Goal: Task Accomplishment & Management: Manage account settings

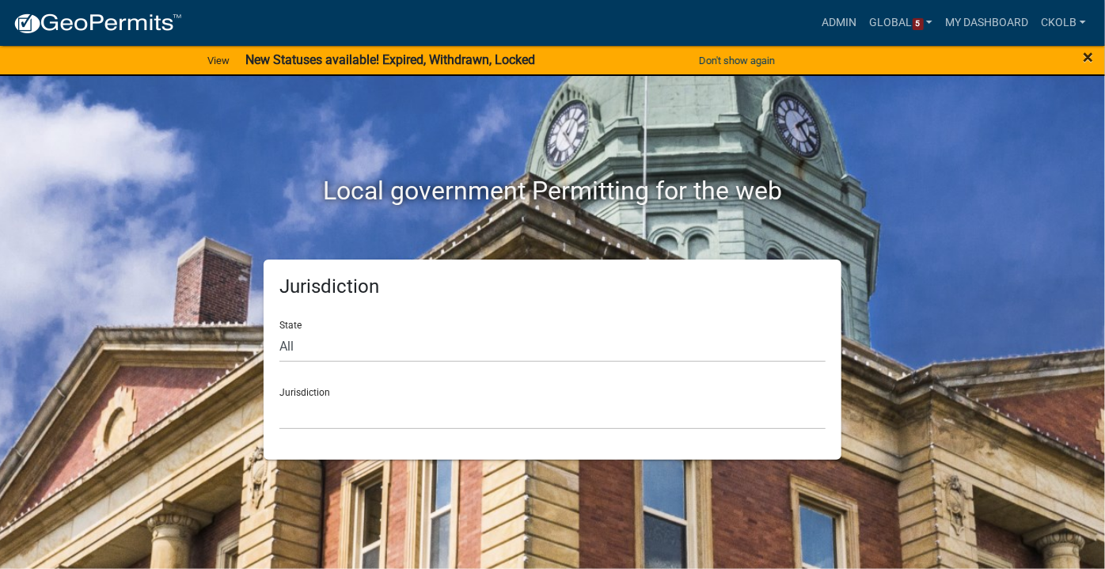
click at [1085, 59] on span "×" at bounding box center [1088, 57] width 10 height 22
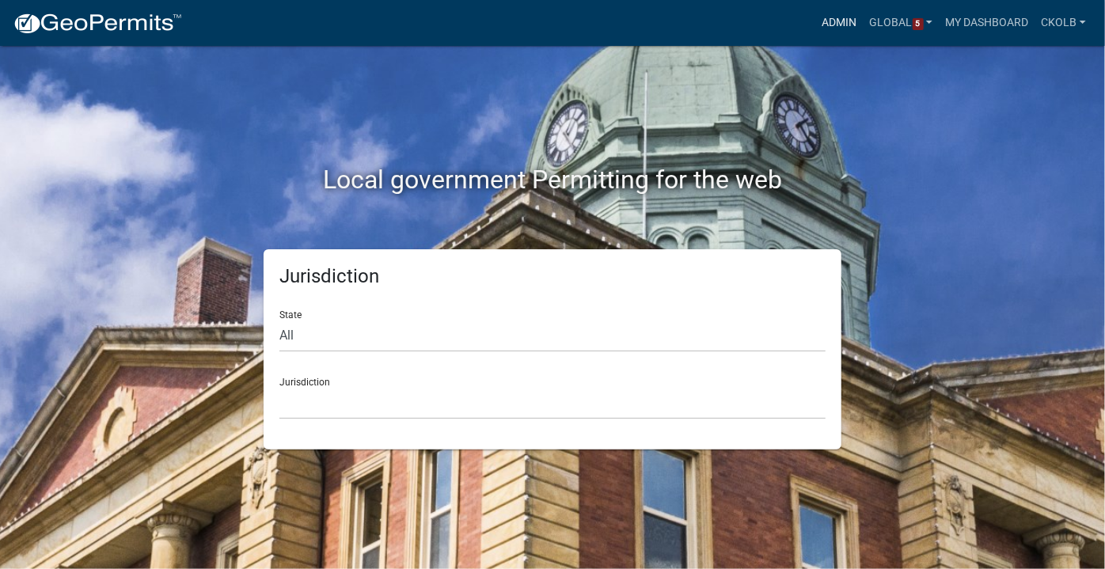
click at [835, 21] on link "Admin" at bounding box center [839, 23] width 47 height 30
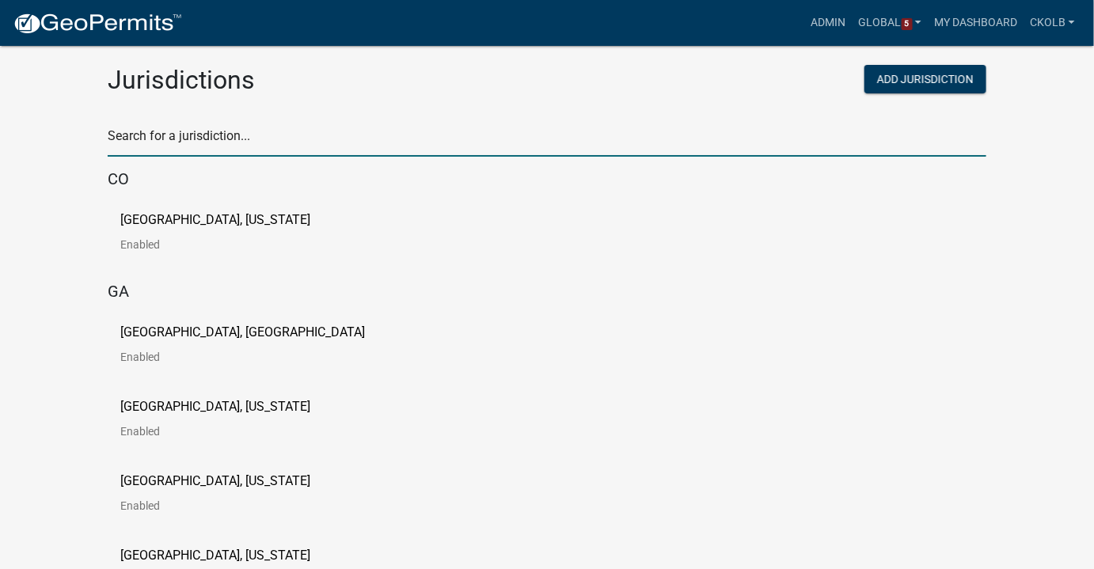
click at [207, 134] on input "text" at bounding box center [547, 140] width 878 height 32
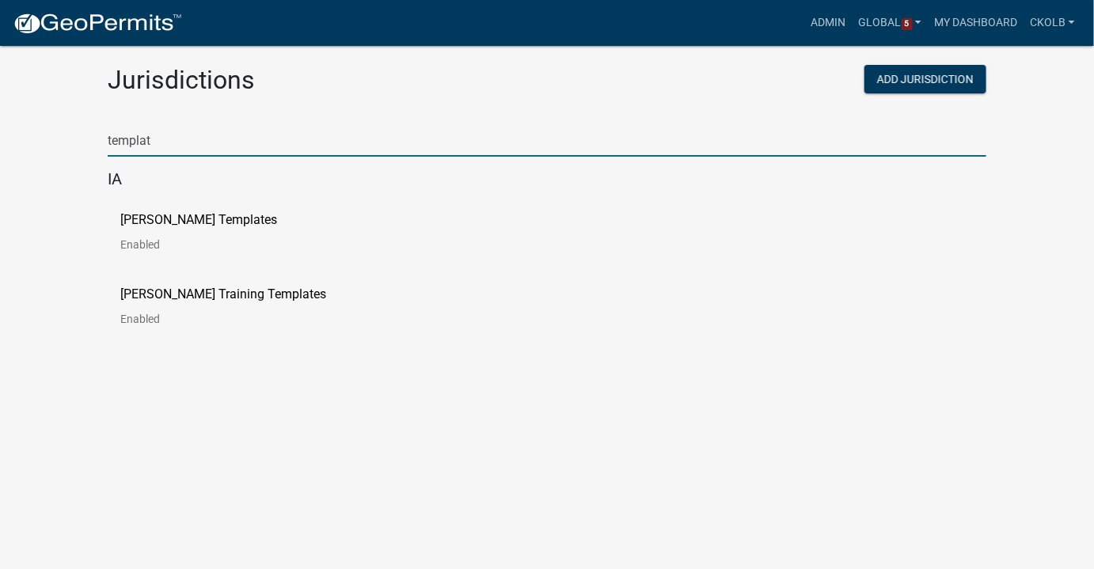
type input "template"
click at [146, 224] on p "[PERSON_NAME] Templates" at bounding box center [198, 220] width 157 height 13
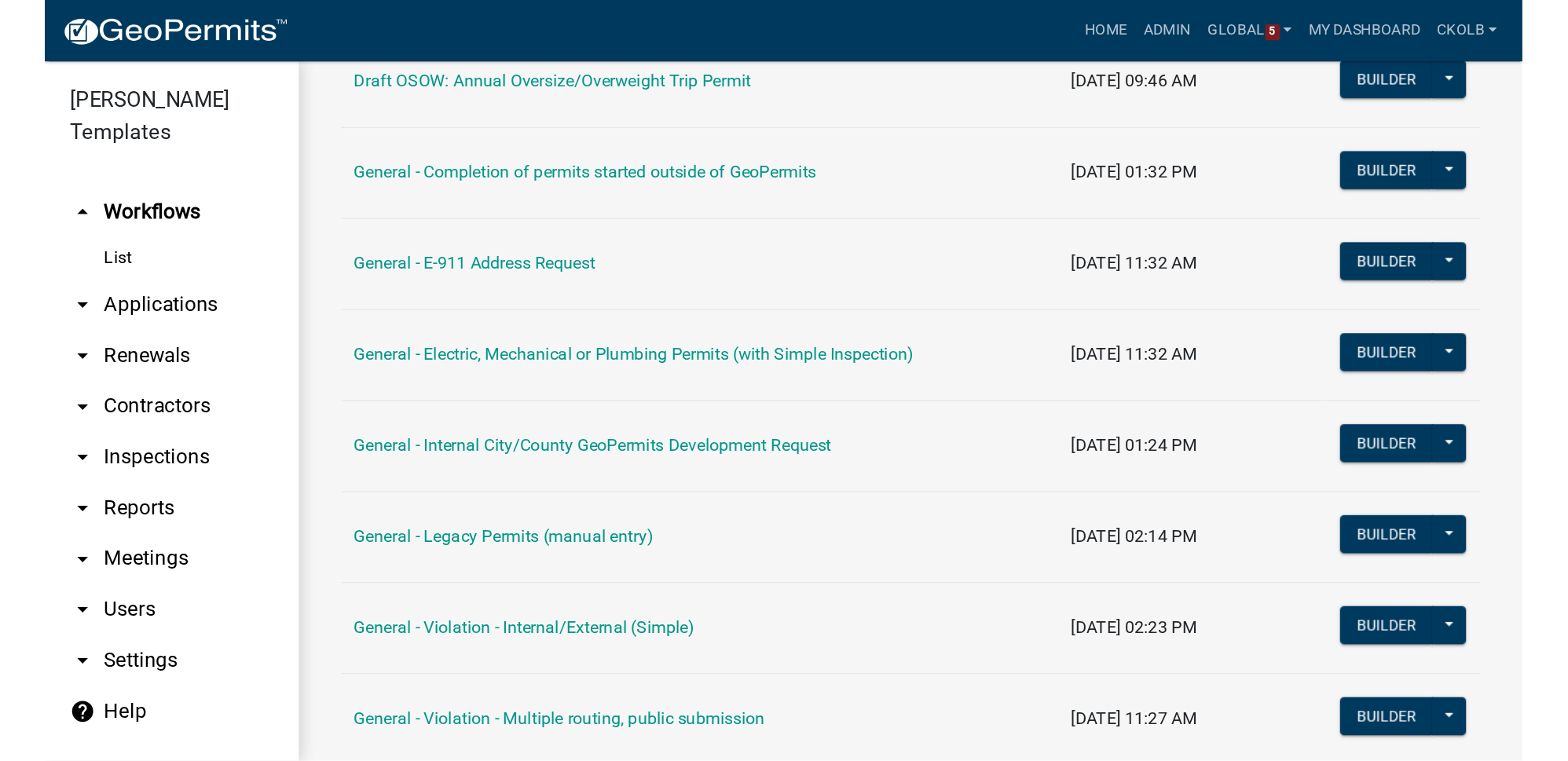
scroll to position [525, 0]
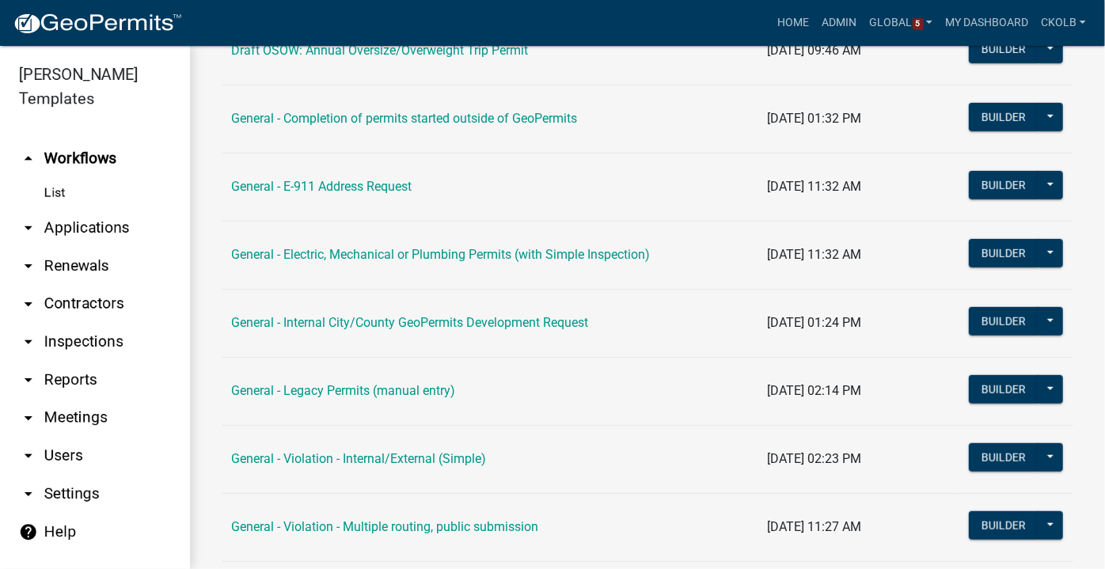
click at [757, 236] on td "04/02/2024, 11:32 AM" at bounding box center [857, 255] width 201 height 68
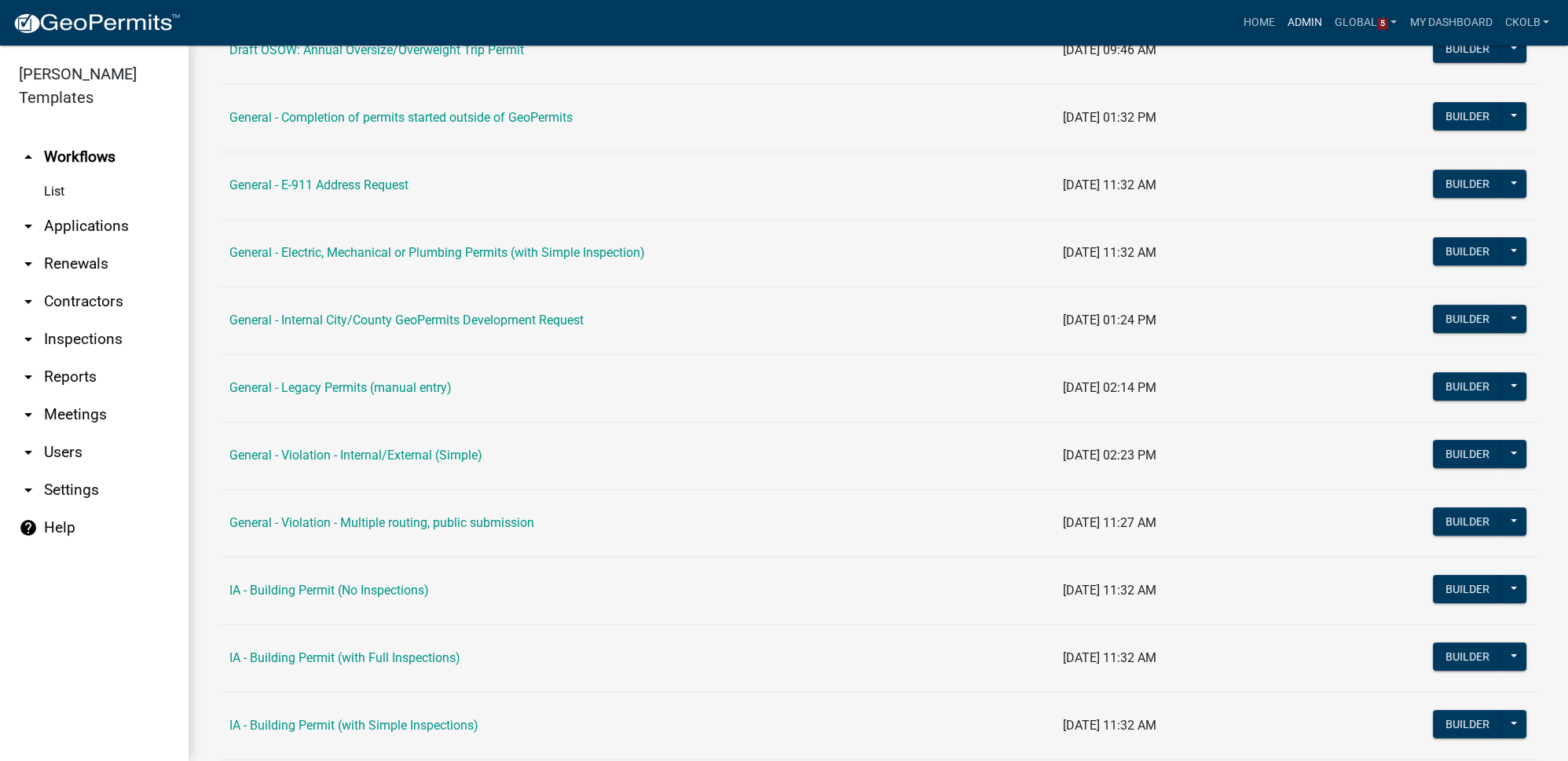
click at [1096, 19] on link "Admin" at bounding box center [1304, 23] width 47 height 30
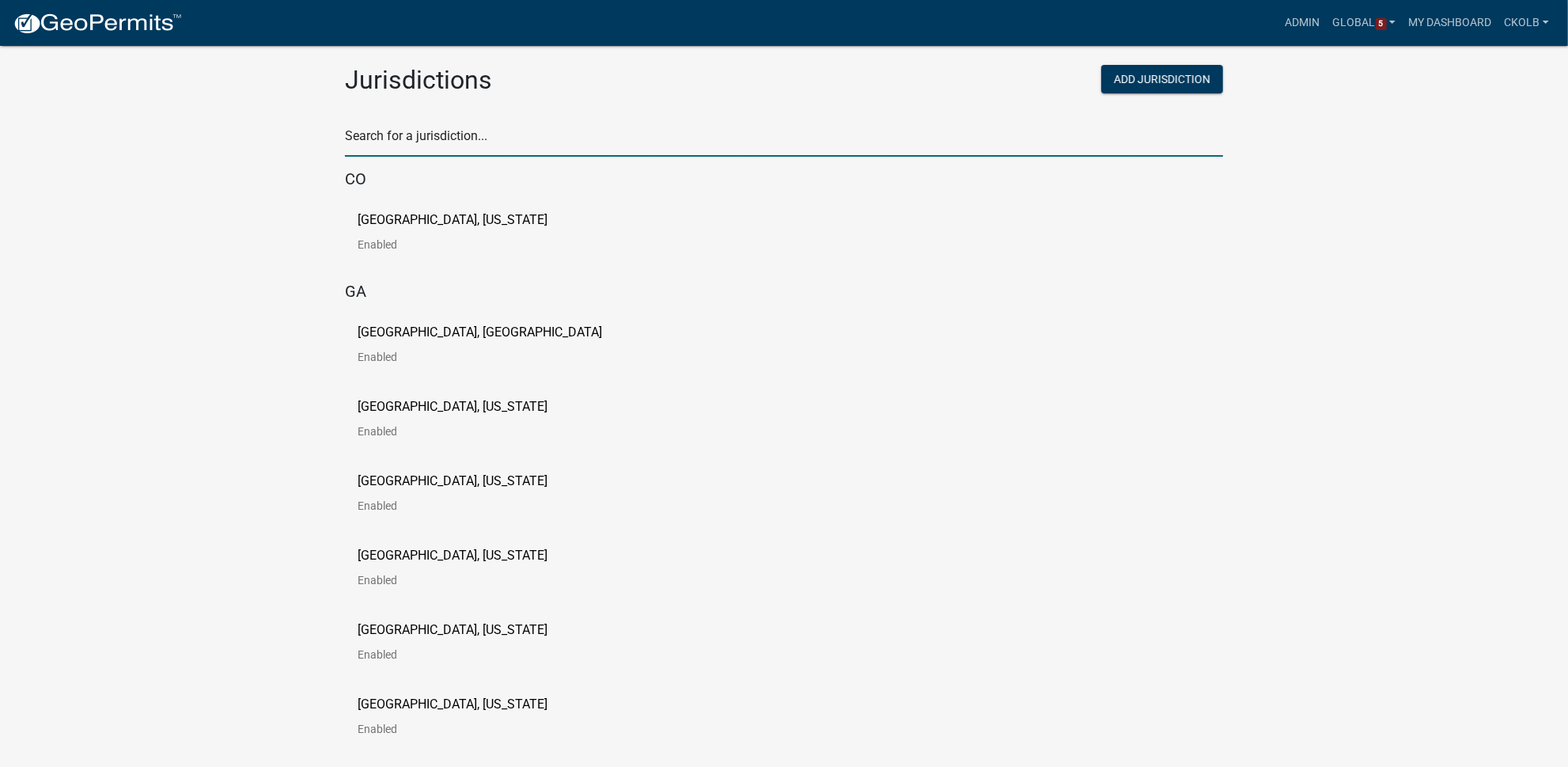
click at [422, 144] on input "text" at bounding box center [784, 140] width 877 height 32
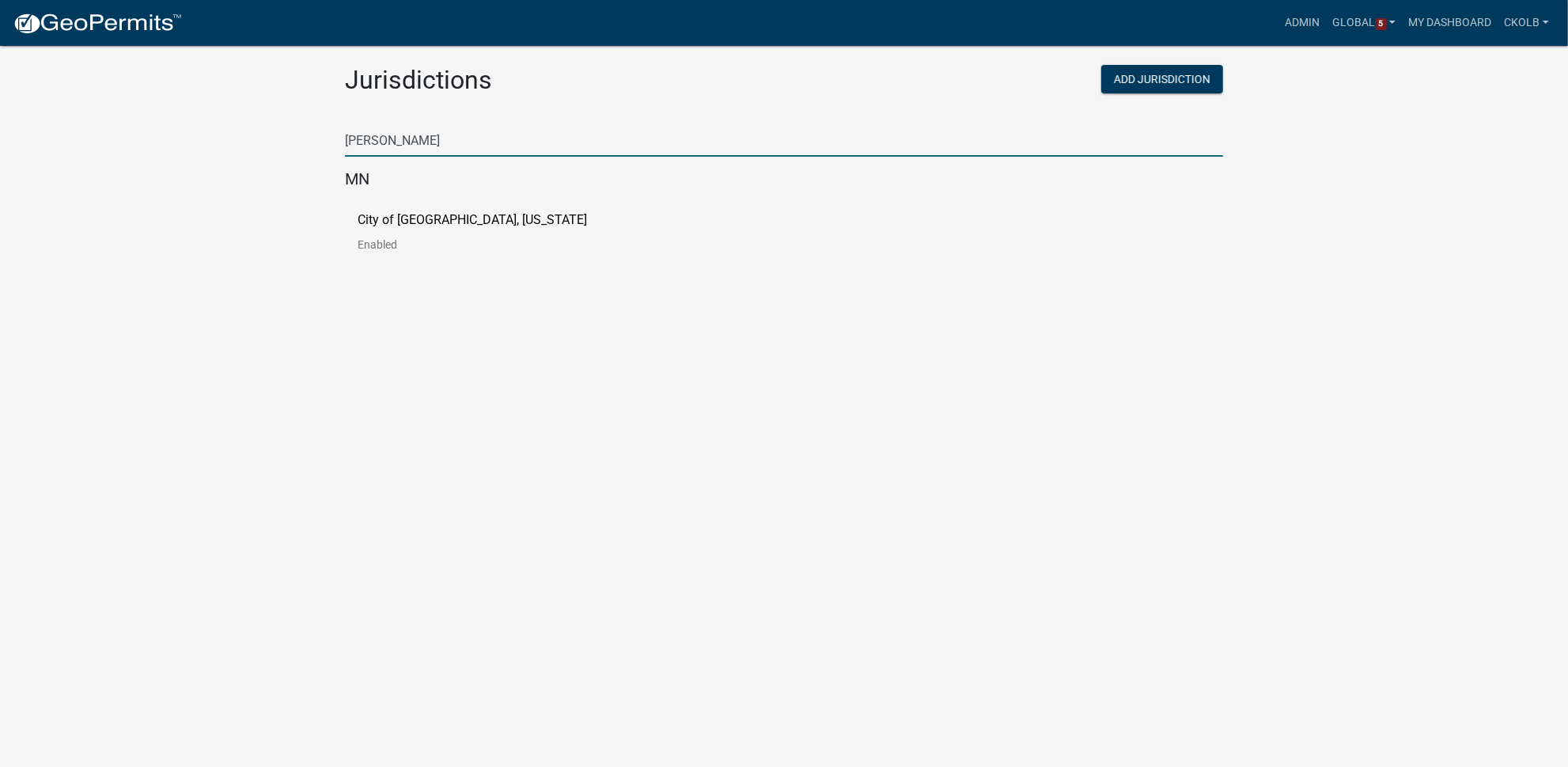
type input "[PERSON_NAME]"
click at [391, 220] on p "City of [GEOGRAPHIC_DATA], [US_STATE]" at bounding box center [473, 220] width 230 height 13
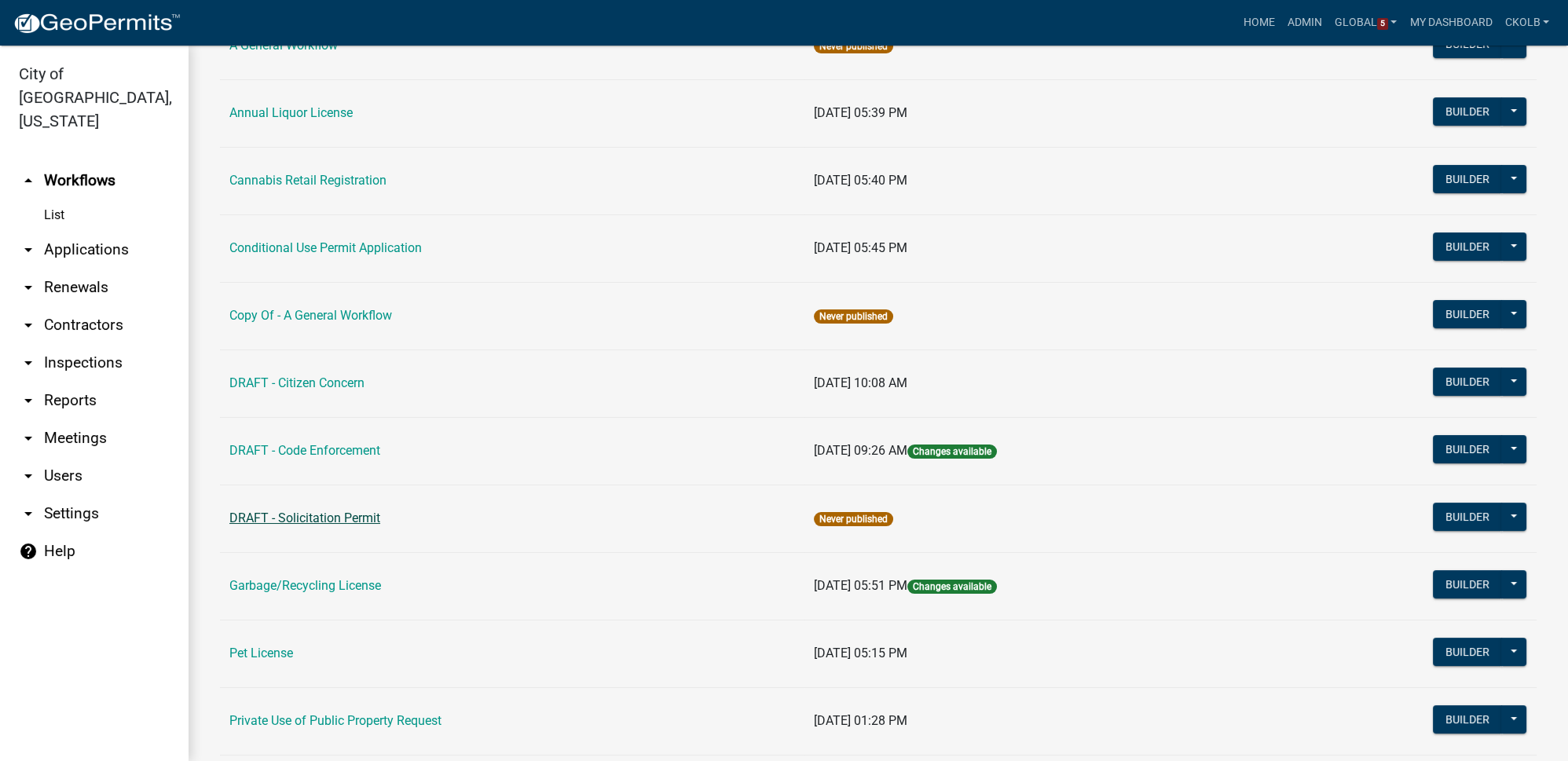
scroll to position [142, 0]
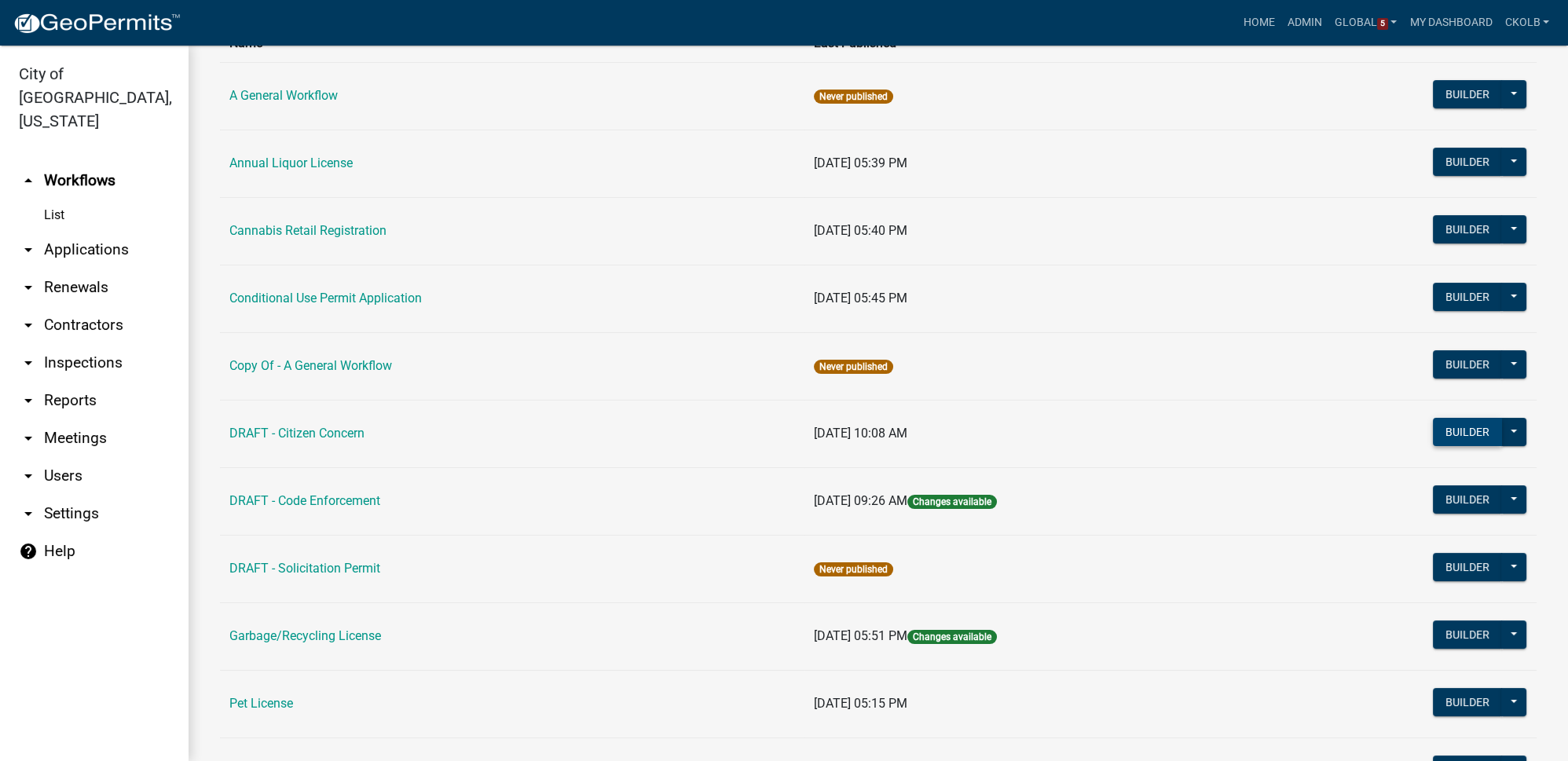
click at [1096, 433] on button "Builder" at bounding box center [1468, 432] width 69 height 28
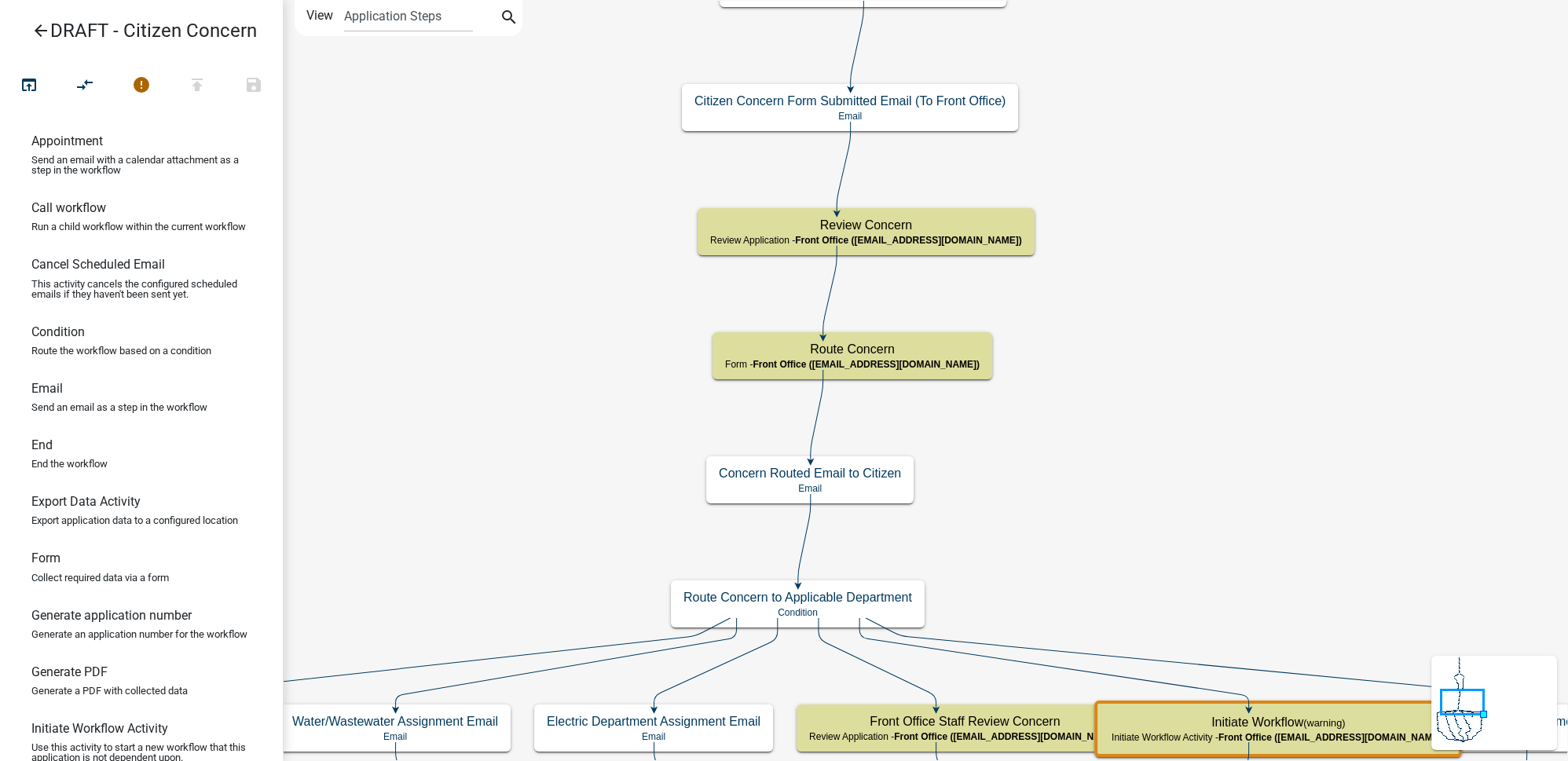
click at [39, 33] on icon "arrow_back" at bounding box center [41, 32] width 19 height 22
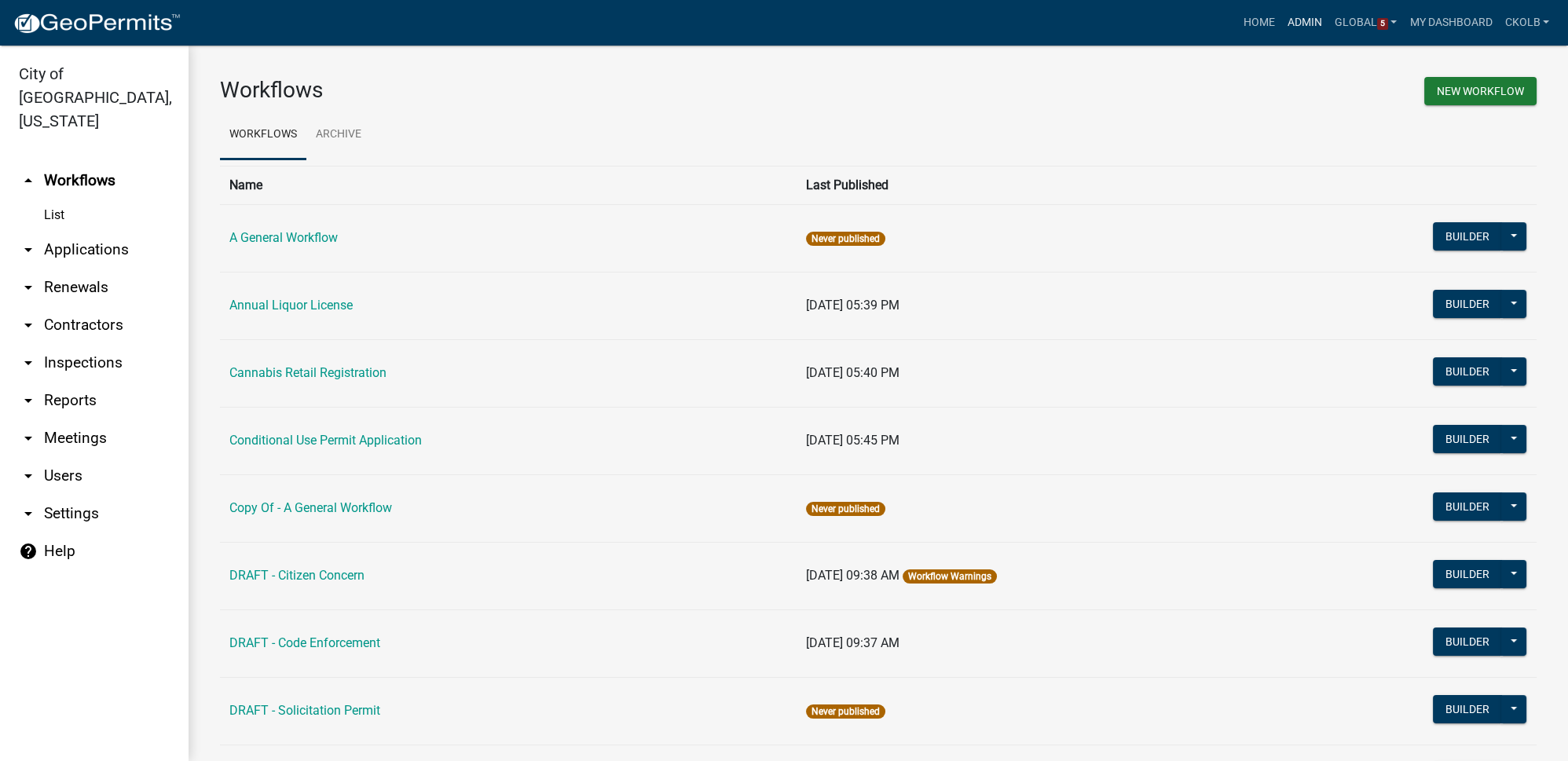
click at [1096, 17] on link "Admin" at bounding box center [1304, 23] width 47 height 30
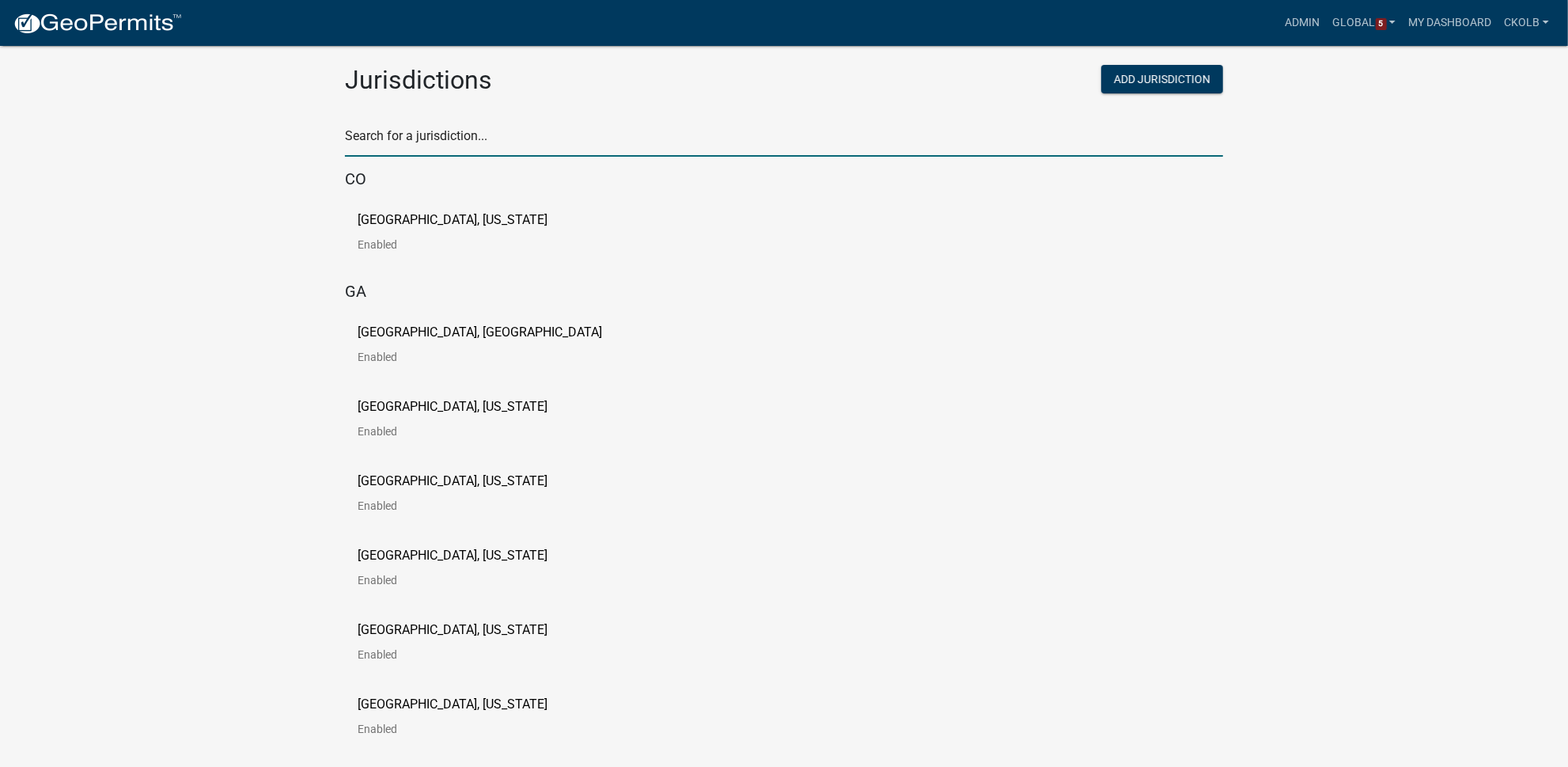
click at [625, 138] on input "text" at bounding box center [784, 140] width 877 height 32
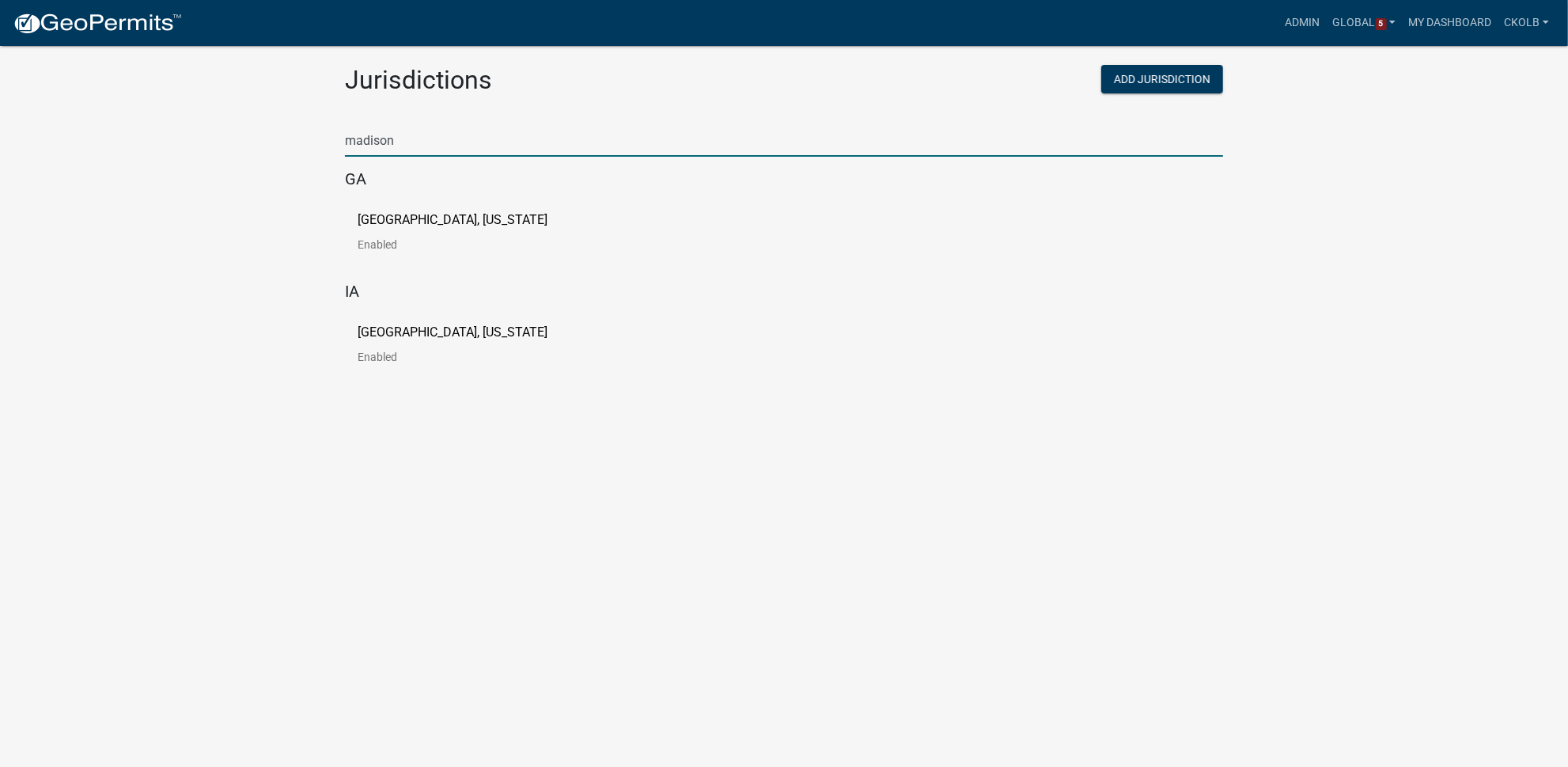
type input "madison"
click at [418, 220] on p "[GEOGRAPHIC_DATA], [US_STATE]" at bounding box center [453, 220] width 190 height 13
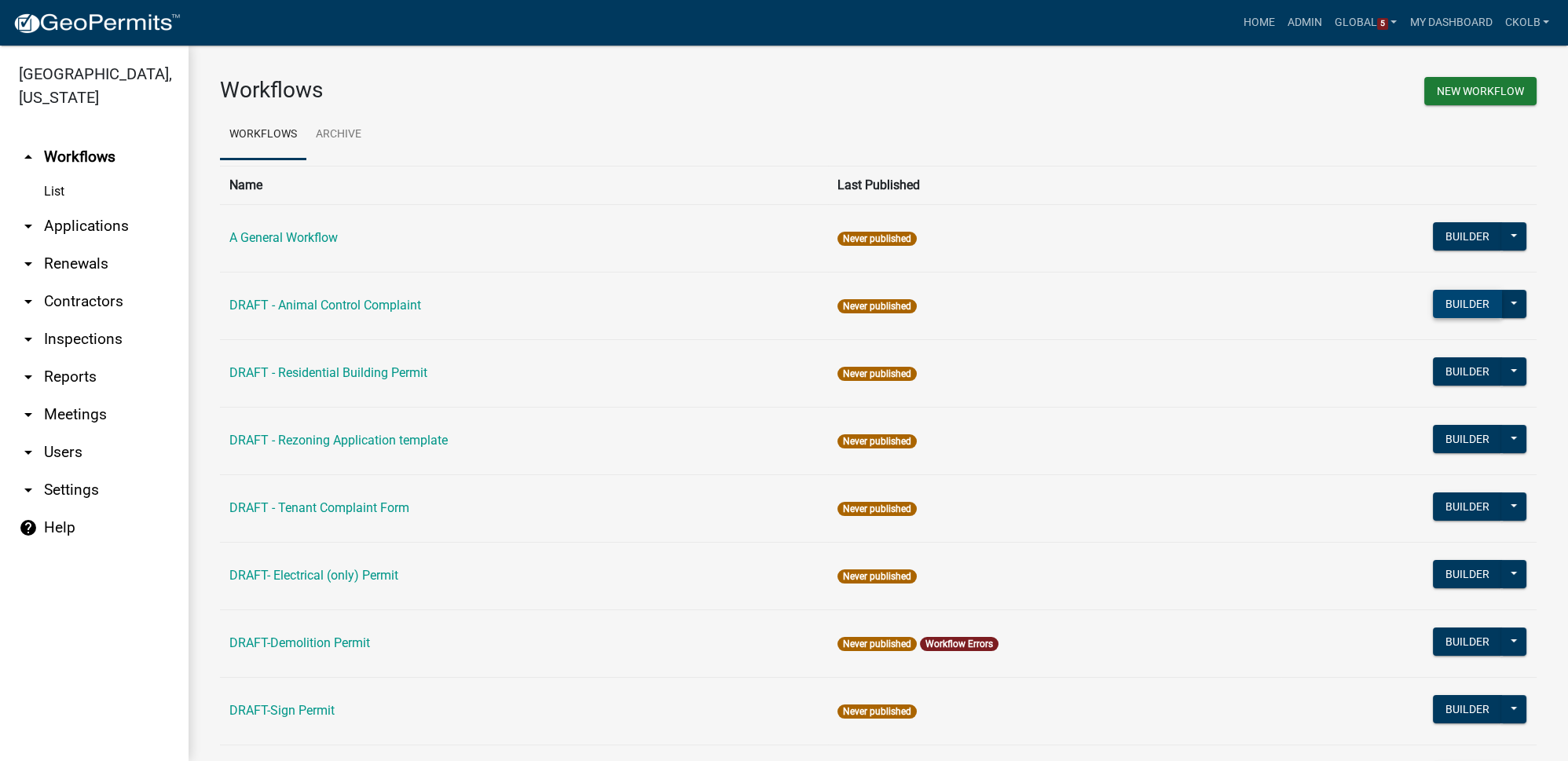
click at [1096, 317] on button "Builder" at bounding box center [1468, 304] width 69 height 28
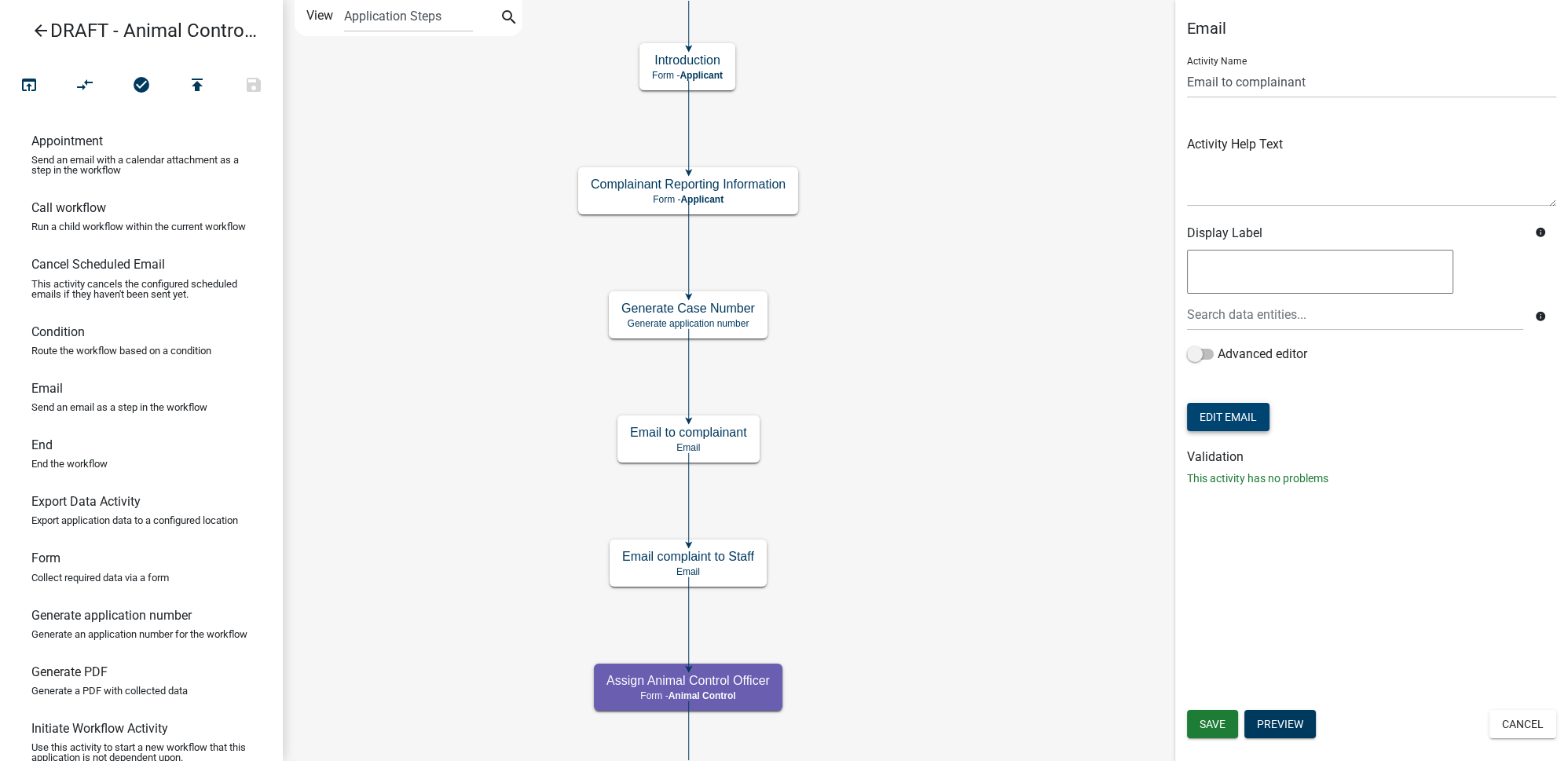
click at [1096, 419] on button "Edit Email" at bounding box center [1228, 417] width 82 height 28
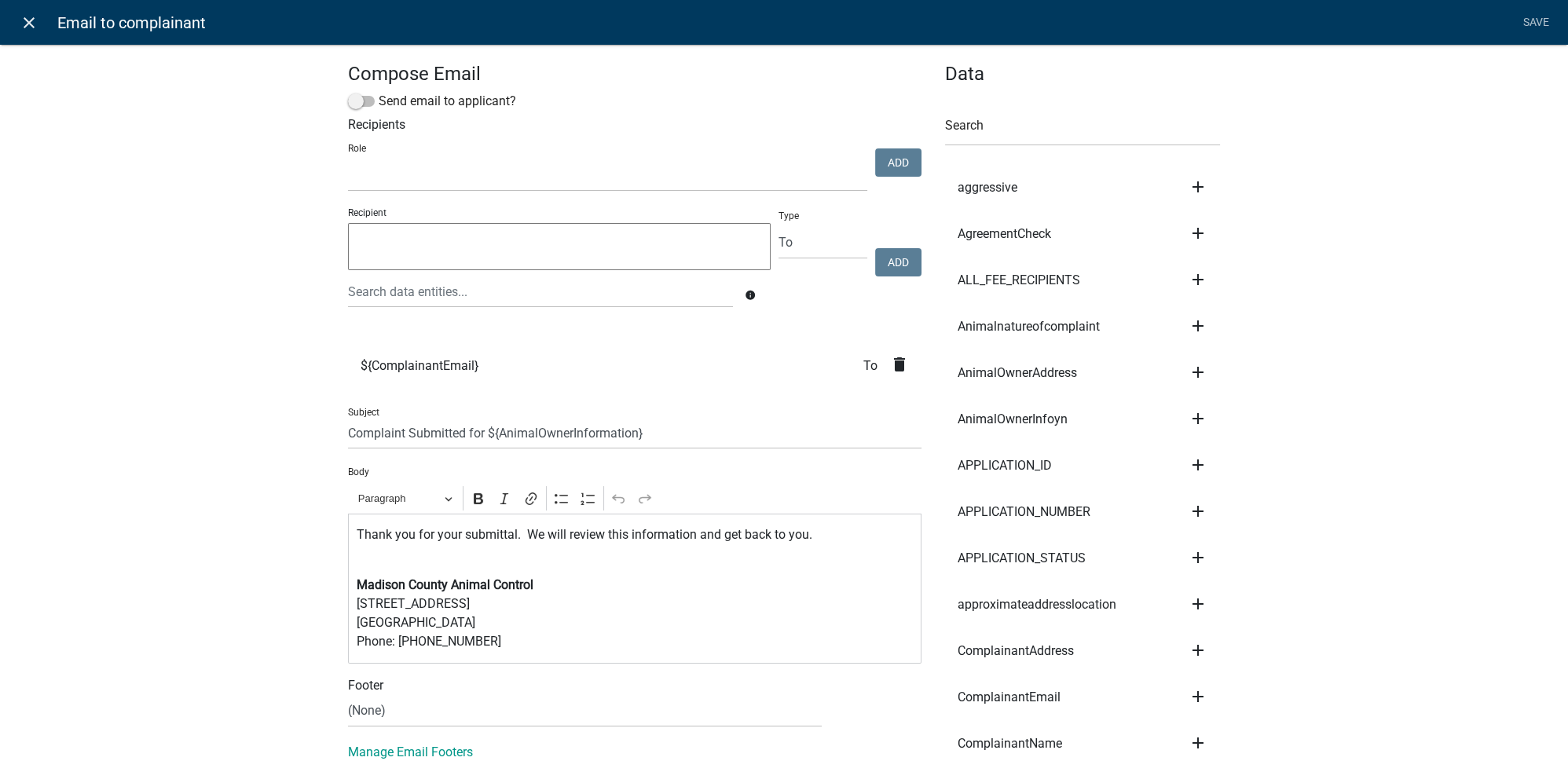
click at [40, 28] on link "close" at bounding box center [29, 22] width 32 height 32
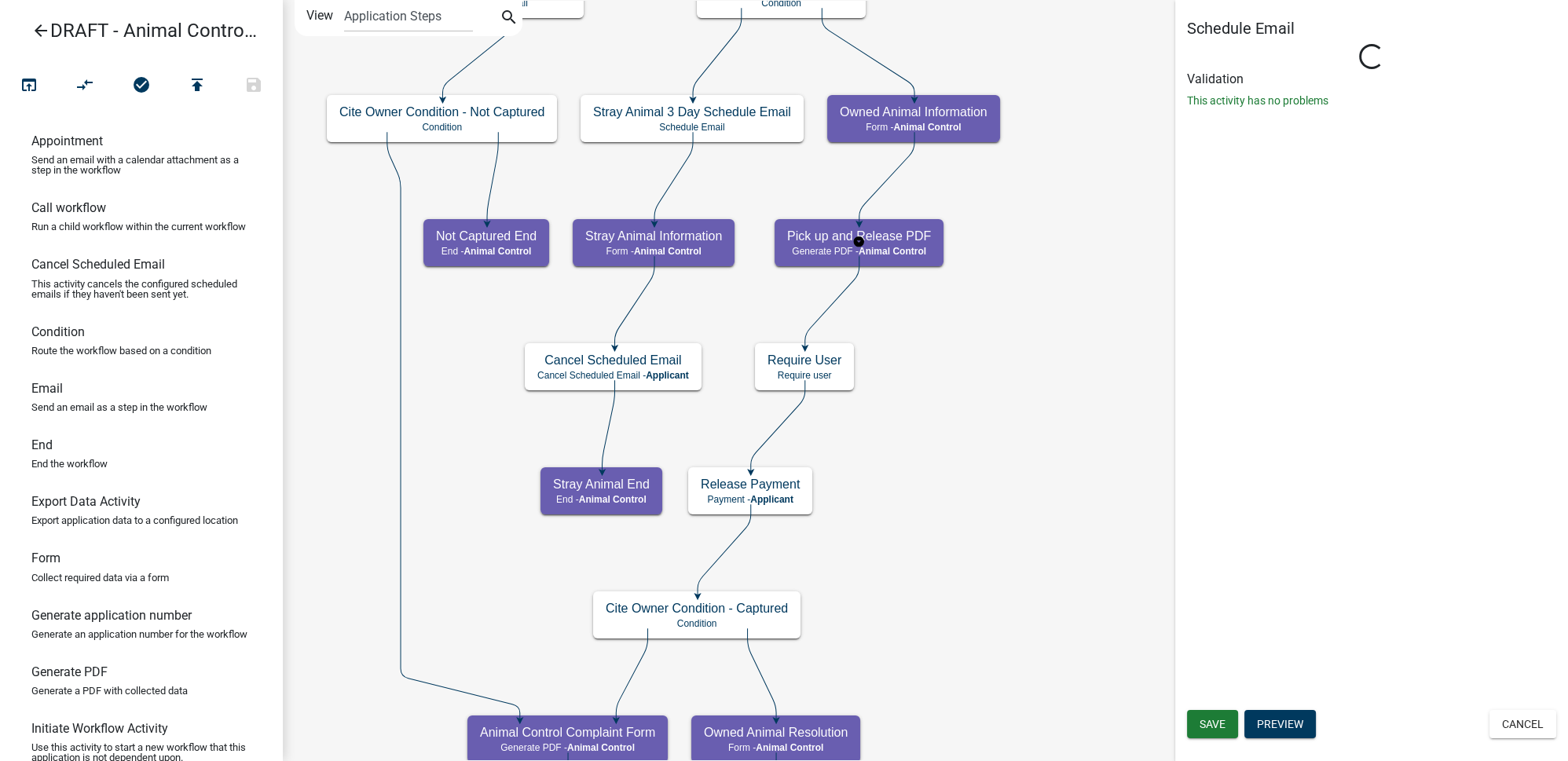
select select
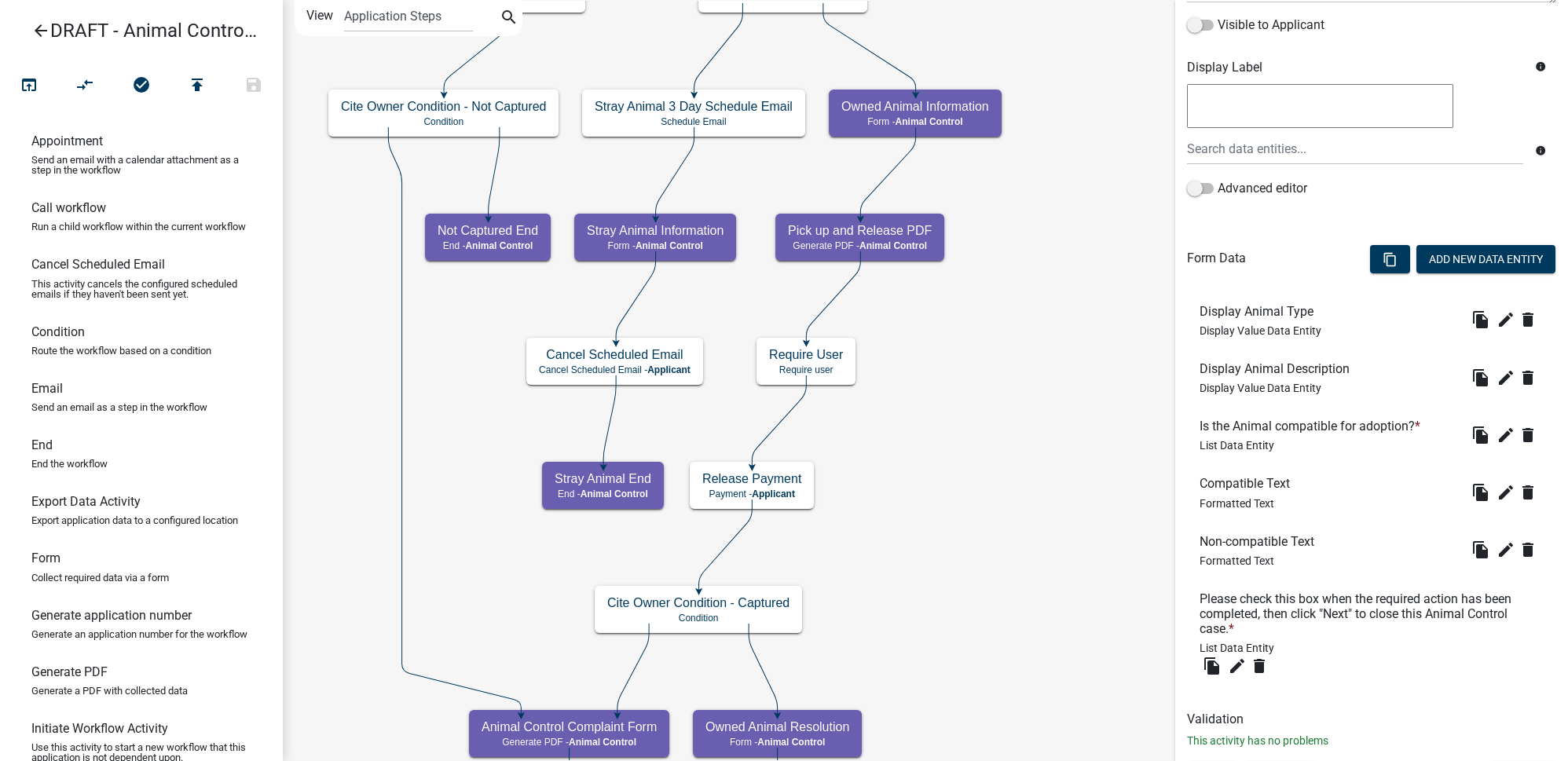
scroll to position [302, 0]
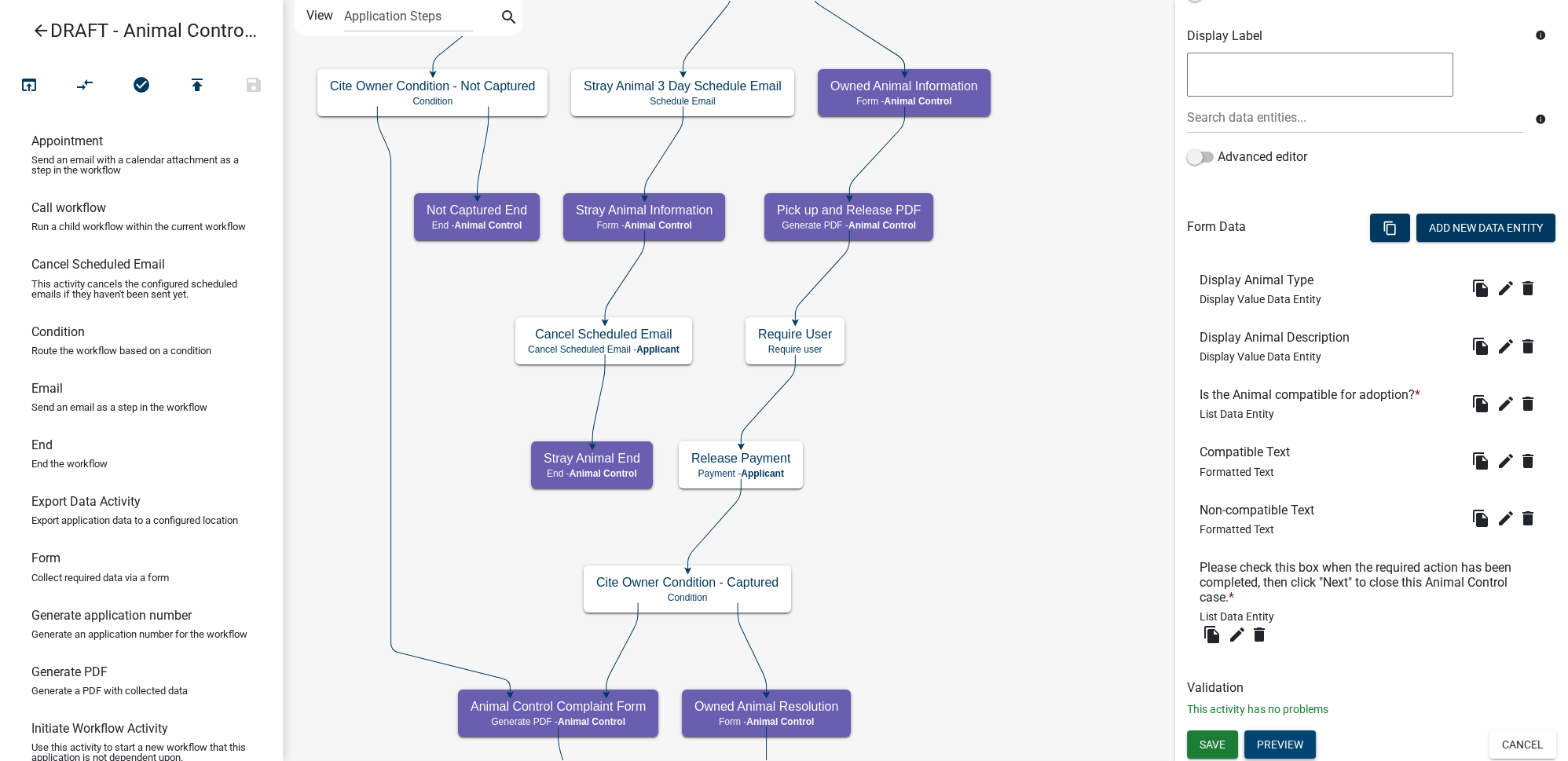
click at [1096, 564] on button "Preview" at bounding box center [1280, 744] width 71 height 28
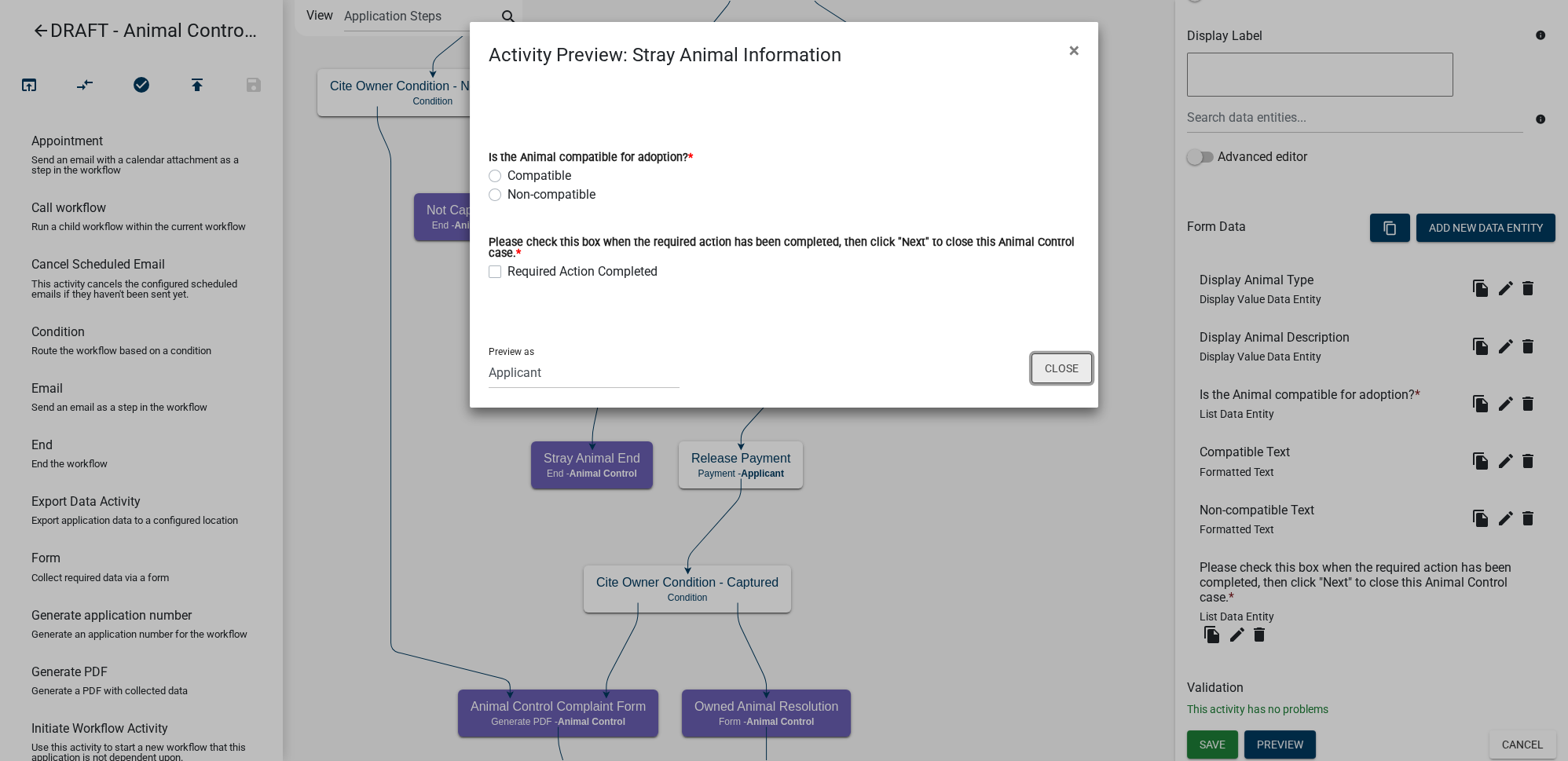
click at [1046, 370] on button "Close" at bounding box center [1061, 368] width 61 height 30
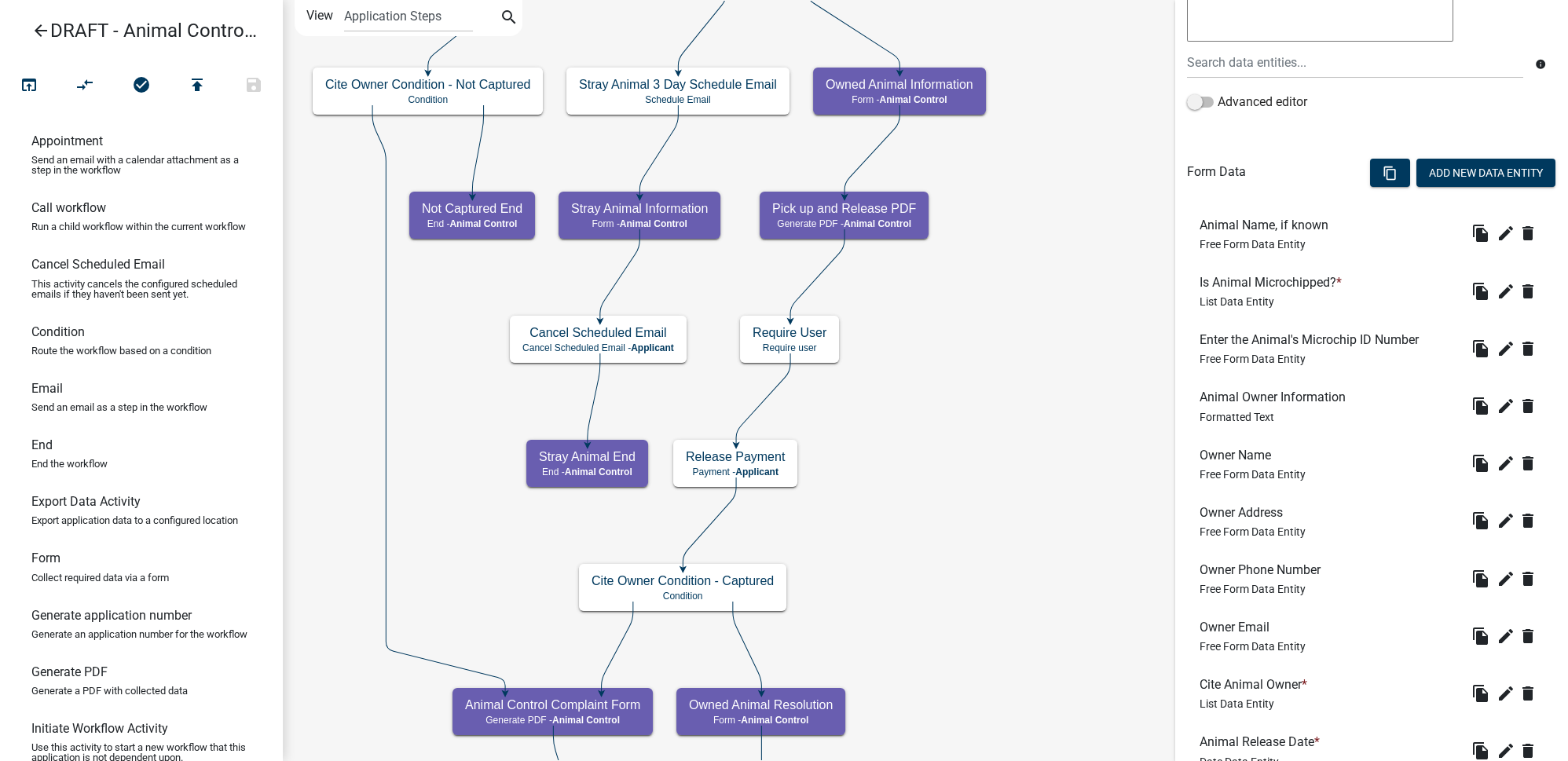
scroll to position [650, 0]
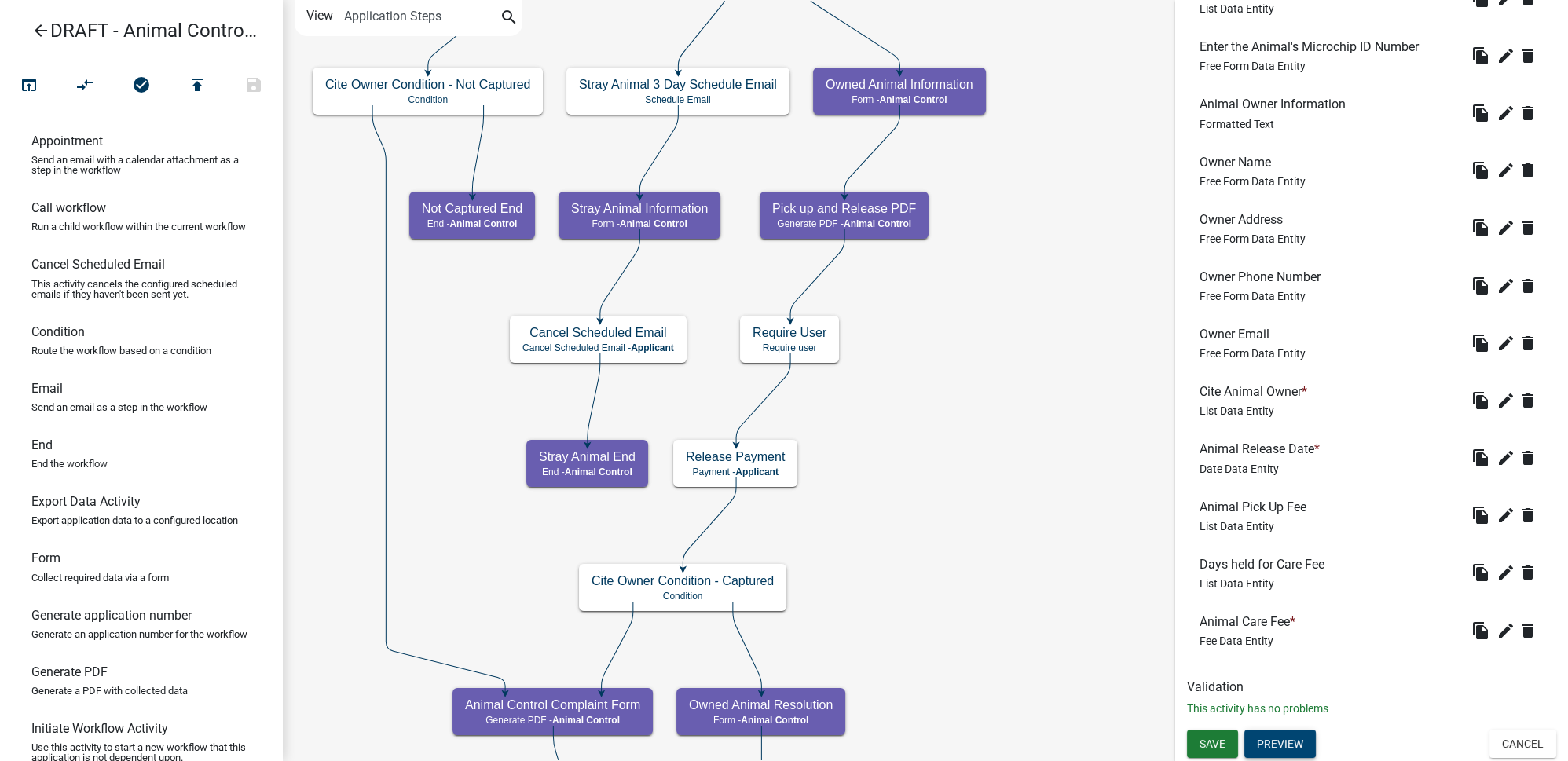
click at [1096, 564] on button "Preview" at bounding box center [1280, 743] width 71 height 28
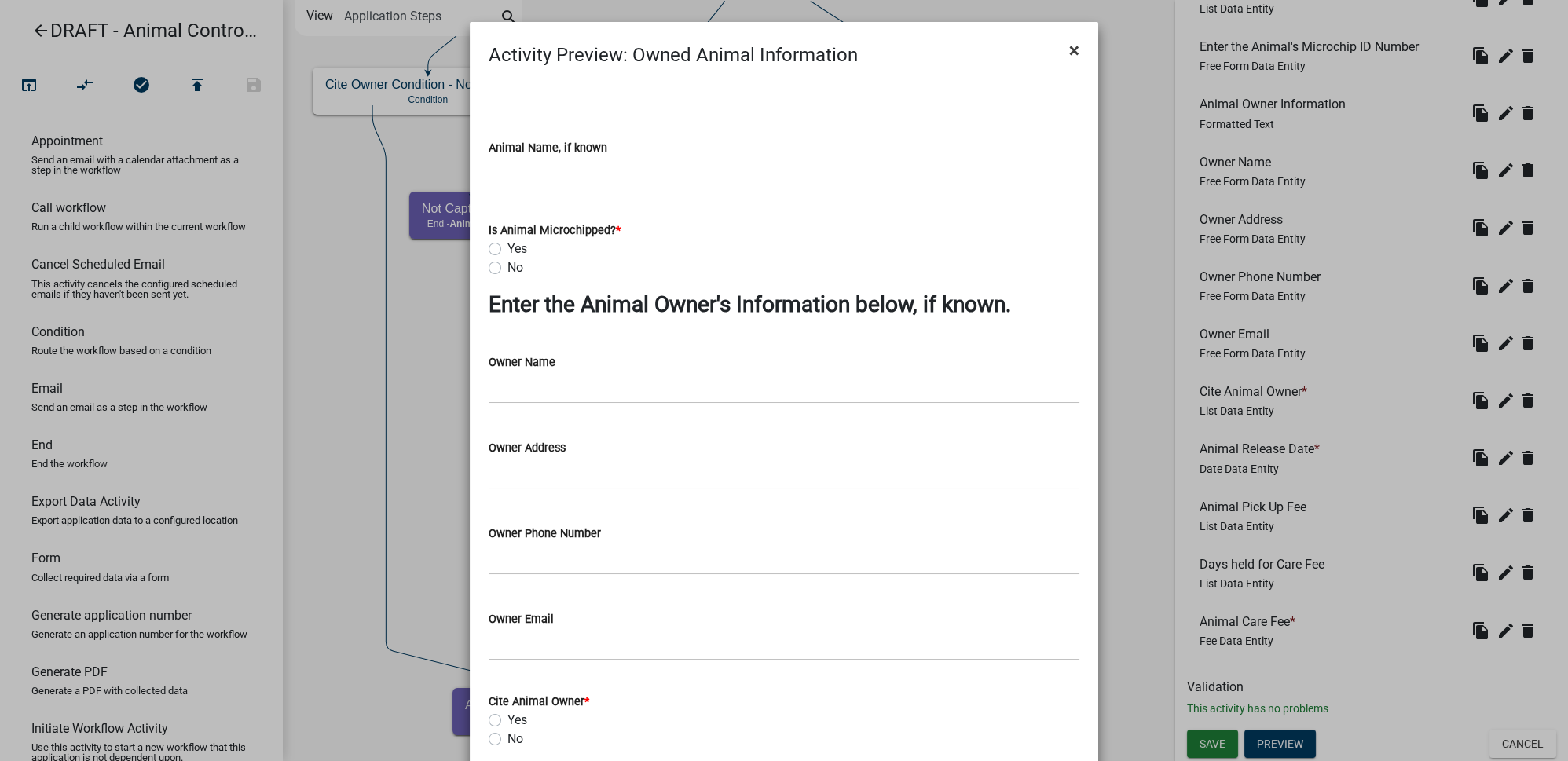
click at [1075, 48] on button "×" at bounding box center [1074, 50] width 36 height 44
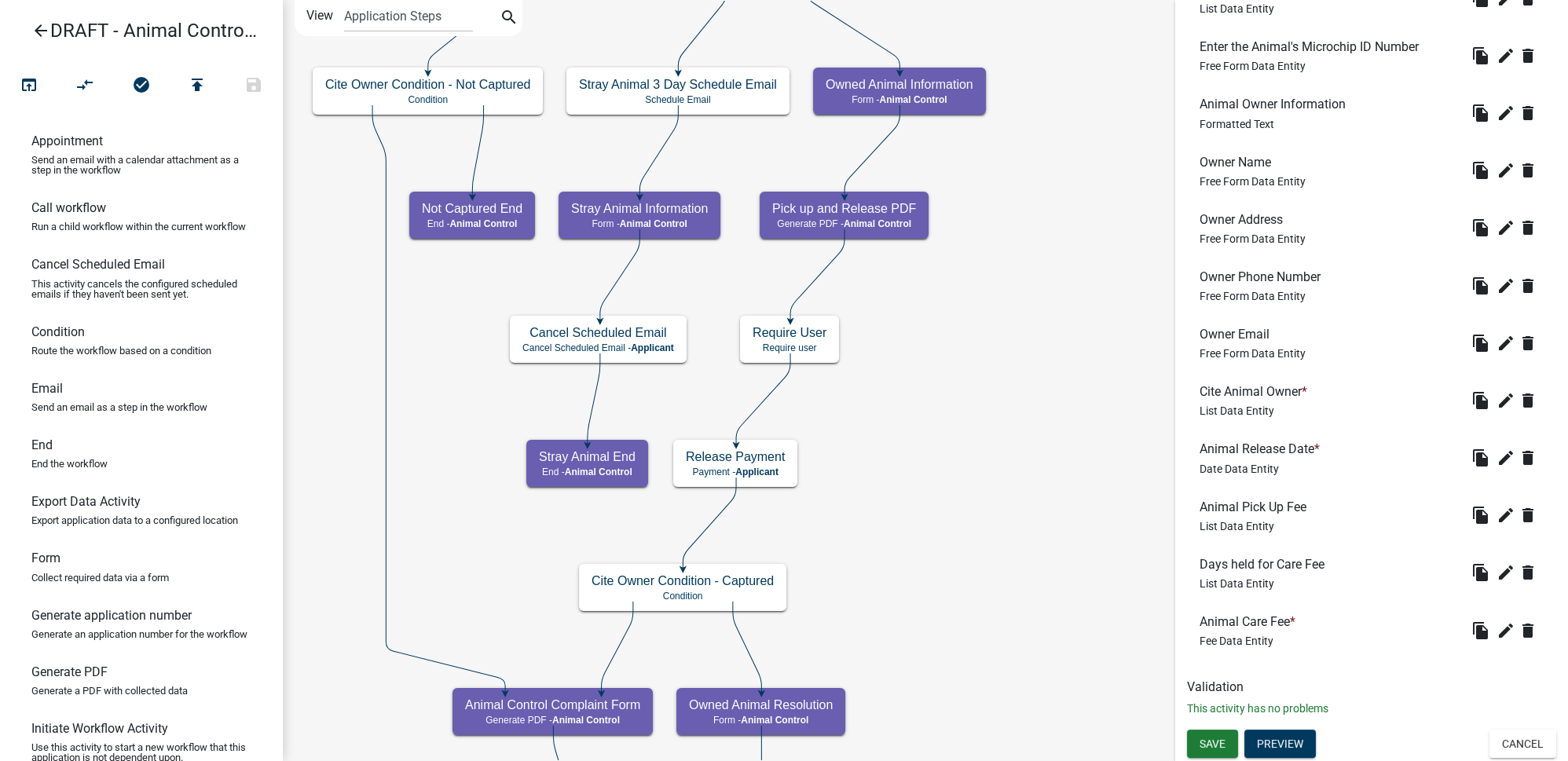
click at [1096, 149] on icon "Start Start - Applicant Complainant Reporting Information Form - Applicant Anim…" at bounding box center [925, 615] width 1283 height 1229
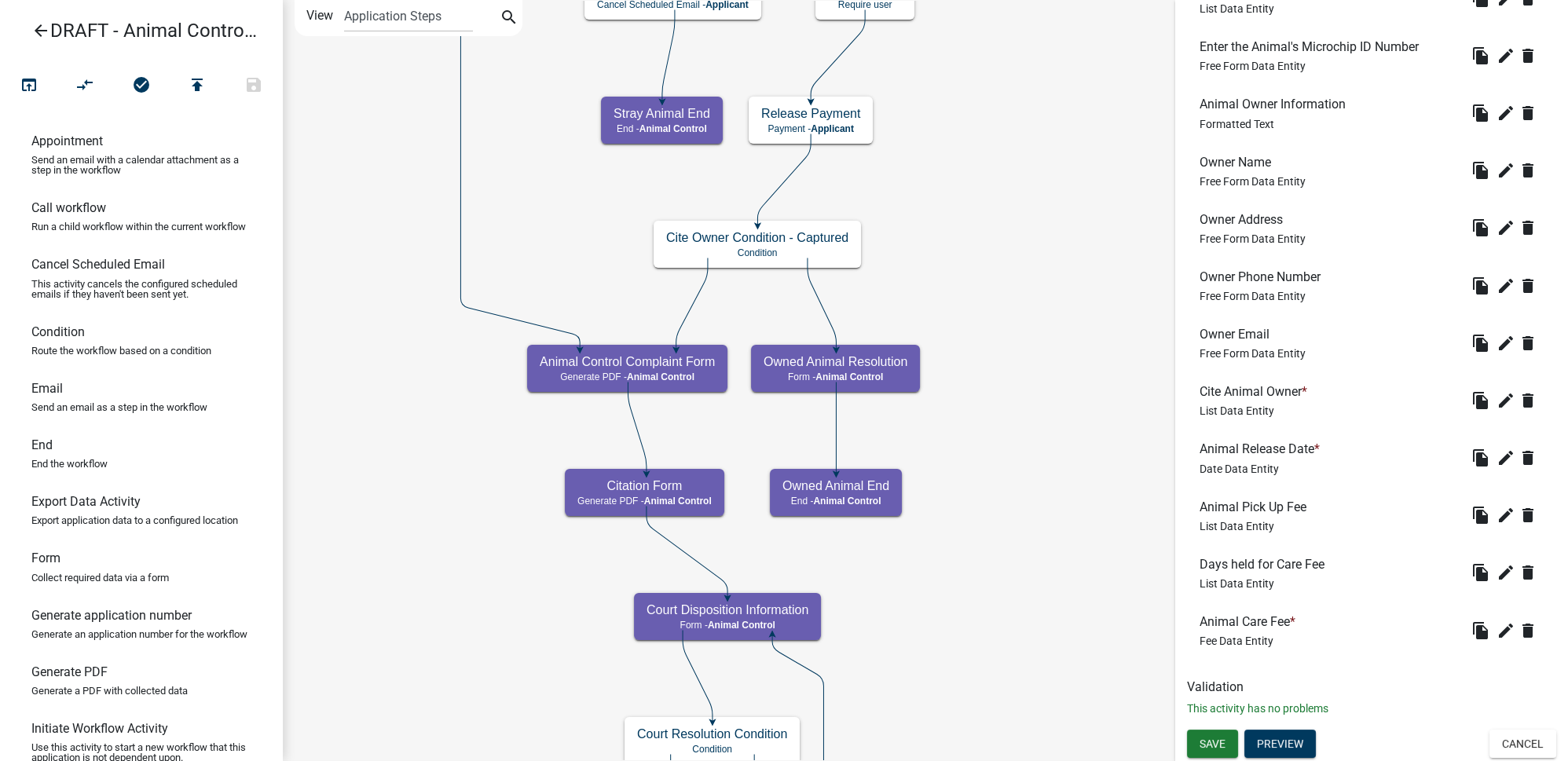
click at [44, 35] on icon "arrow_back" at bounding box center [41, 32] width 19 height 22
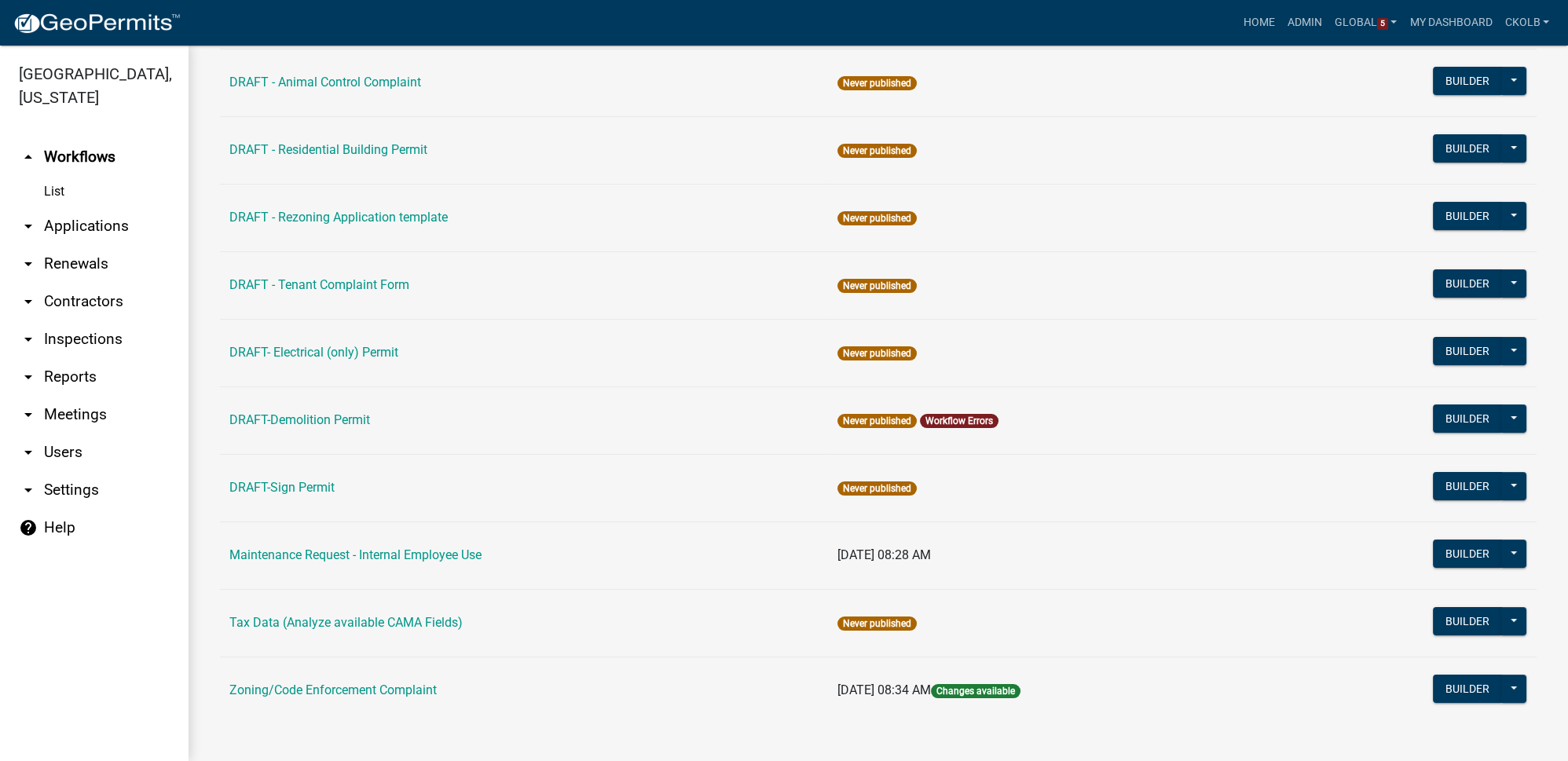
scroll to position [224, 0]
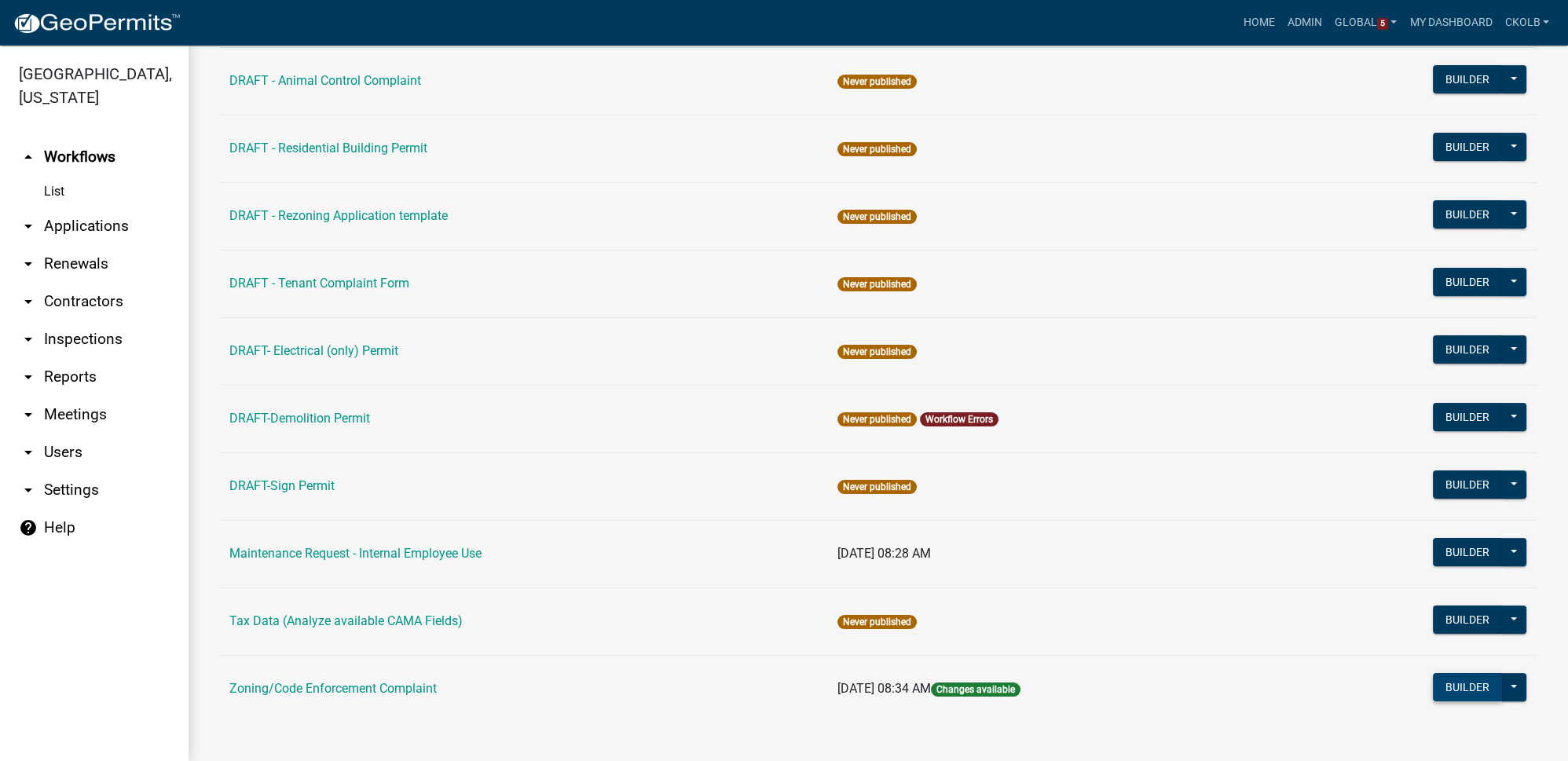
click at [1096, 564] on button "Builder" at bounding box center [1468, 687] width 69 height 28
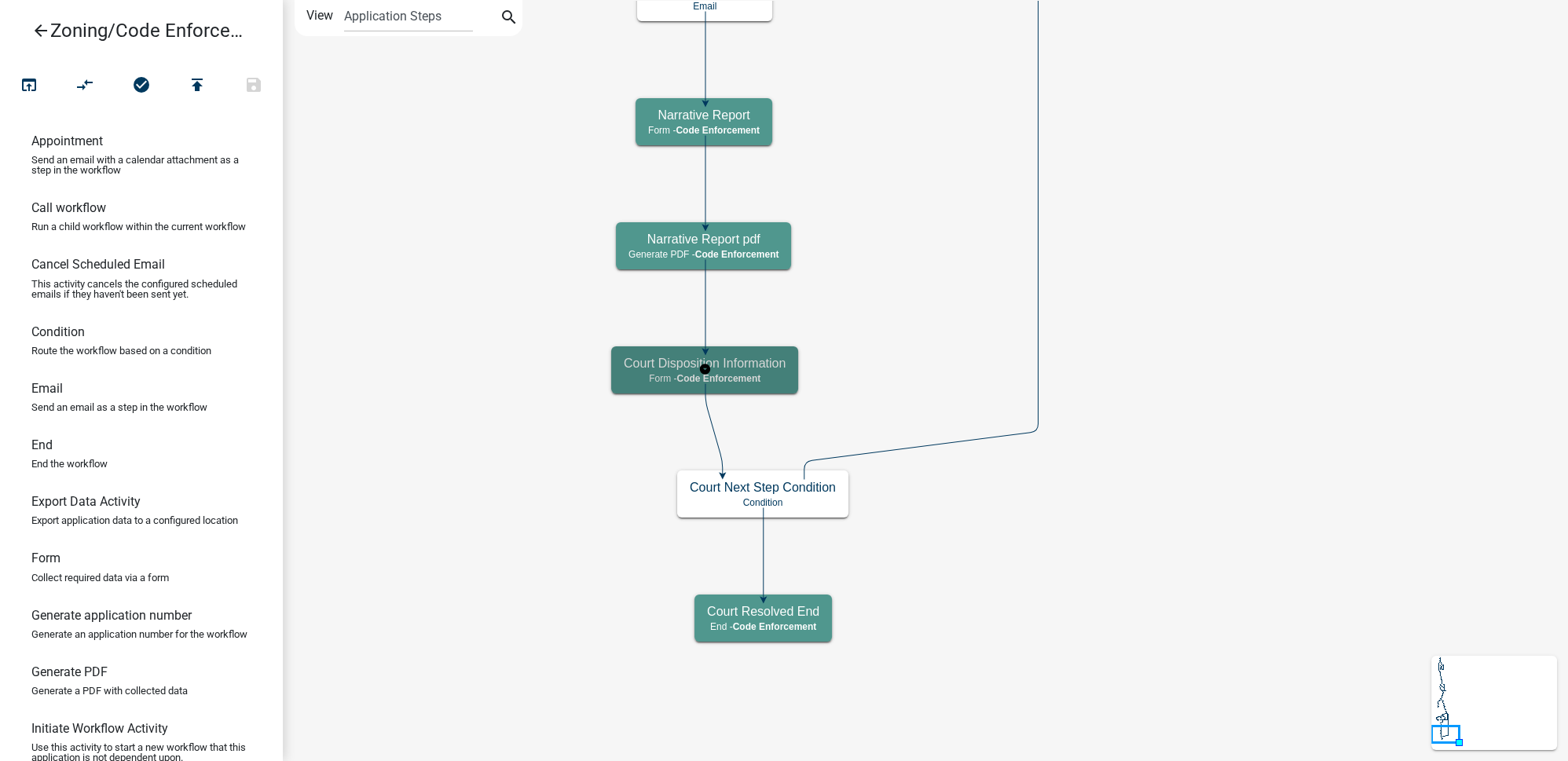
click at [738, 371] on div "Court Disposition Information Form - Code Enforcement" at bounding box center [705, 369] width 187 height 47
select select "EBFAA6B5-2D35-4BD0-AE0D-AA162F6E10A0"
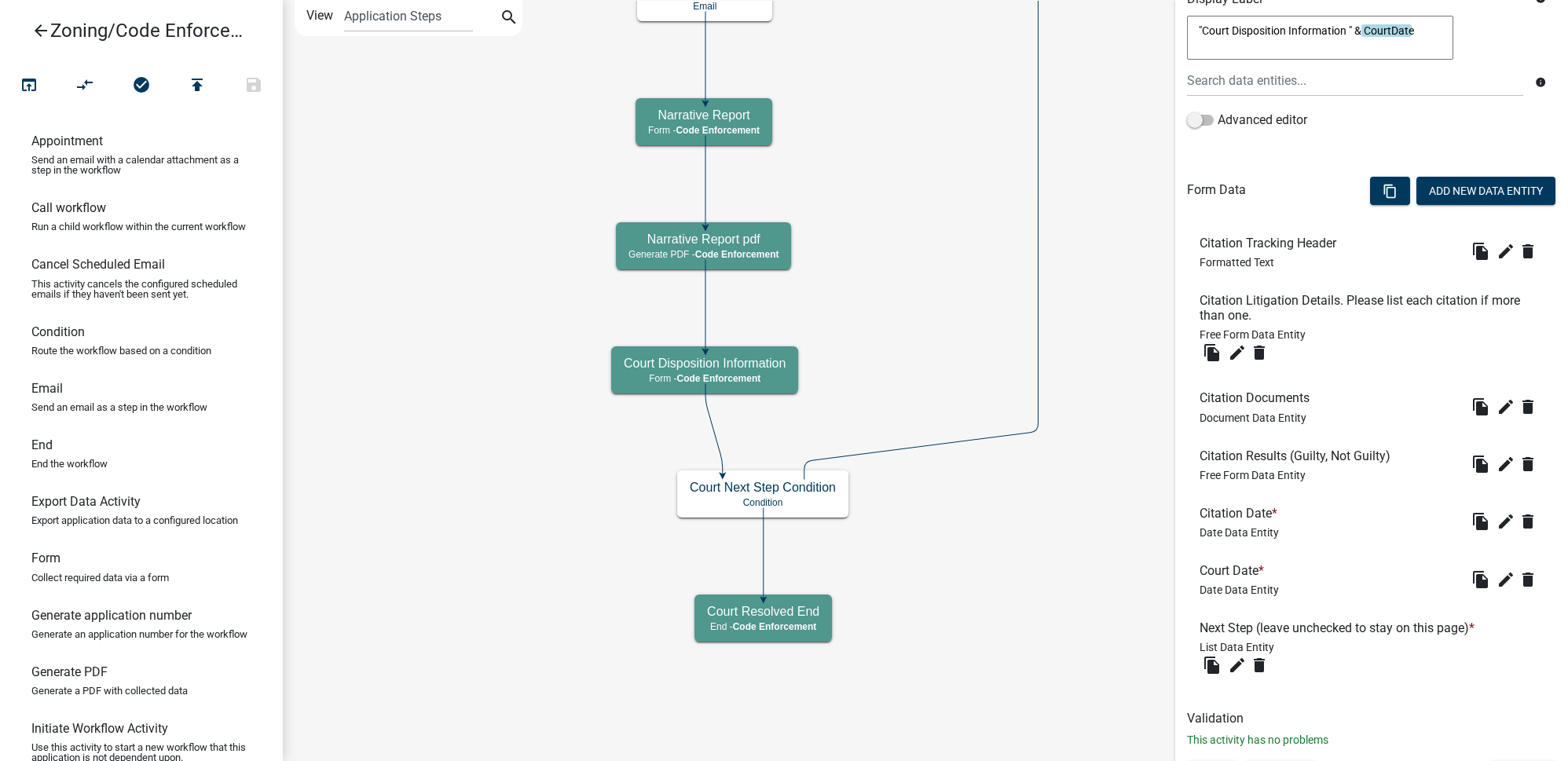
scroll to position [370, 0]
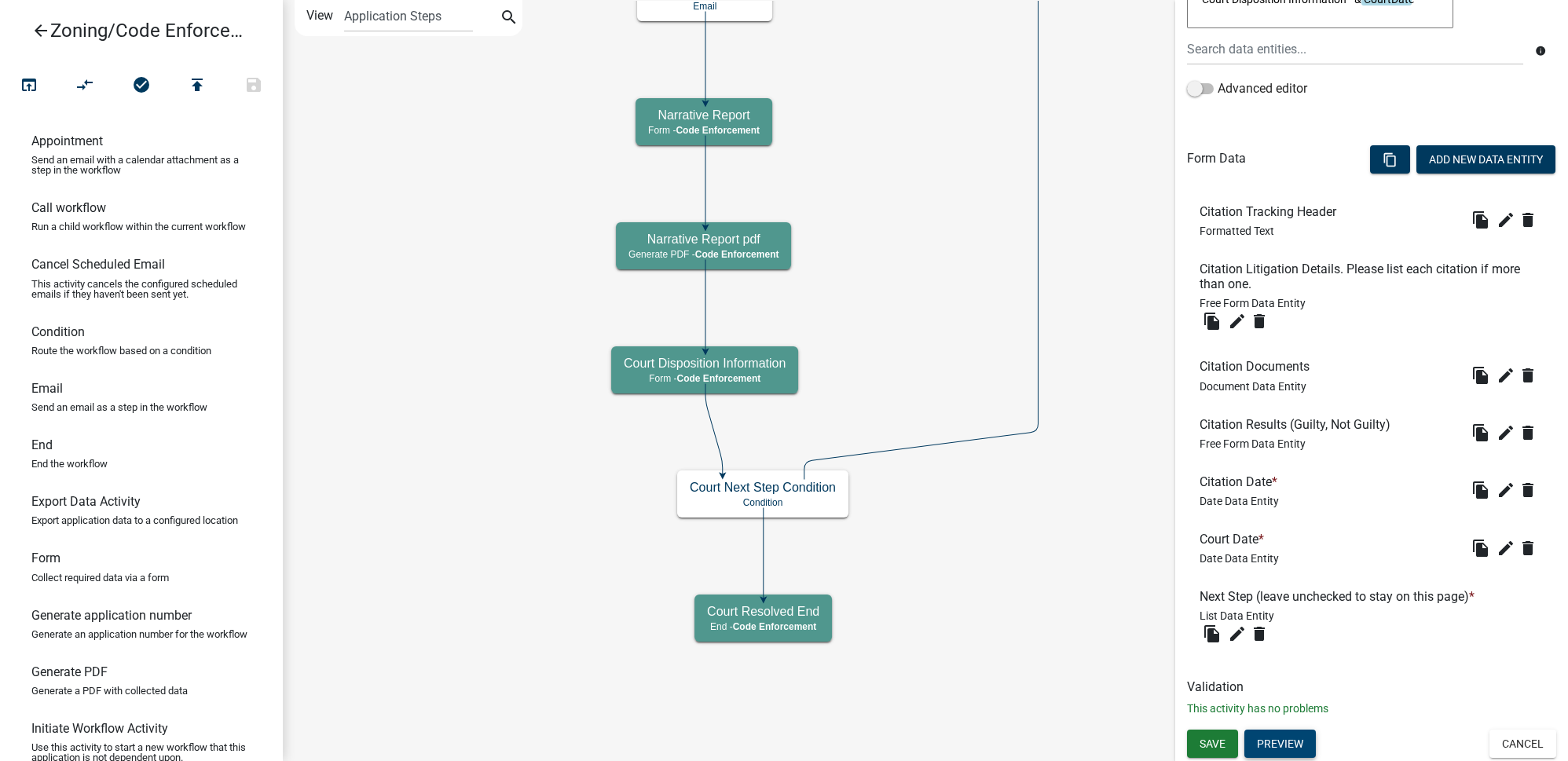
click at [1096, 564] on button "Preview" at bounding box center [1280, 743] width 71 height 28
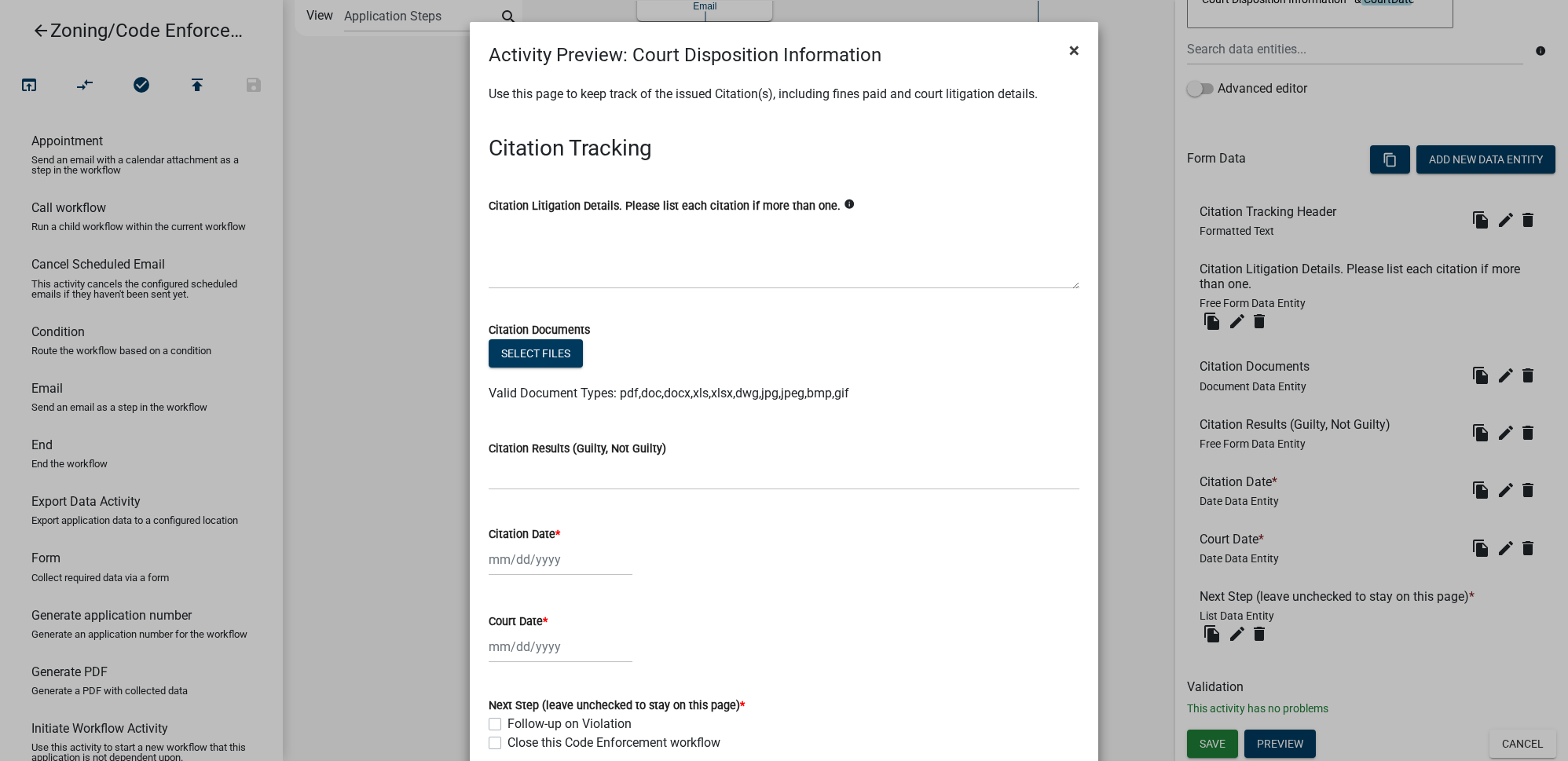
click at [1072, 59] on span "×" at bounding box center [1074, 51] width 10 height 22
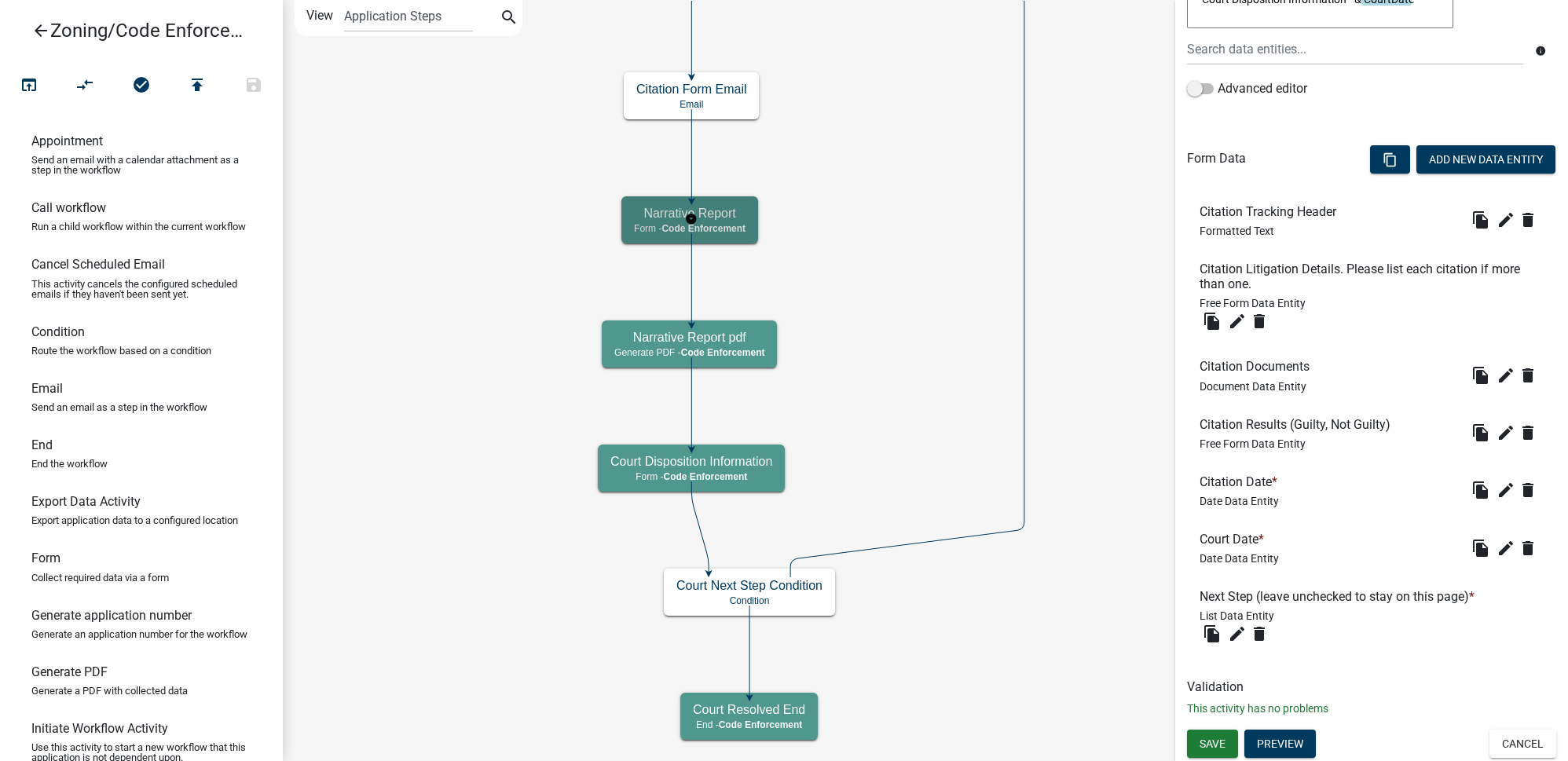
scroll to position [0, 0]
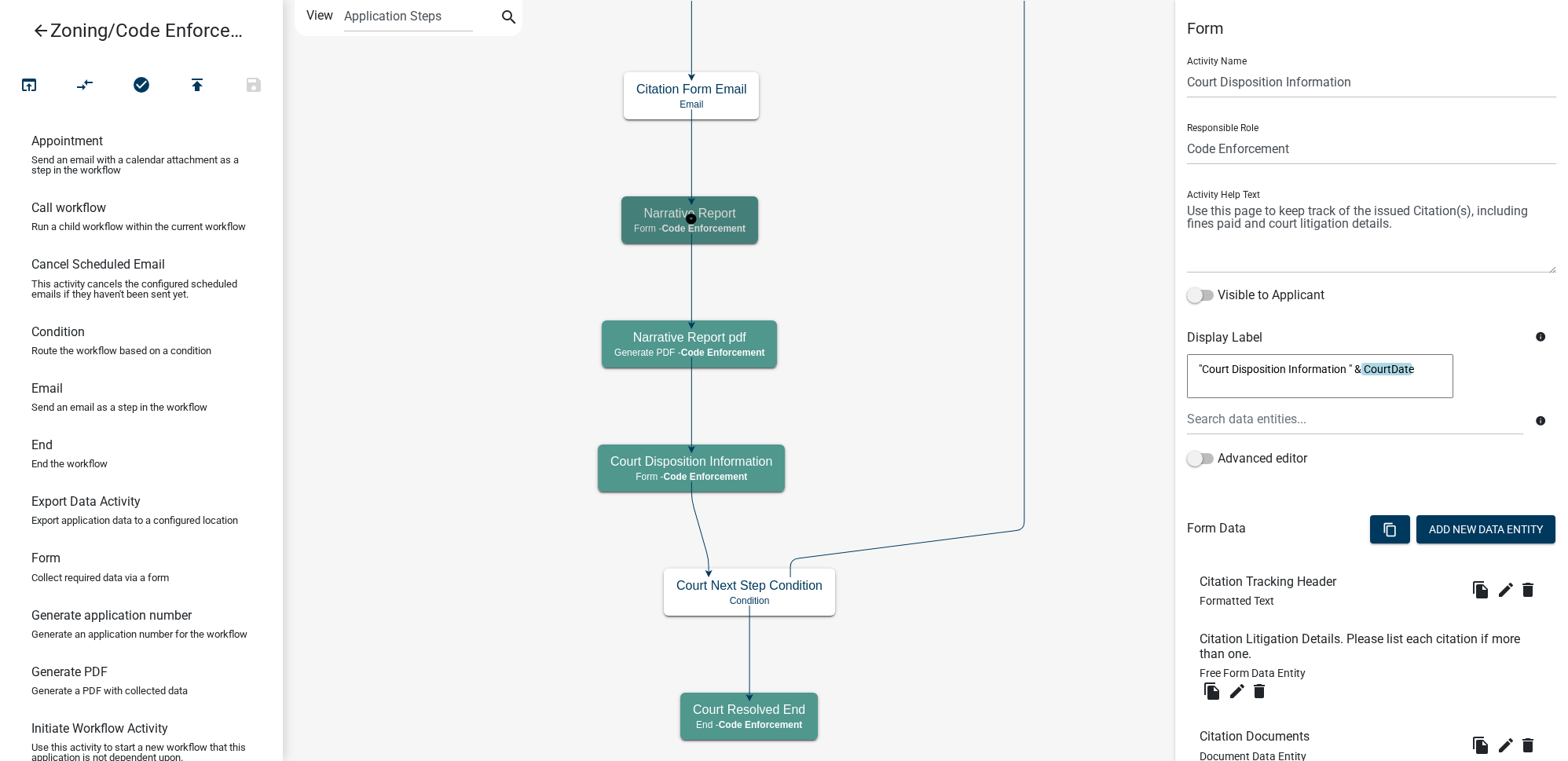
select select "EBFAA6B5-2D35-4BD0-AE0D-AA162F6E10A0"
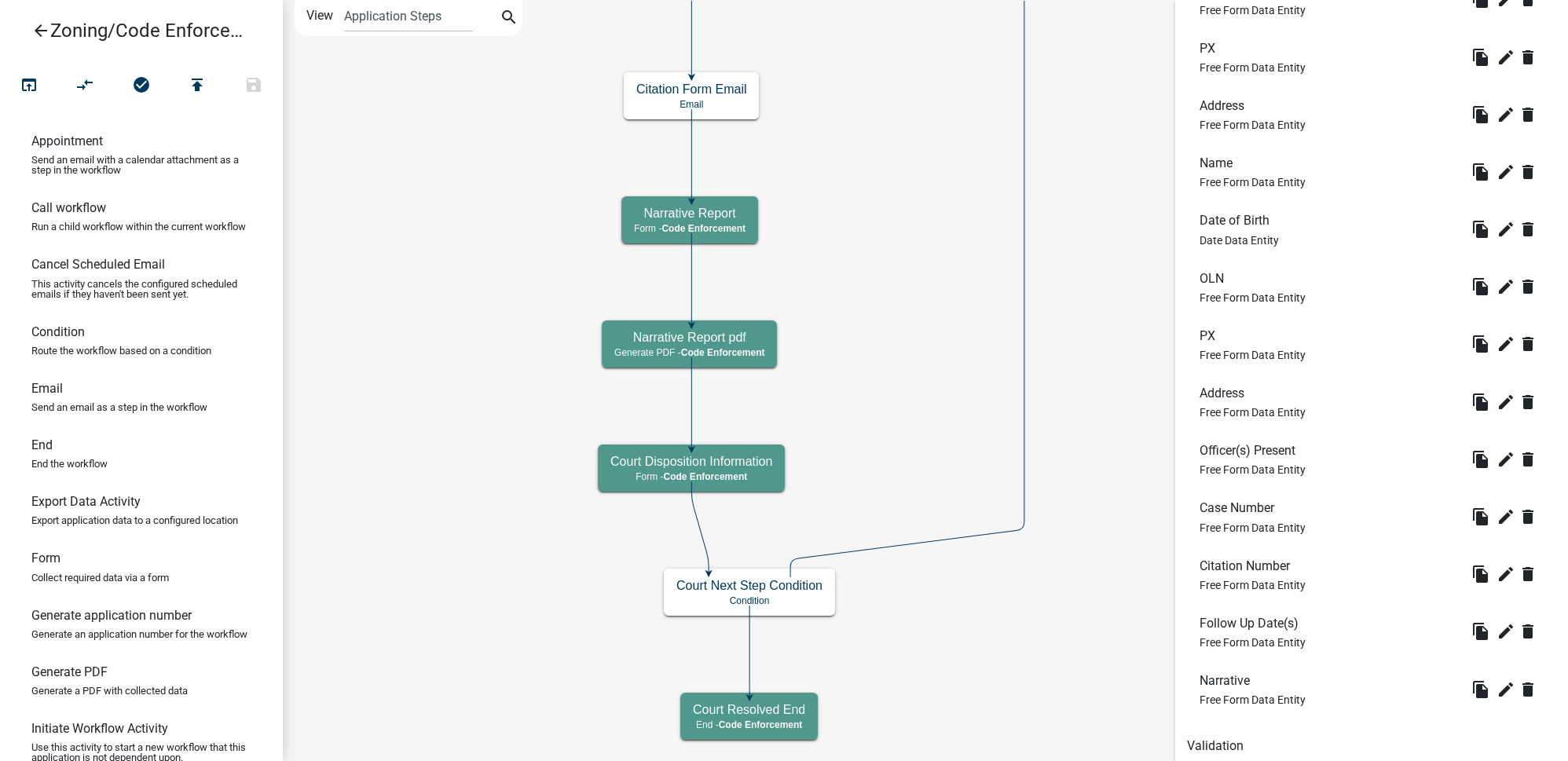
scroll to position [936, 0]
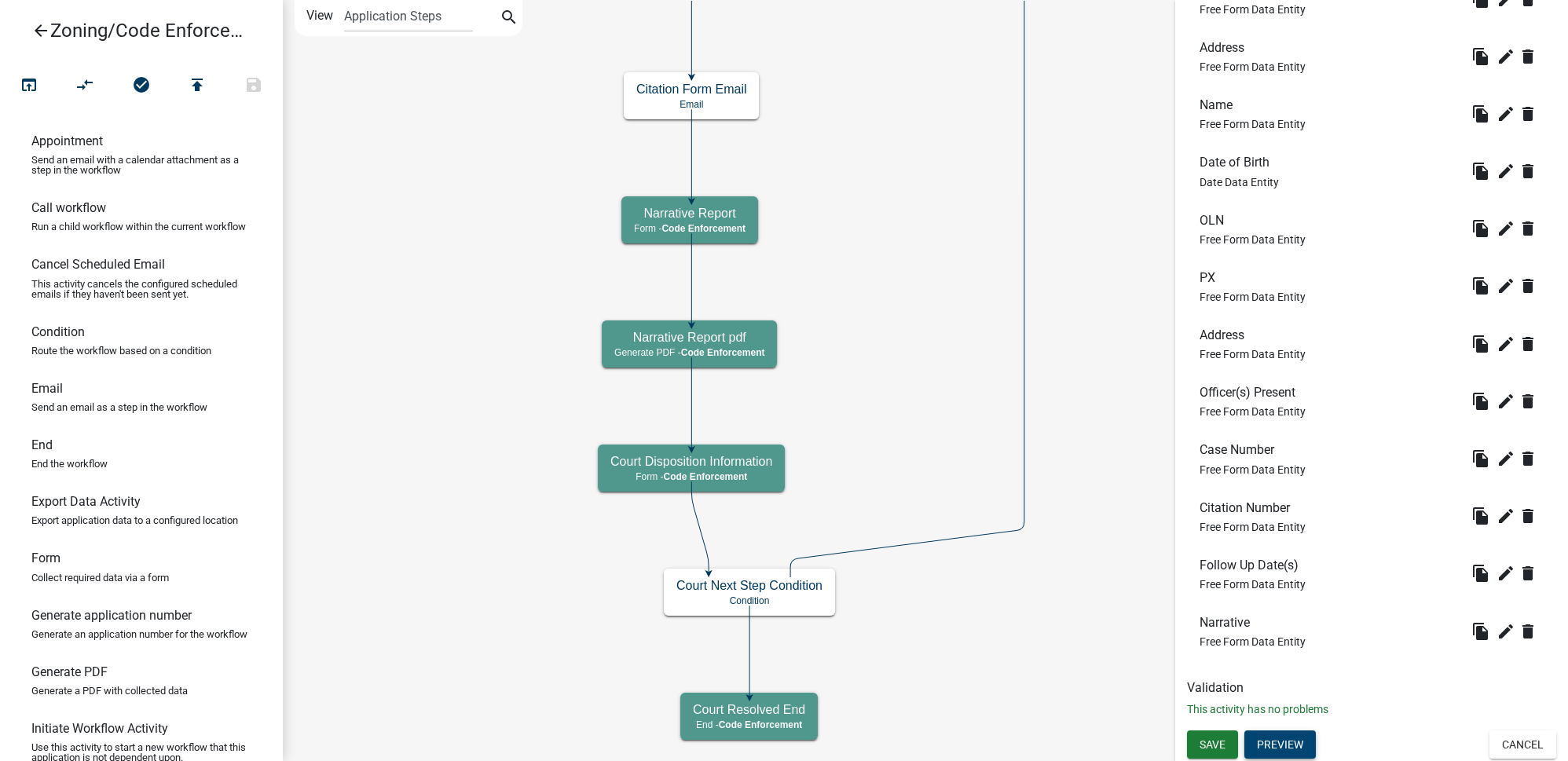
click at [1096, 564] on button "Preview" at bounding box center [1280, 744] width 71 height 28
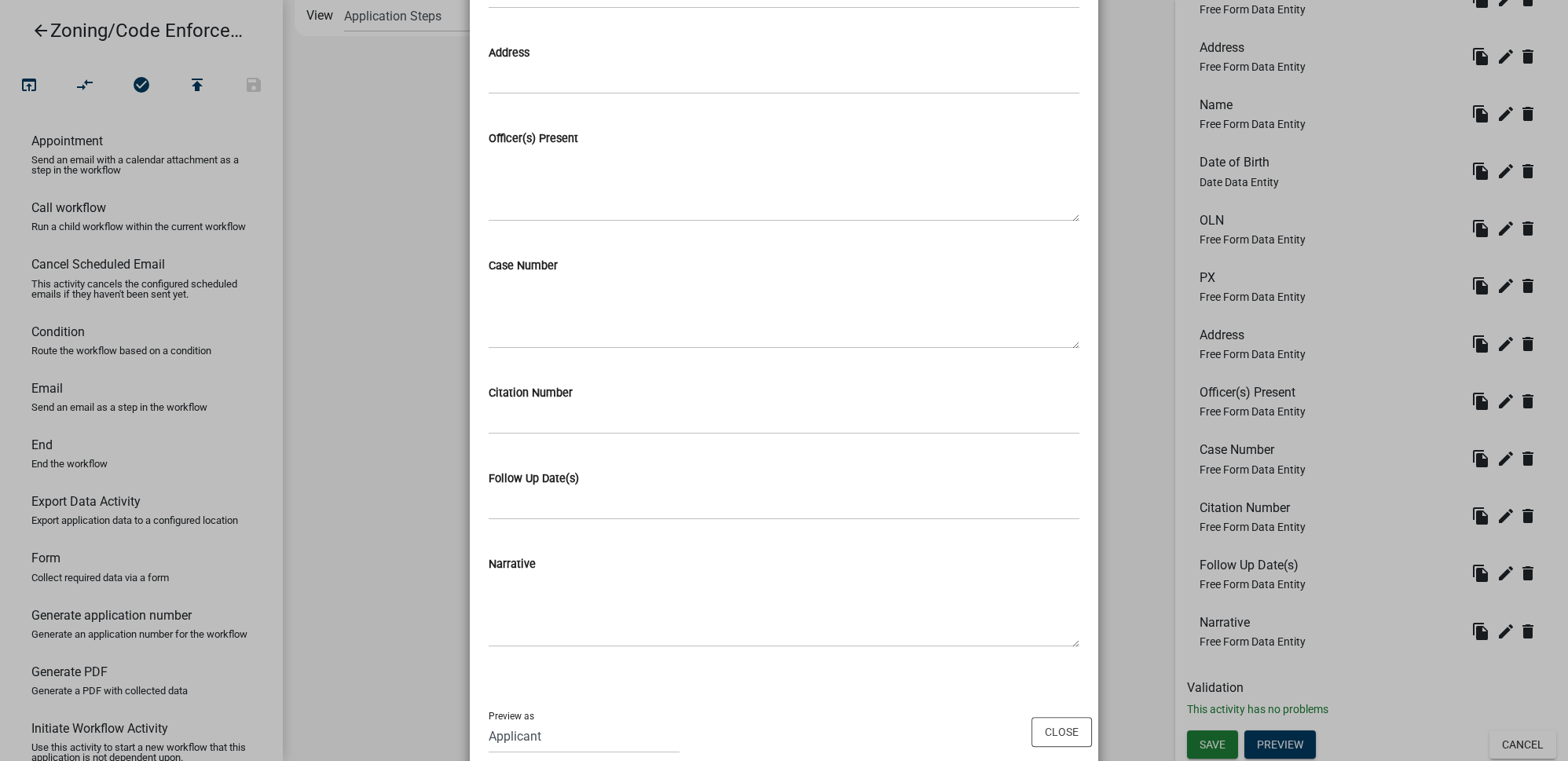
scroll to position [1147, 0]
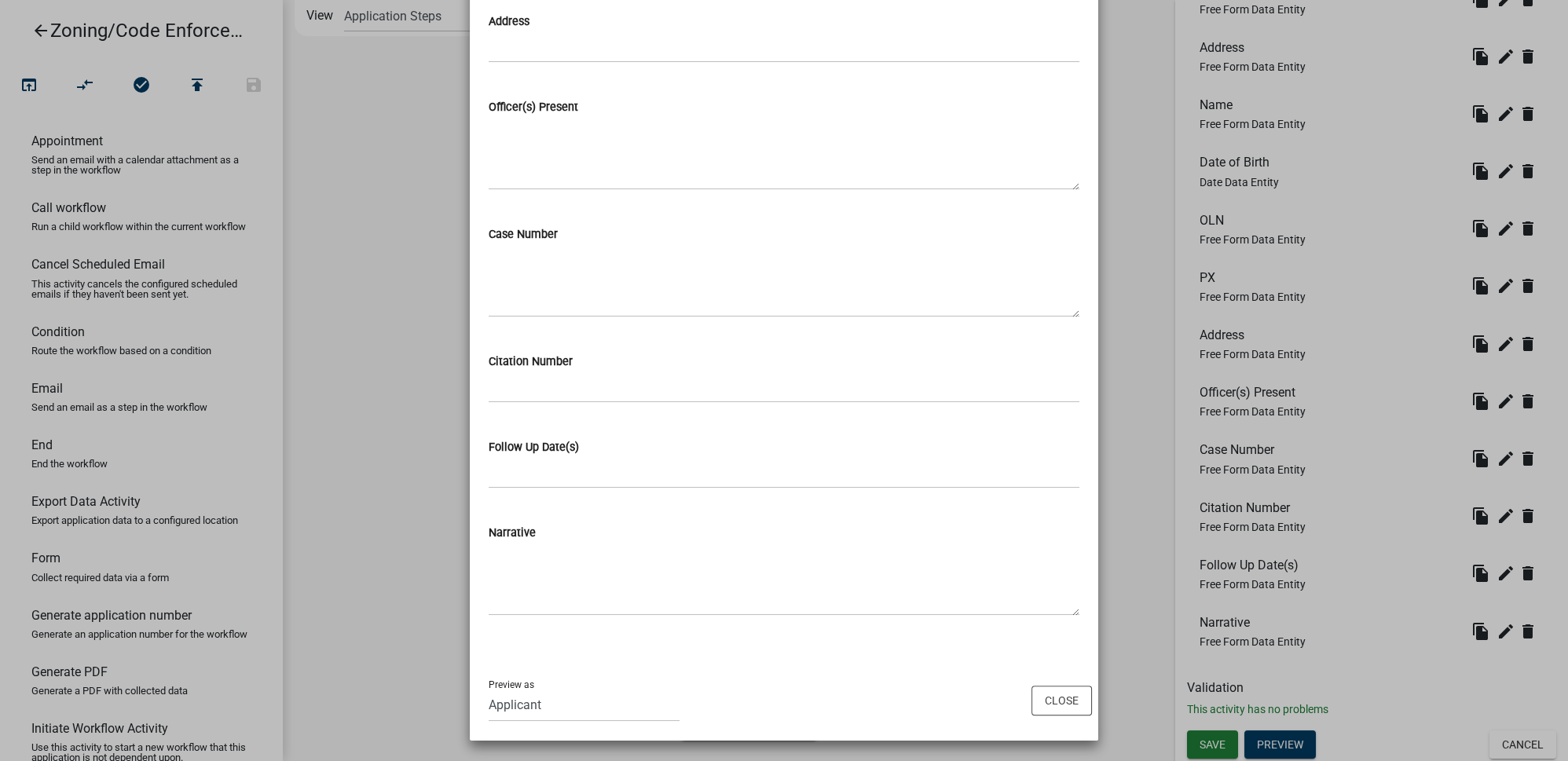
click at [1061, 564] on div "Preview as Applicant Code Enforcement Administrator Animal Control Building Cle…" at bounding box center [783, 700] width 628 height 79
click at [1071, 564] on button "Close" at bounding box center [1061, 700] width 61 height 30
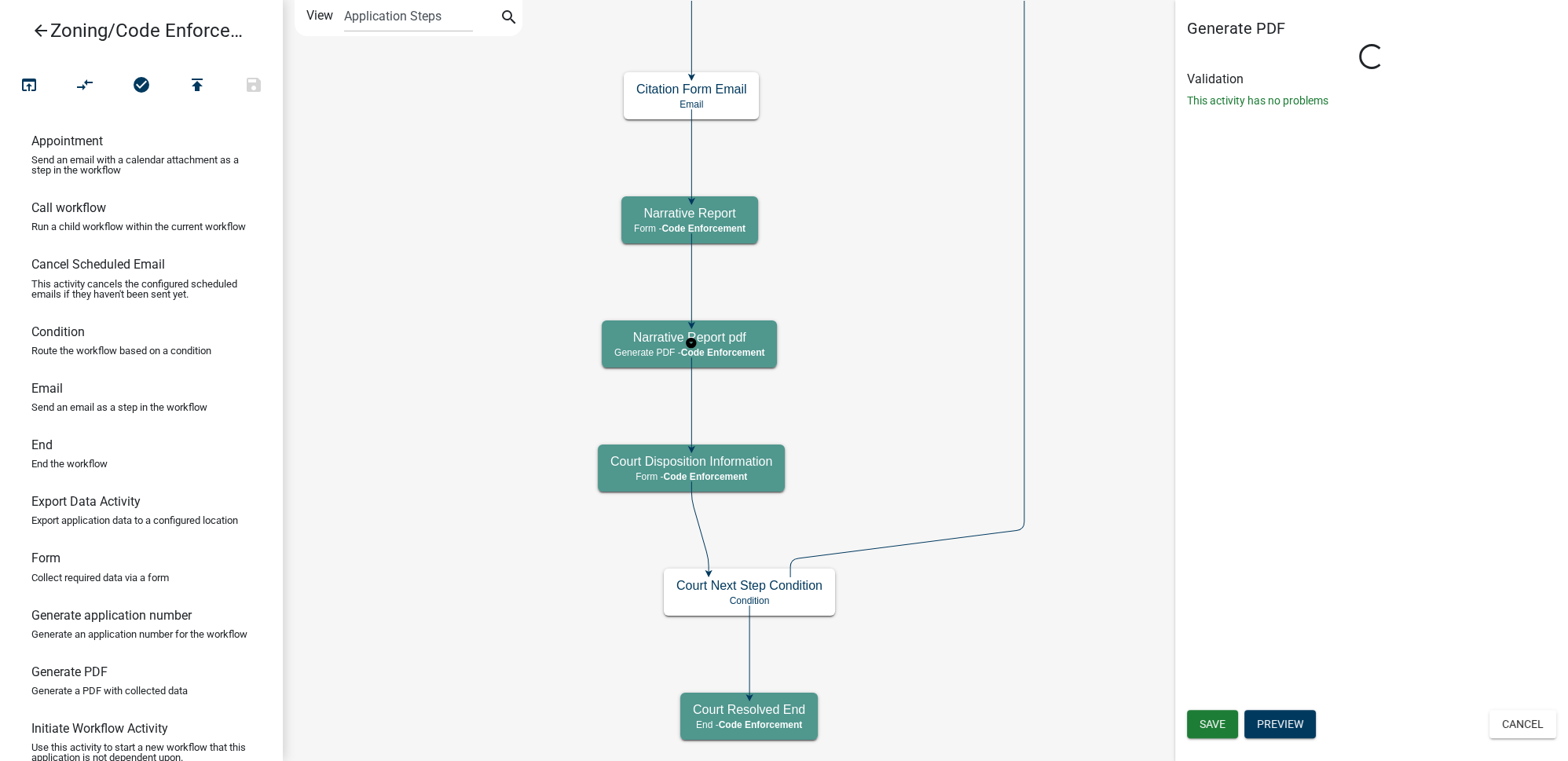
scroll to position [0, 0]
select select "EBFAA6B5-2D35-4BD0-AE0D-AA162F6E10A0"
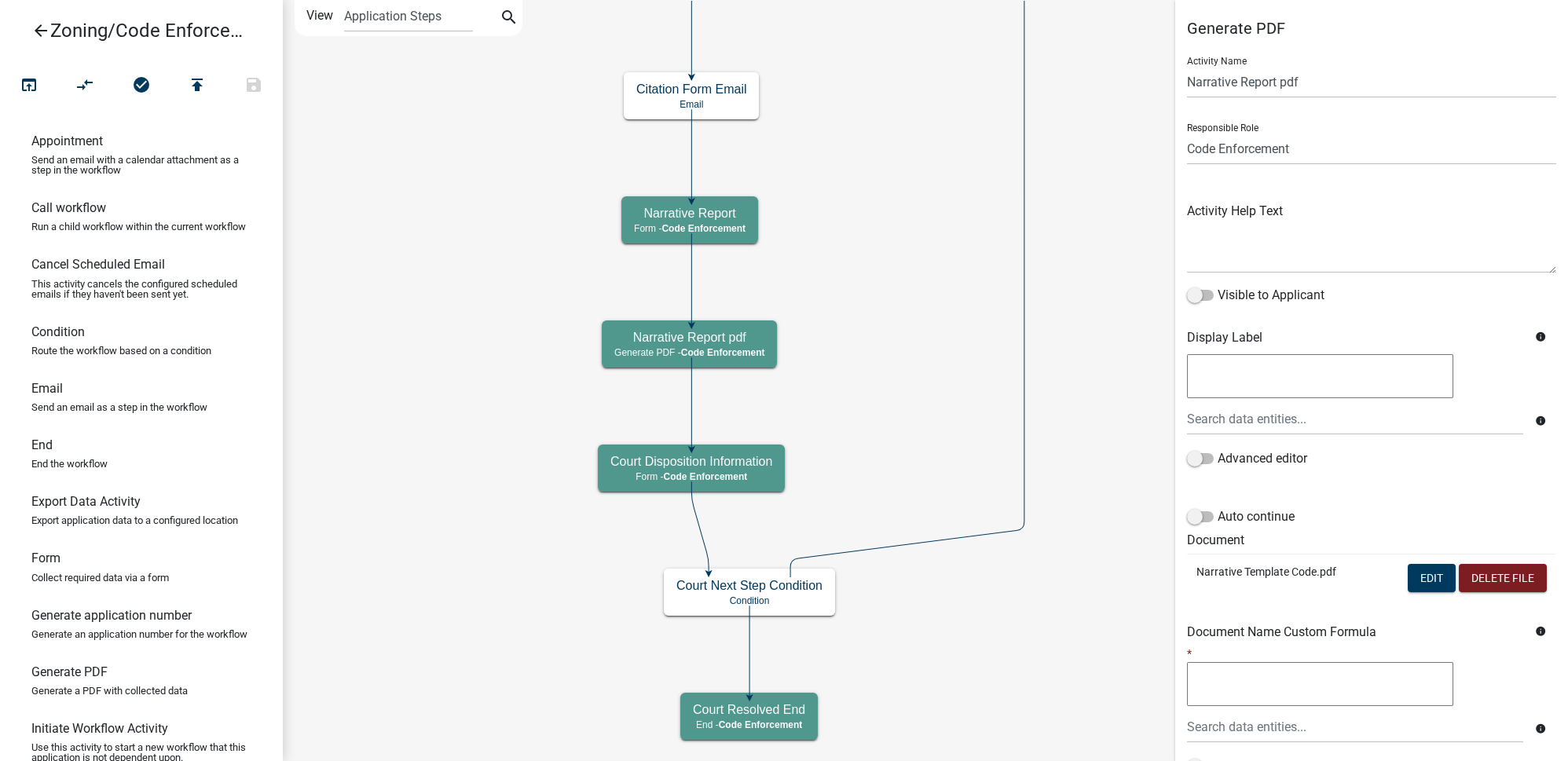
scroll to position [134, 0]
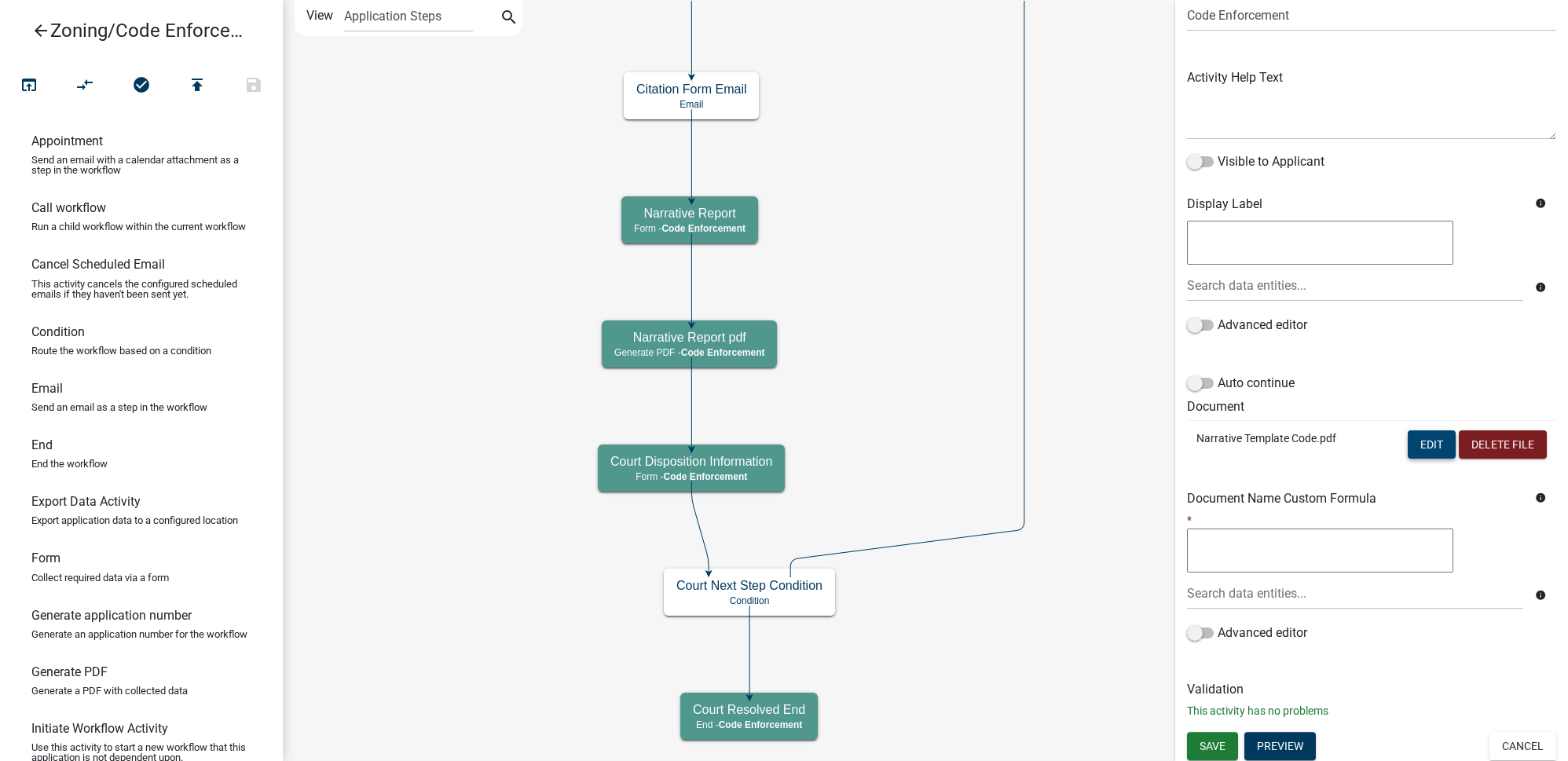
click at [1096, 445] on button "Edit" at bounding box center [1431, 444] width 48 height 28
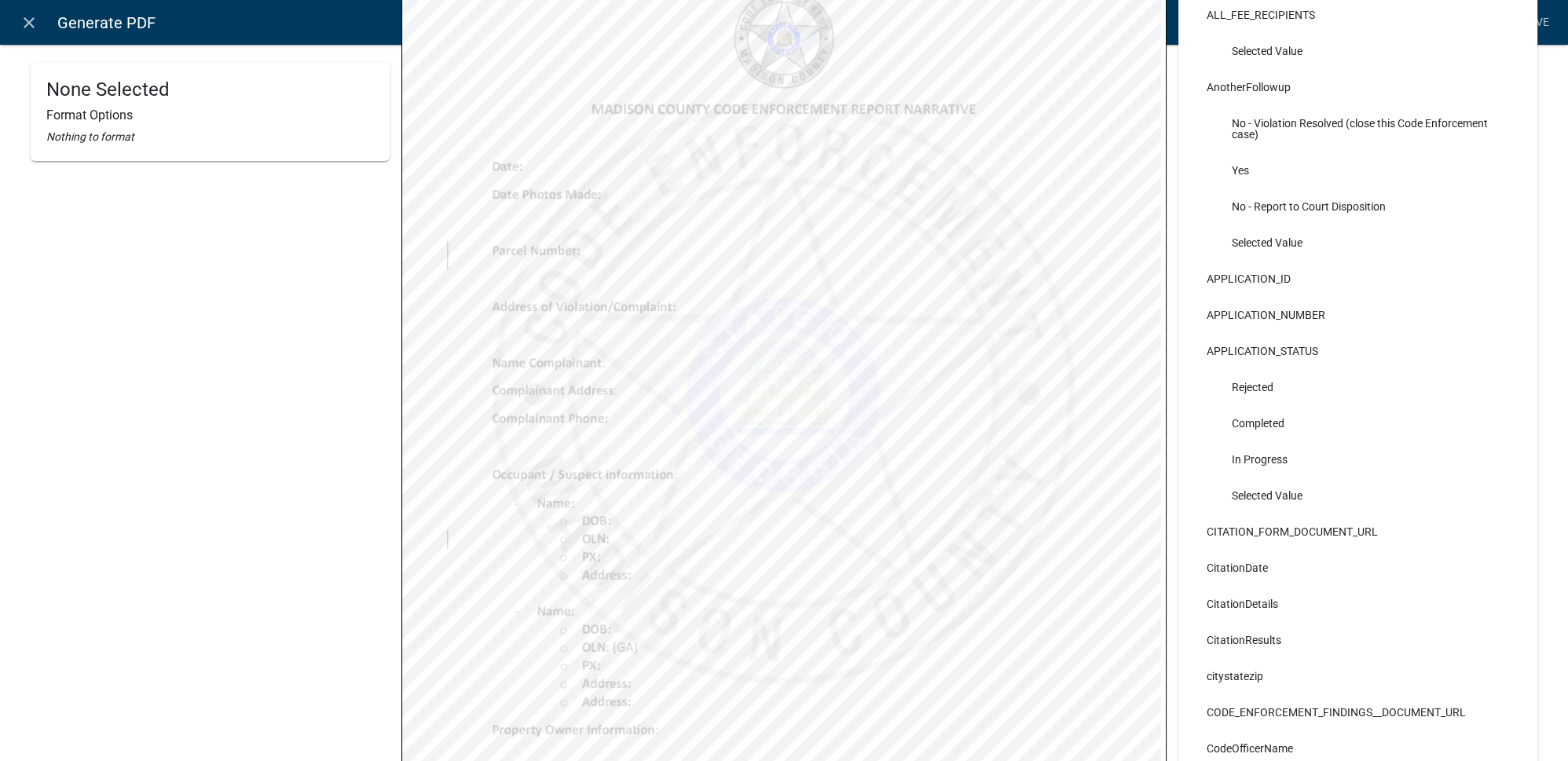
scroll to position [13, 0]
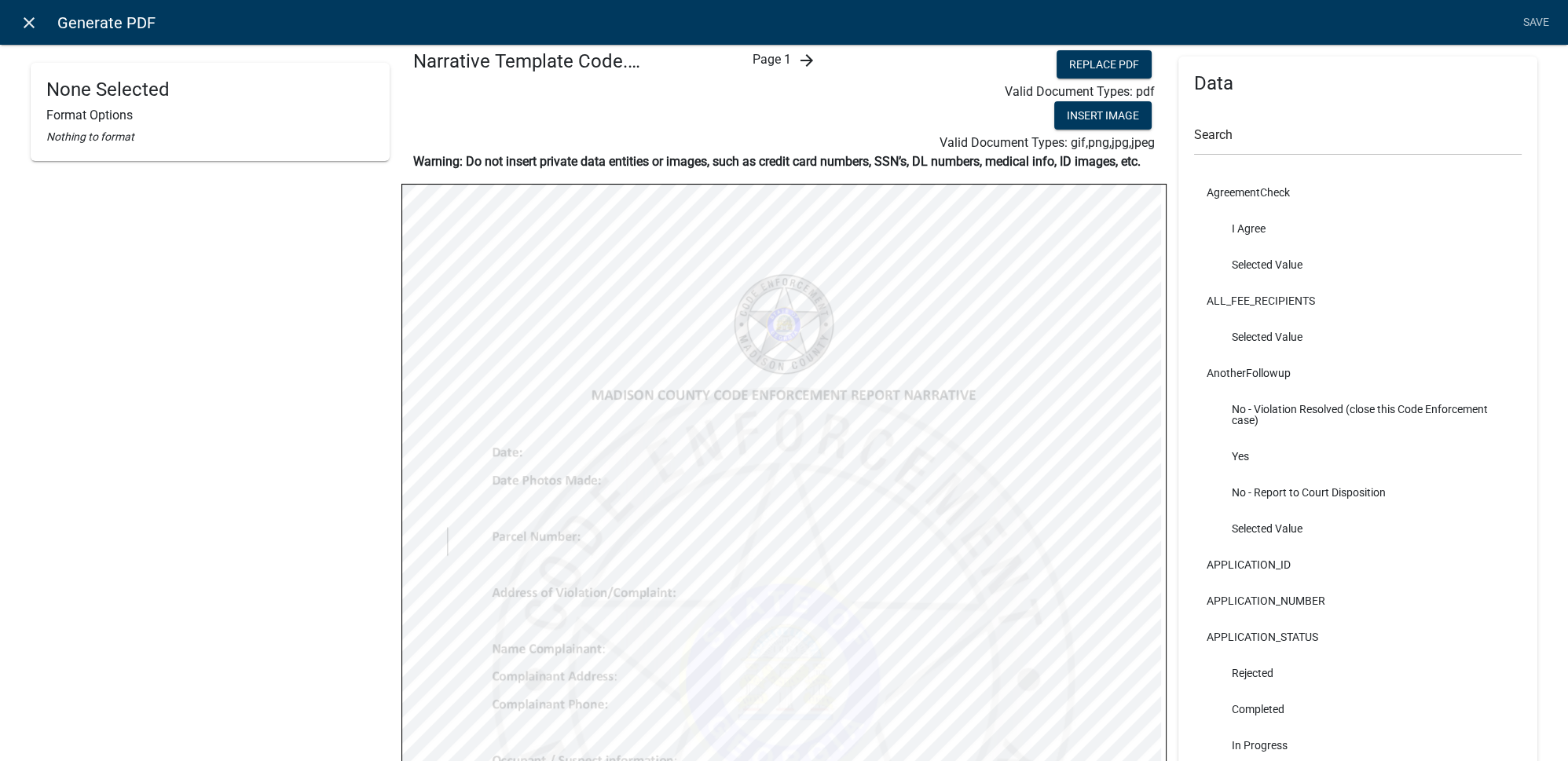
click at [18, 23] on link "close" at bounding box center [29, 22] width 32 height 32
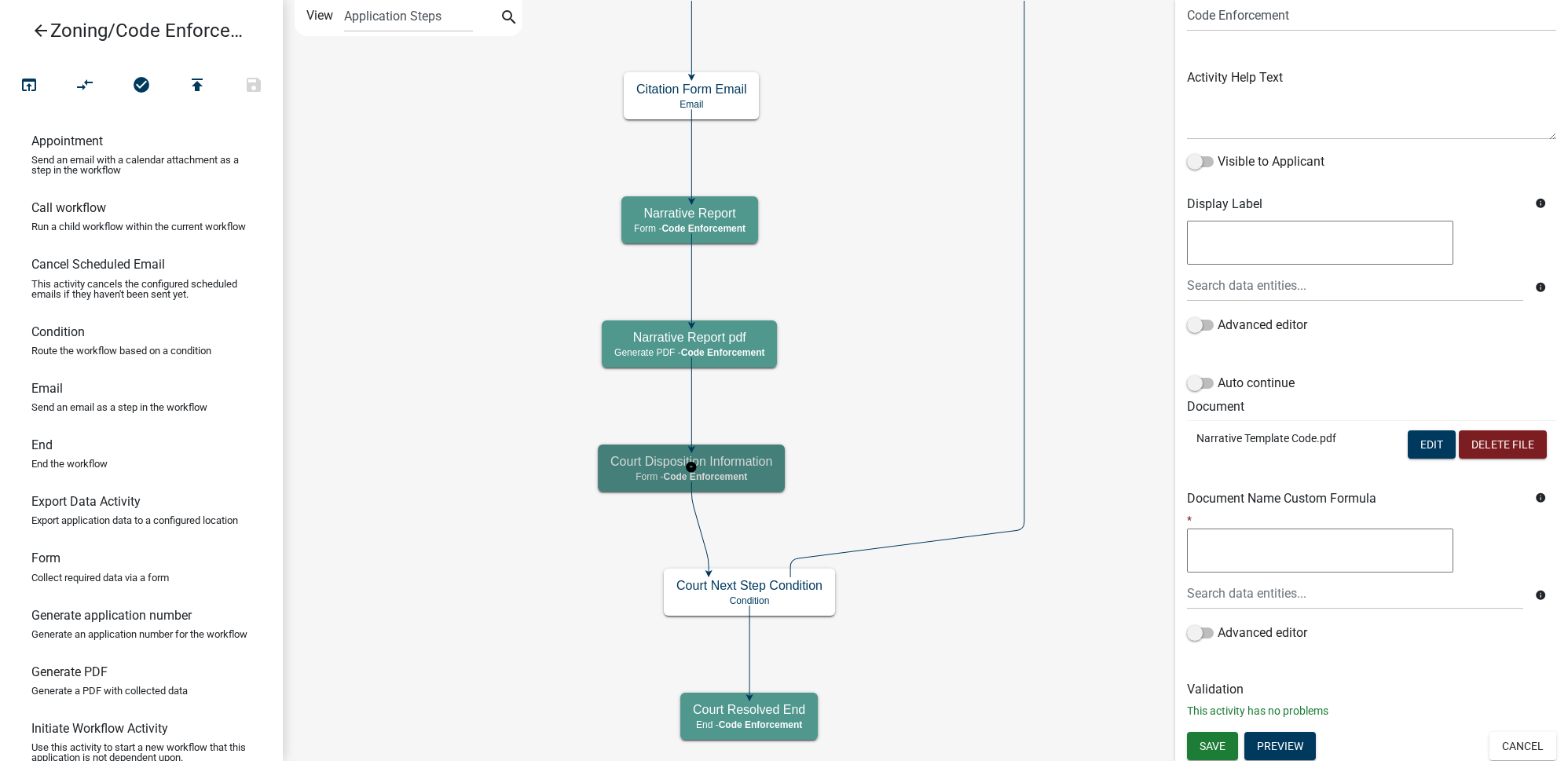
scroll to position [0, 0]
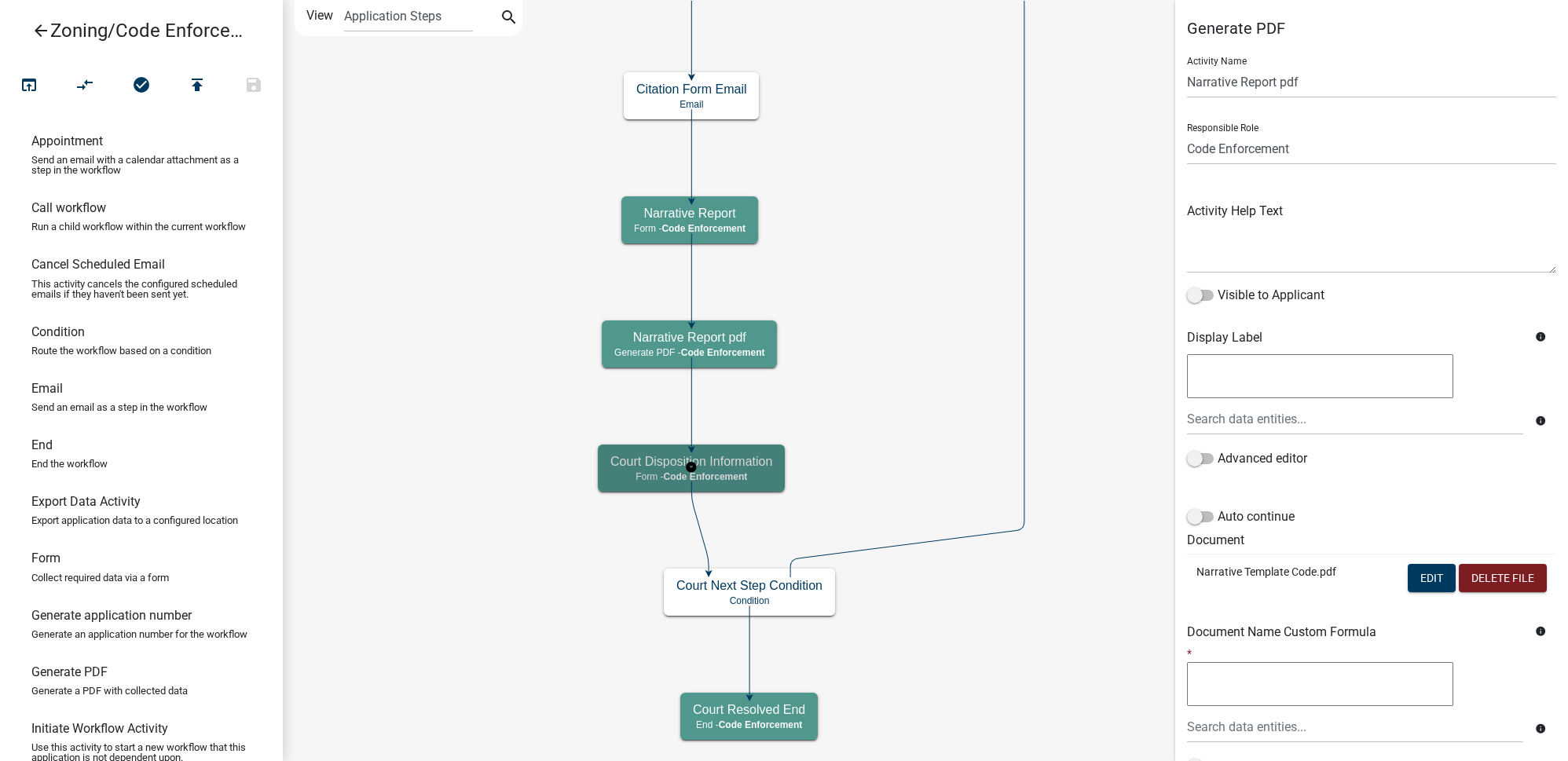
select select "EBFAA6B5-2D35-4BD0-AE0D-AA162F6E10A0"
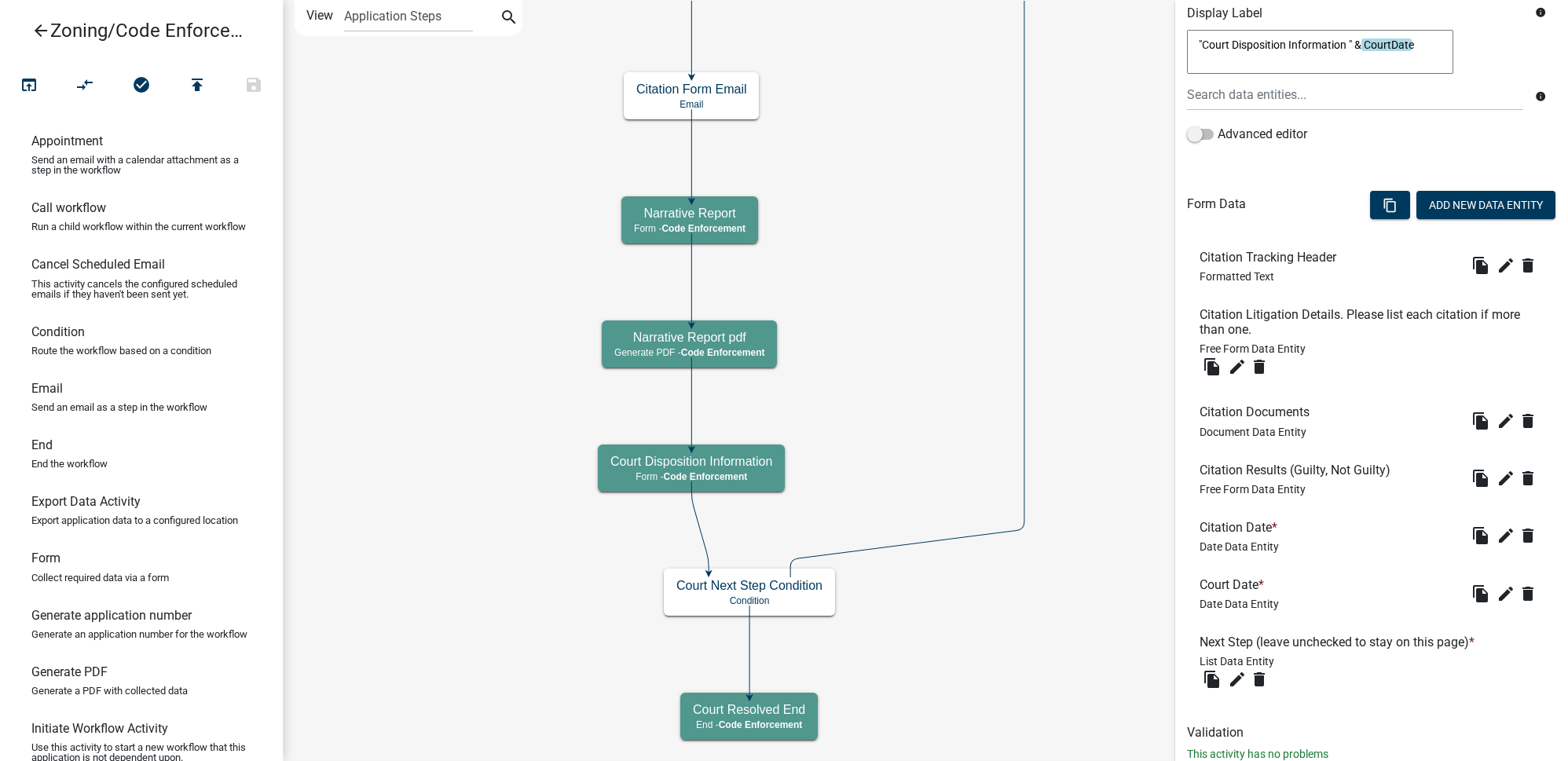
scroll to position [370, 0]
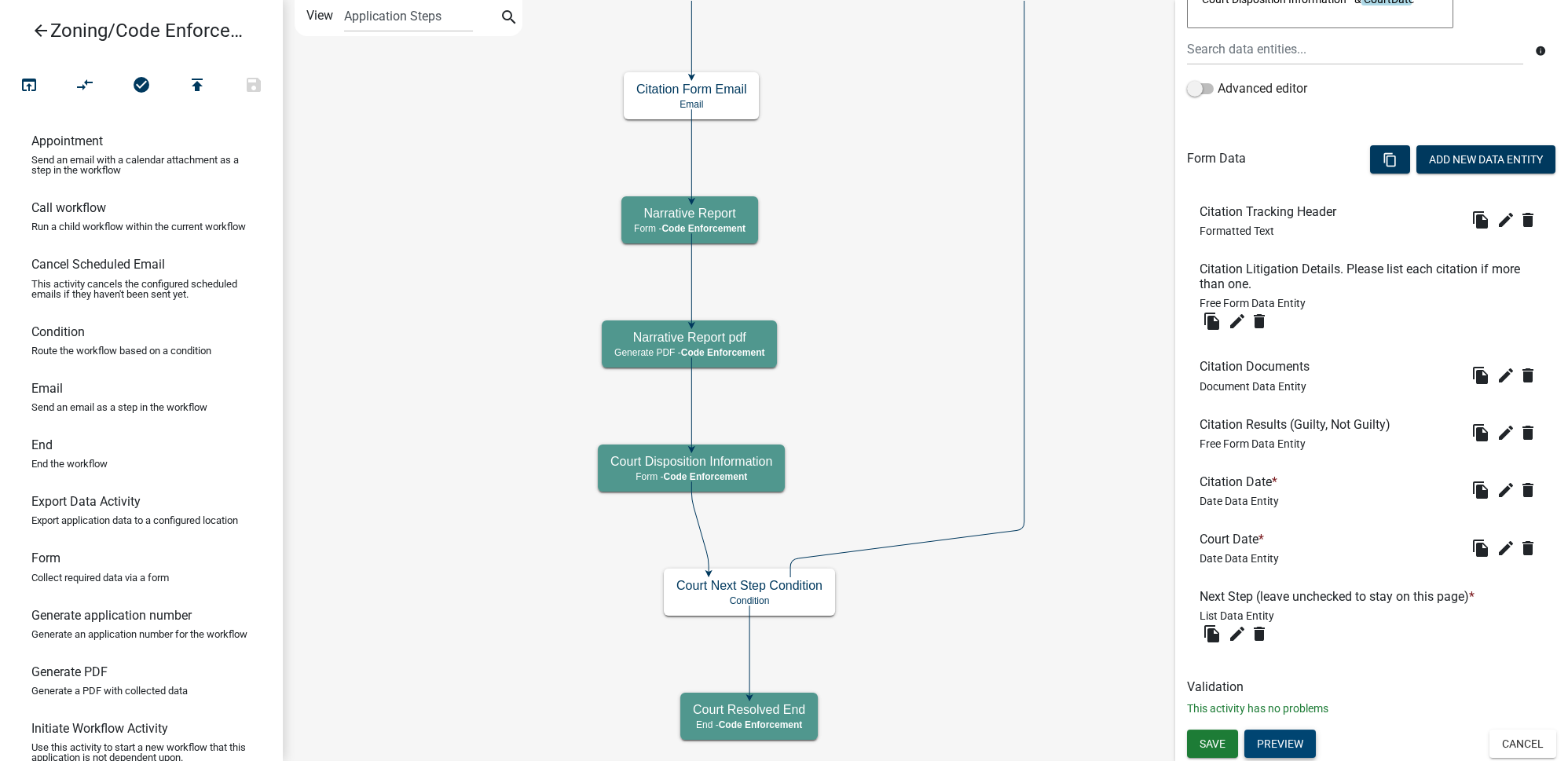
click at [1096, 564] on button "Preview" at bounding box center [1280, 743] width 71 height 28
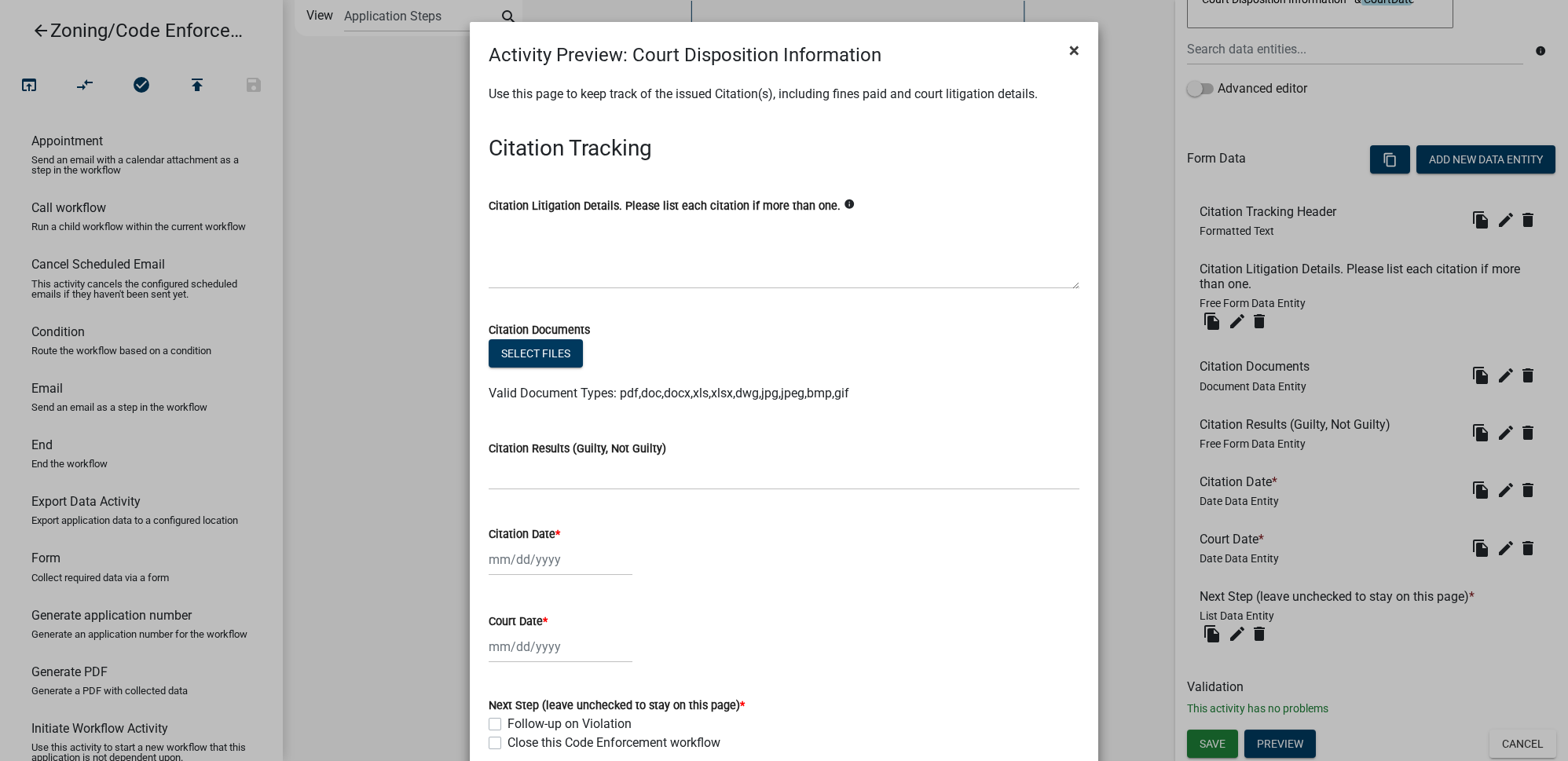
click at [1082, 51] on button "×" at bounding box center [1074, 50] width 36 height 44
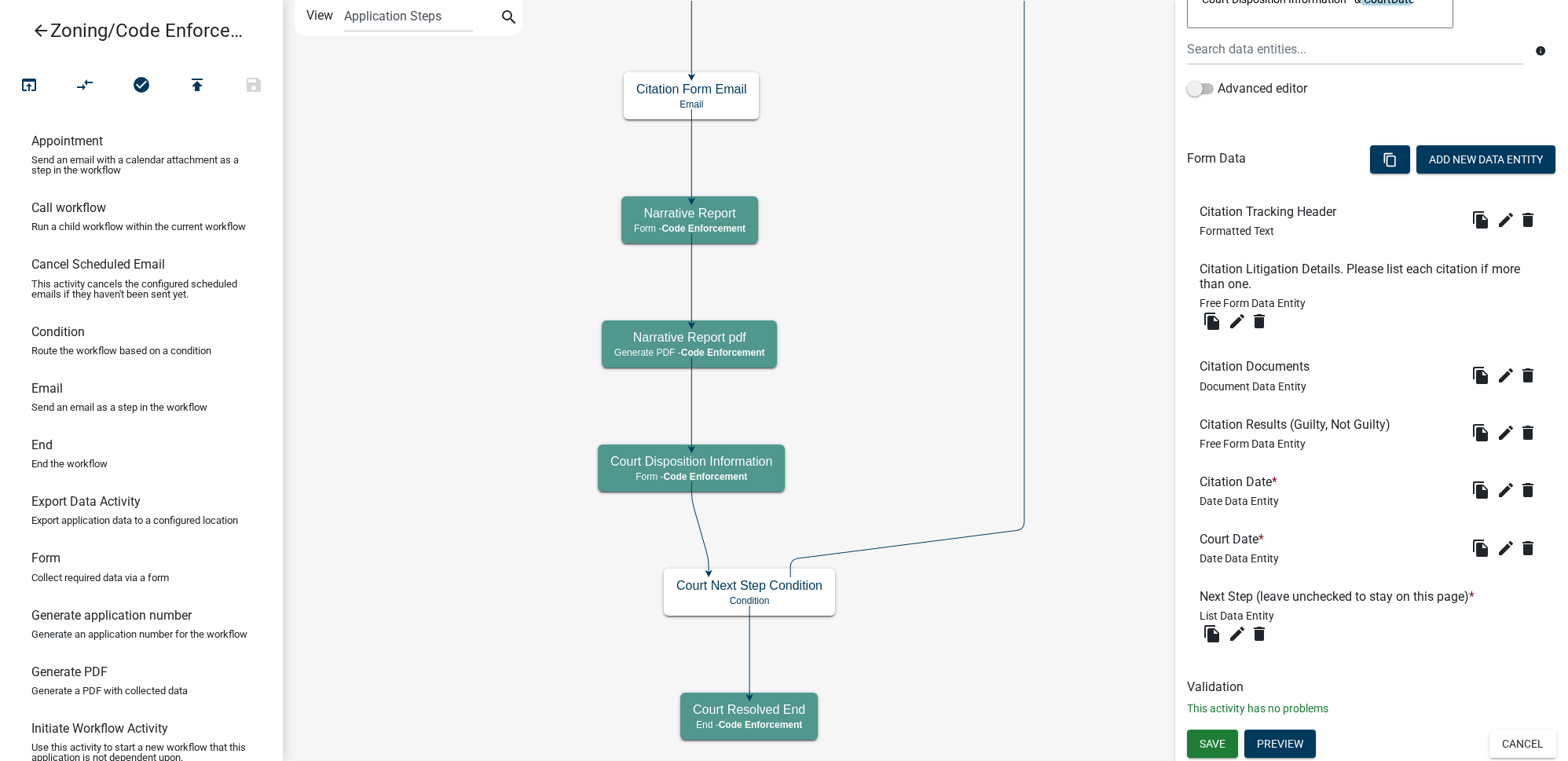
click at [1096, 96] on icon "Start Start - Applicant Parcel search Parcel search - Applicant Complaint Repor…" at bounding box center [925, 380] width 1283 height 759
click at [44, 32] on icon "arrow_back" at bounding box center [41, 32] width 19 height 22
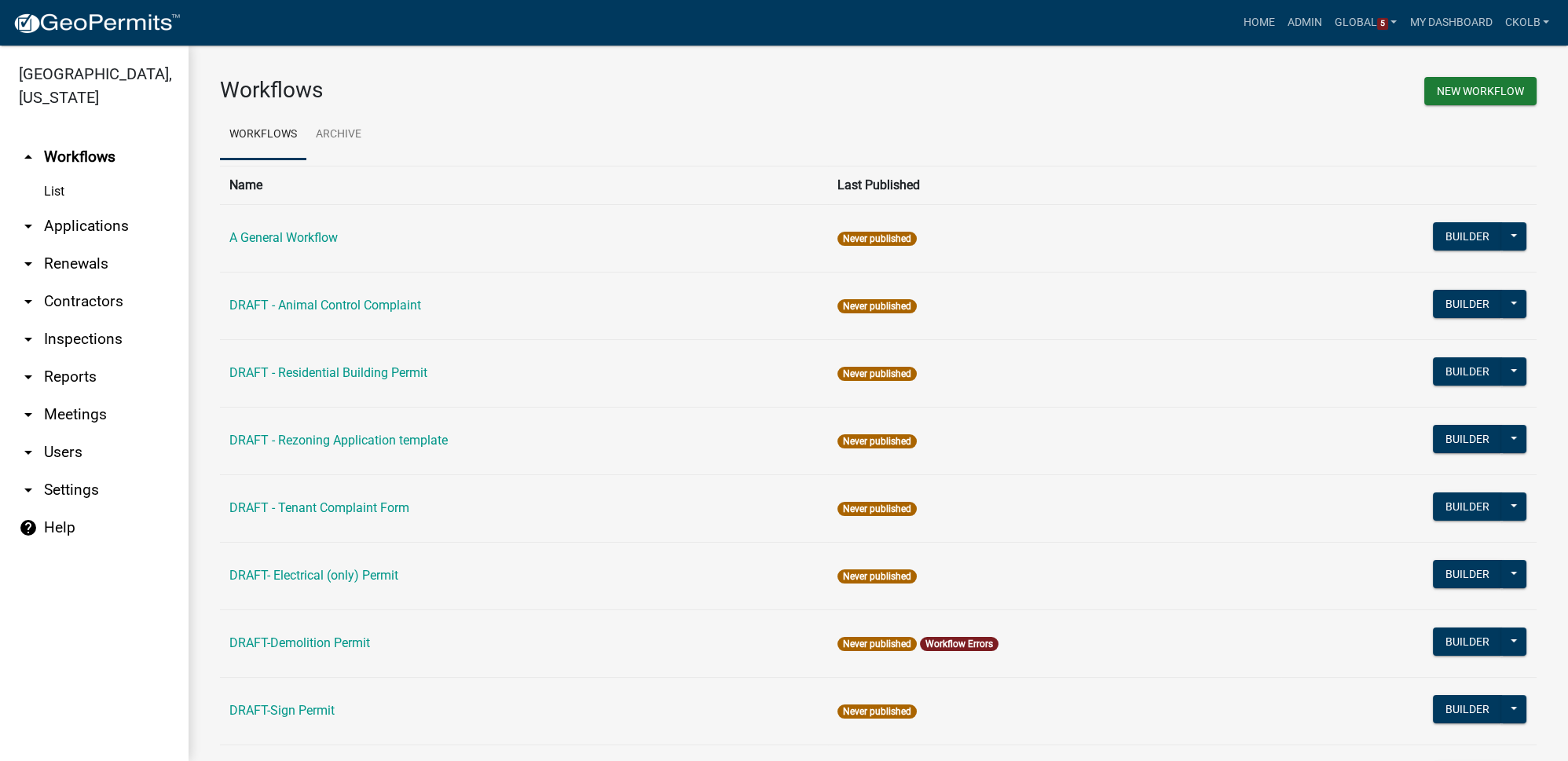
click at [1019, 99] on div "New Workflow" at bounding box center [1213, 93] width 670 height 33
click at [1096, 304] on button "Builder" at bounding box center [1468, 304] width 69 height 28
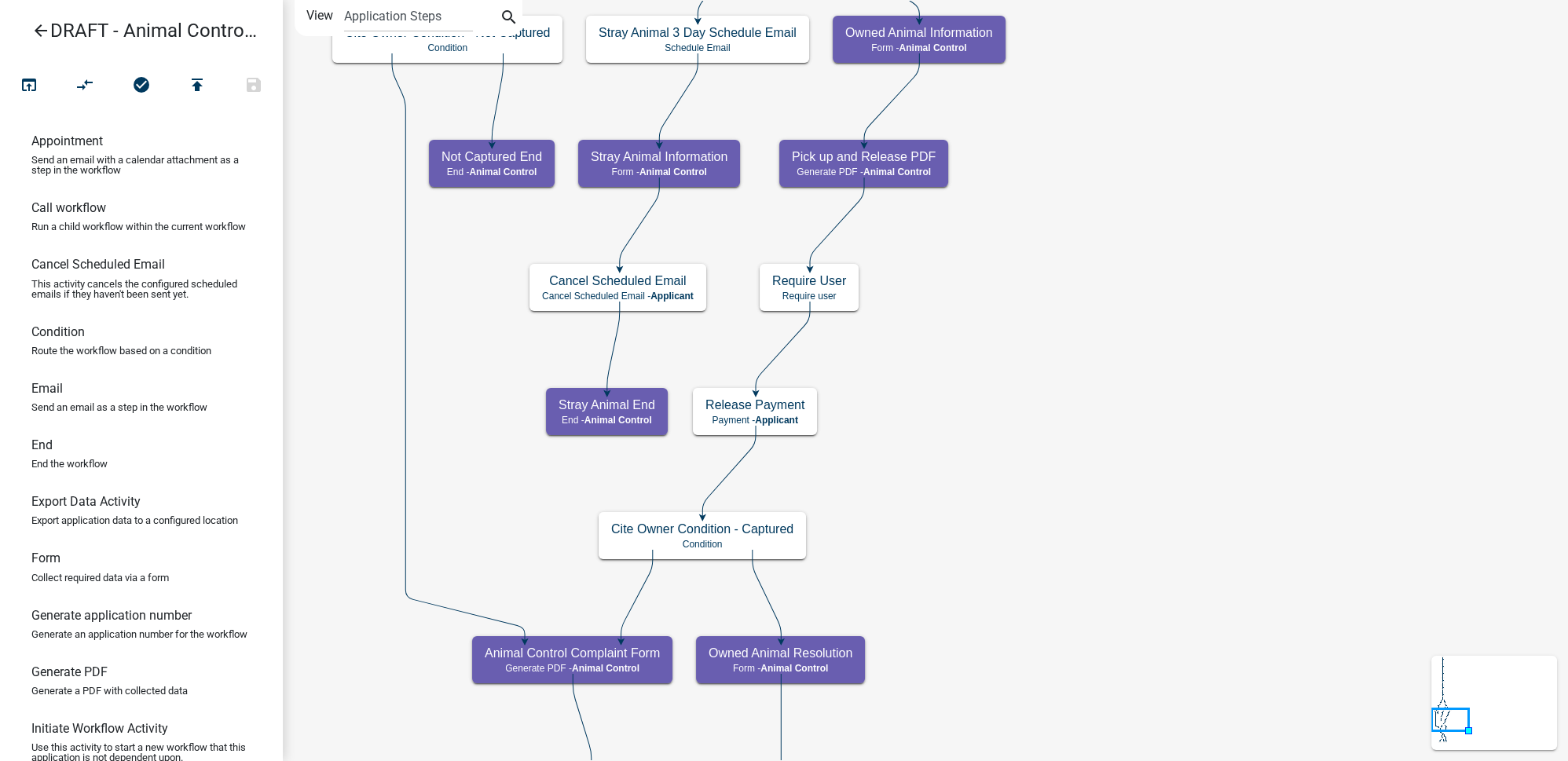
click at [954, 342] on icon "Start Start - Applicant Complainant Reporting Information Form - Applicant Anim…" at bounding box center [925, 589] width 1283 height 1178
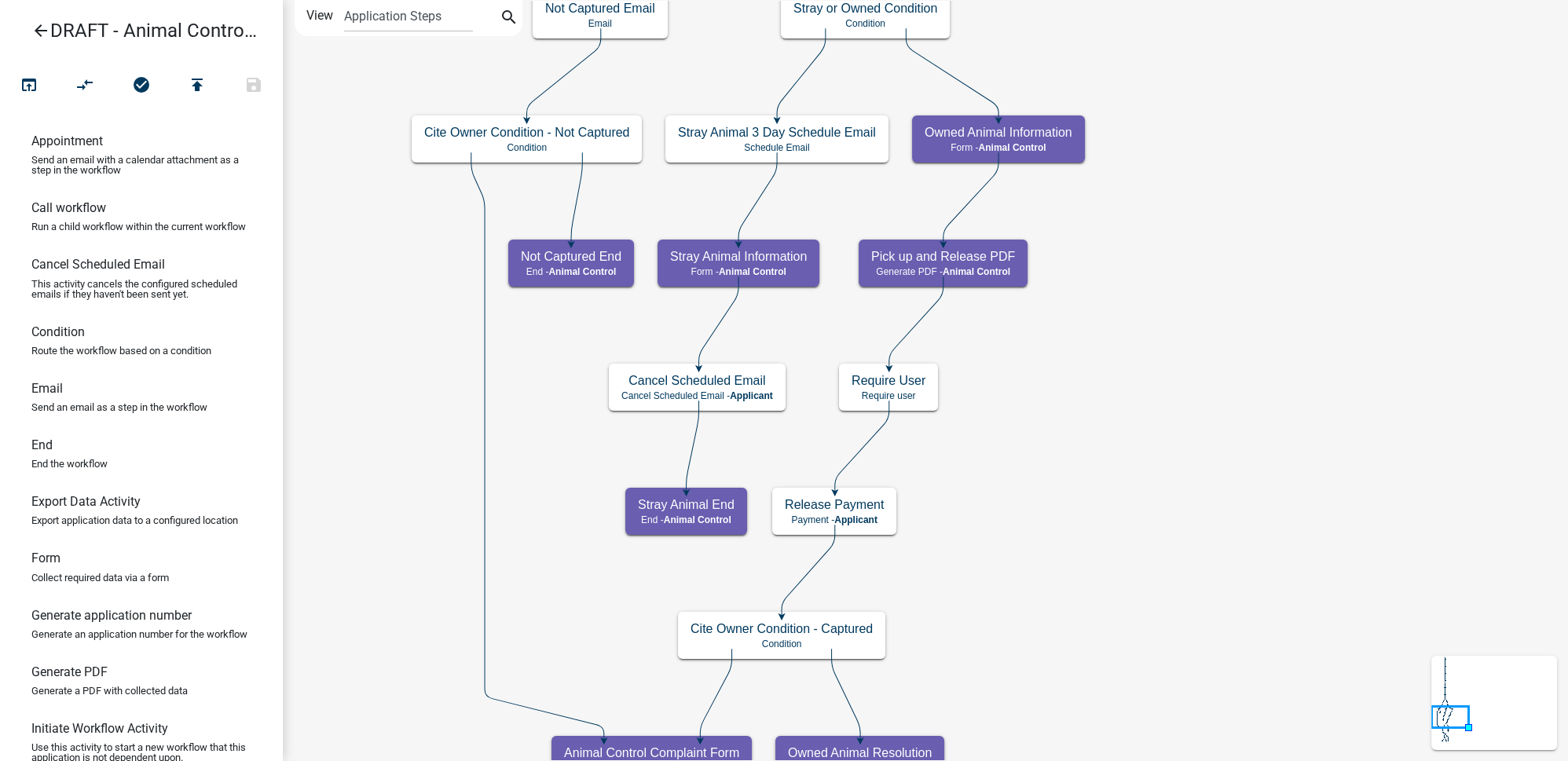
click at [1083, 304] on icon "Start Start - Applicant Complainant Reporting Information Form - Applicant Anim…" at bounding box center [925, 639] width 1283 height 1277
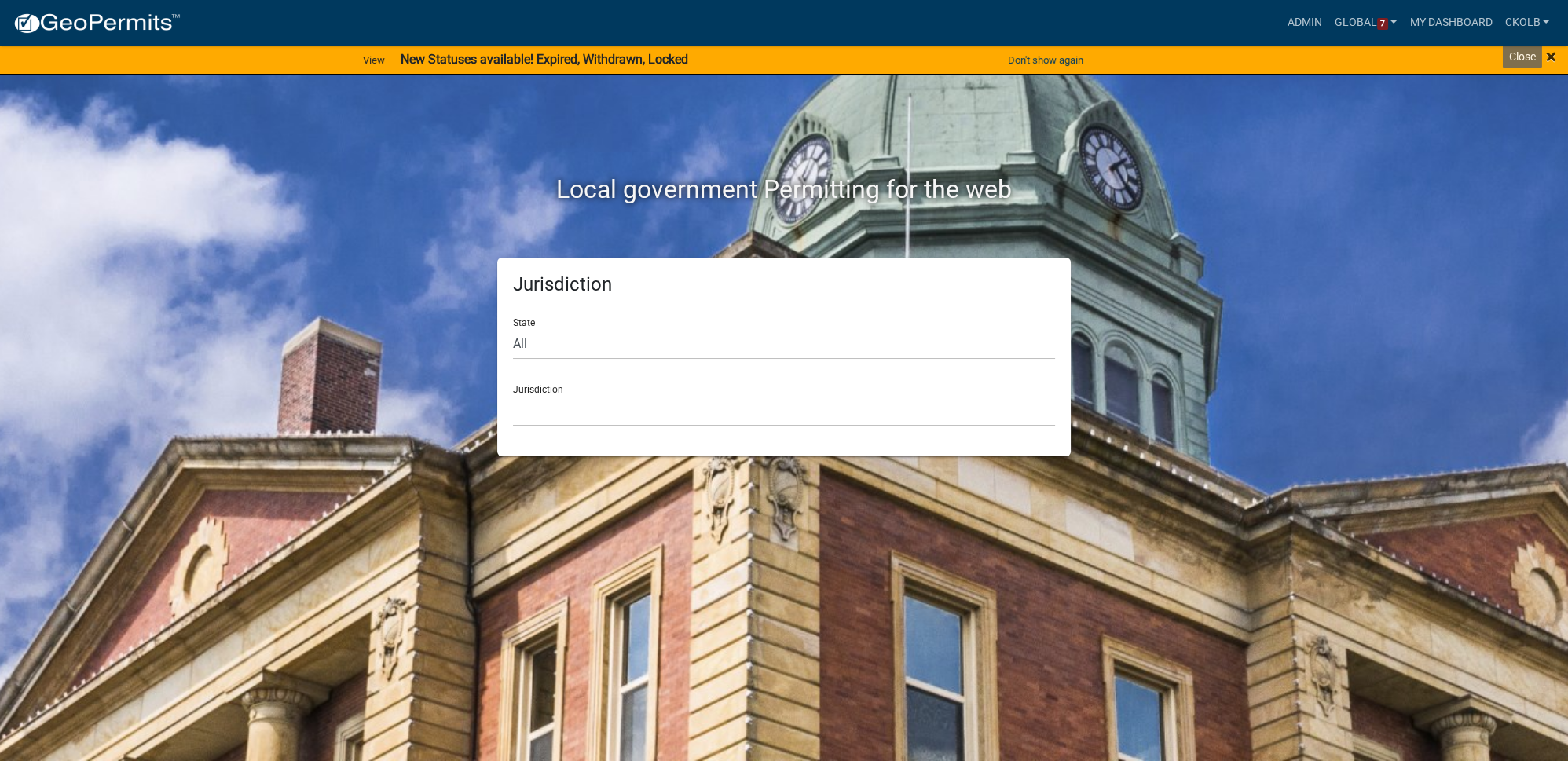
click at [1547, 64] on span "×" at bounding box center [1551, 57] width 10 height 22
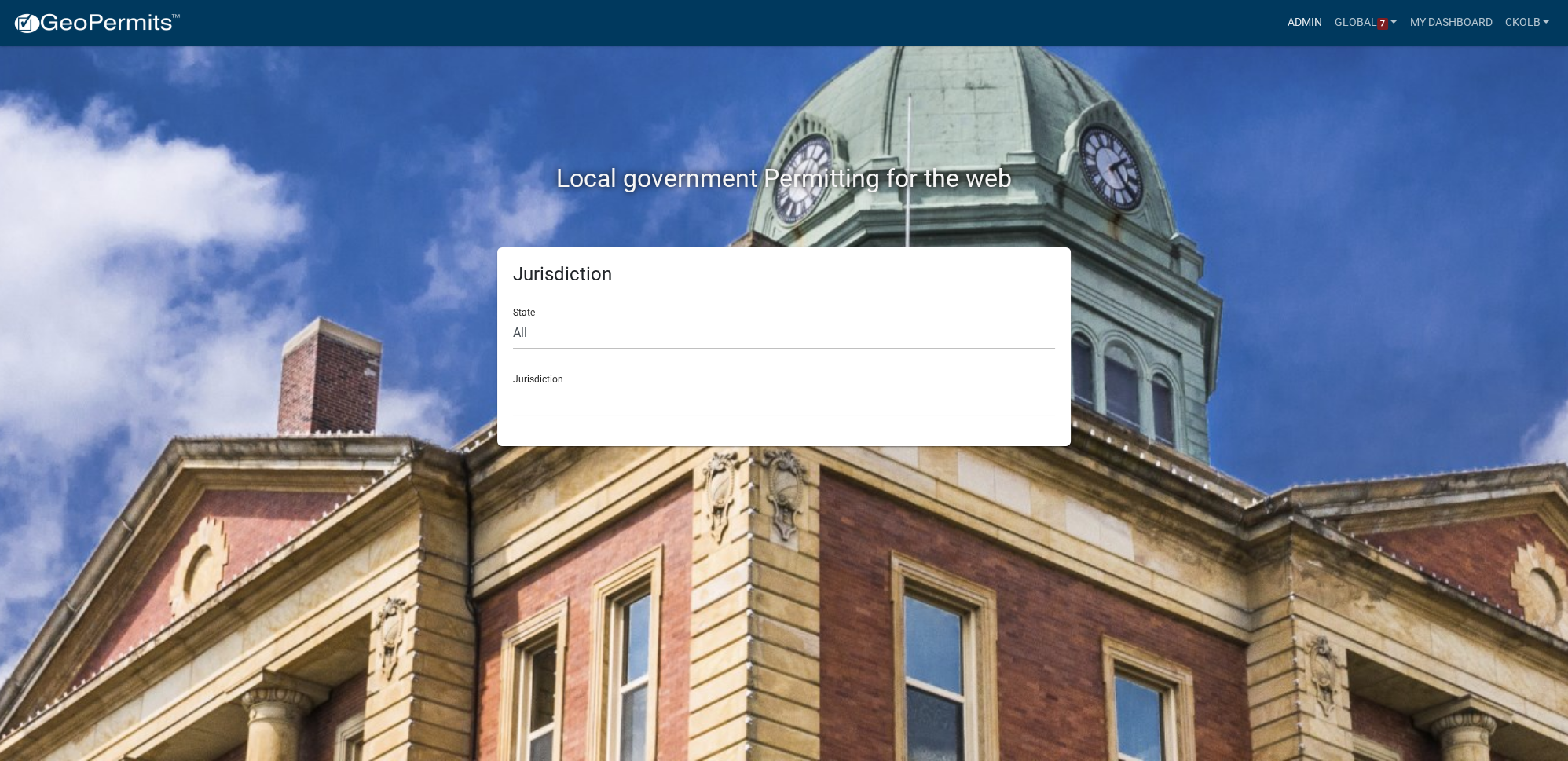
click at [1296, 32] on link "Admin" at bounding box center [1304, 23] width 47 height 30
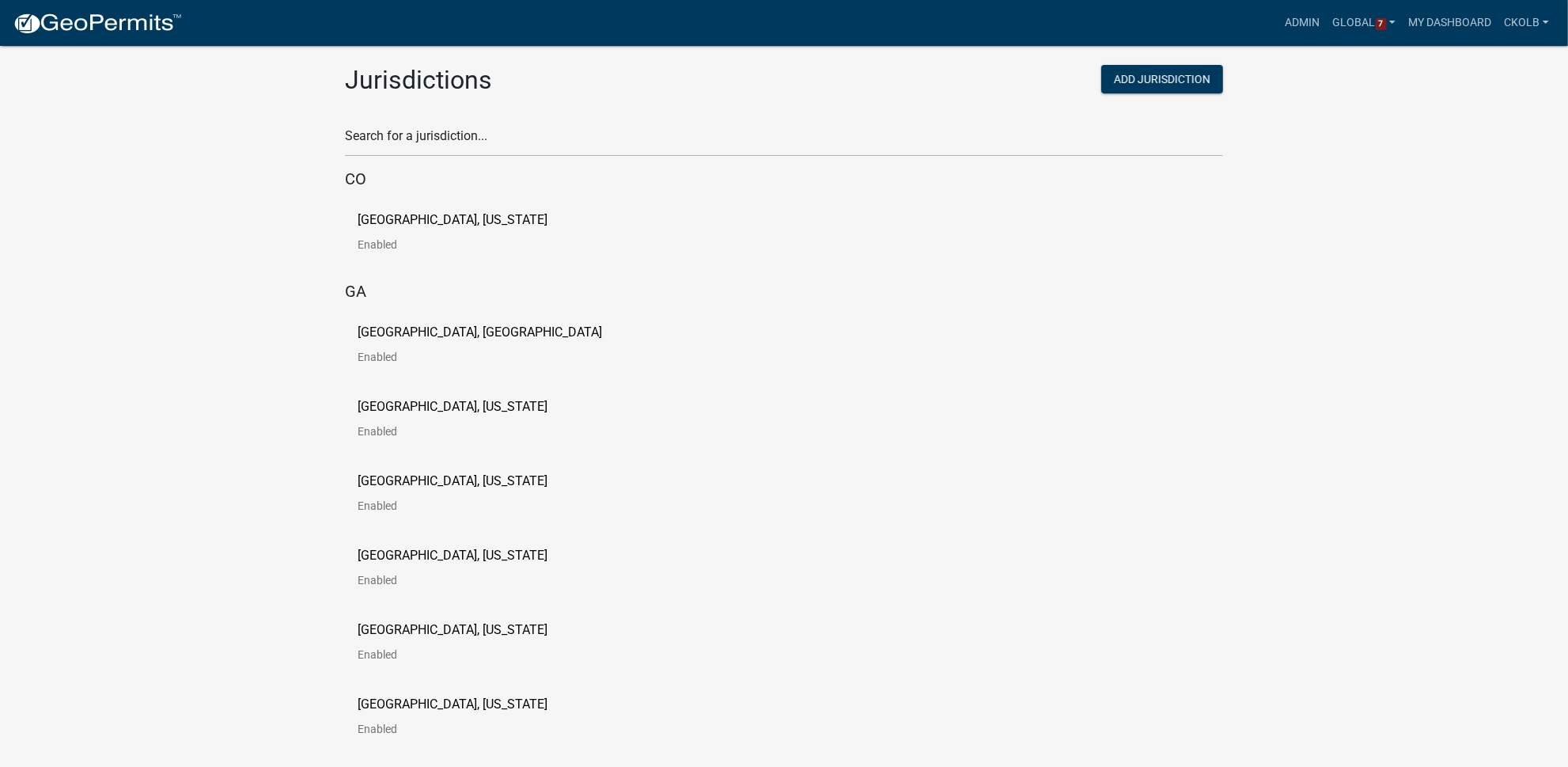
click at [503, 115] on div "Search for a jurisdiction..." at bounding box center [784, 129] width 877 height 55
click at [521, 146] on input "text" at bounding box center [784, 140] width 877 height 32
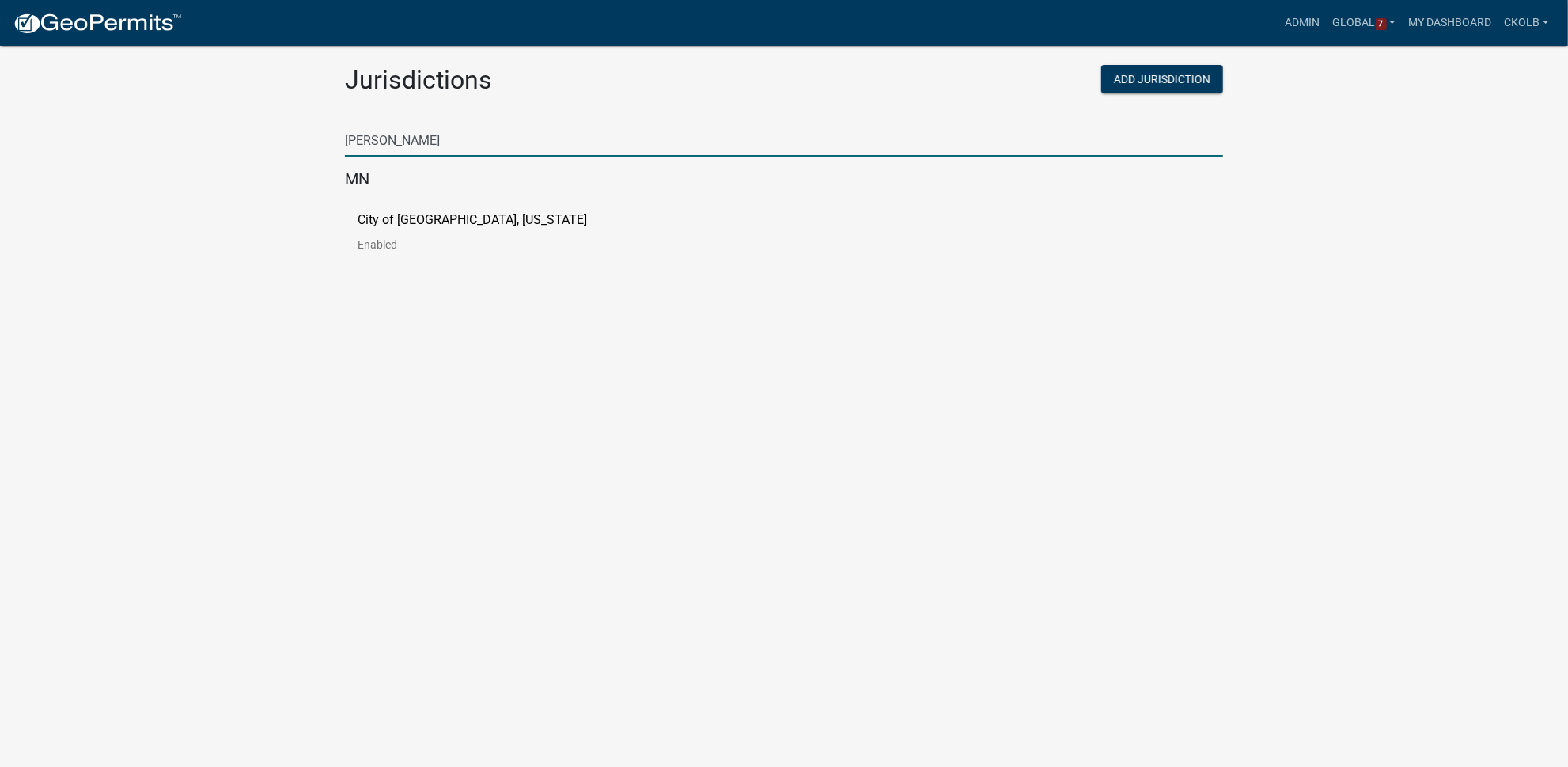
type input "[PERSON_NAME]"
click at [382, 226] on p "City of [GEOGRAPHIC_DATA], [US_STATE]" at bounding box center [473, 220] width 230 height 13
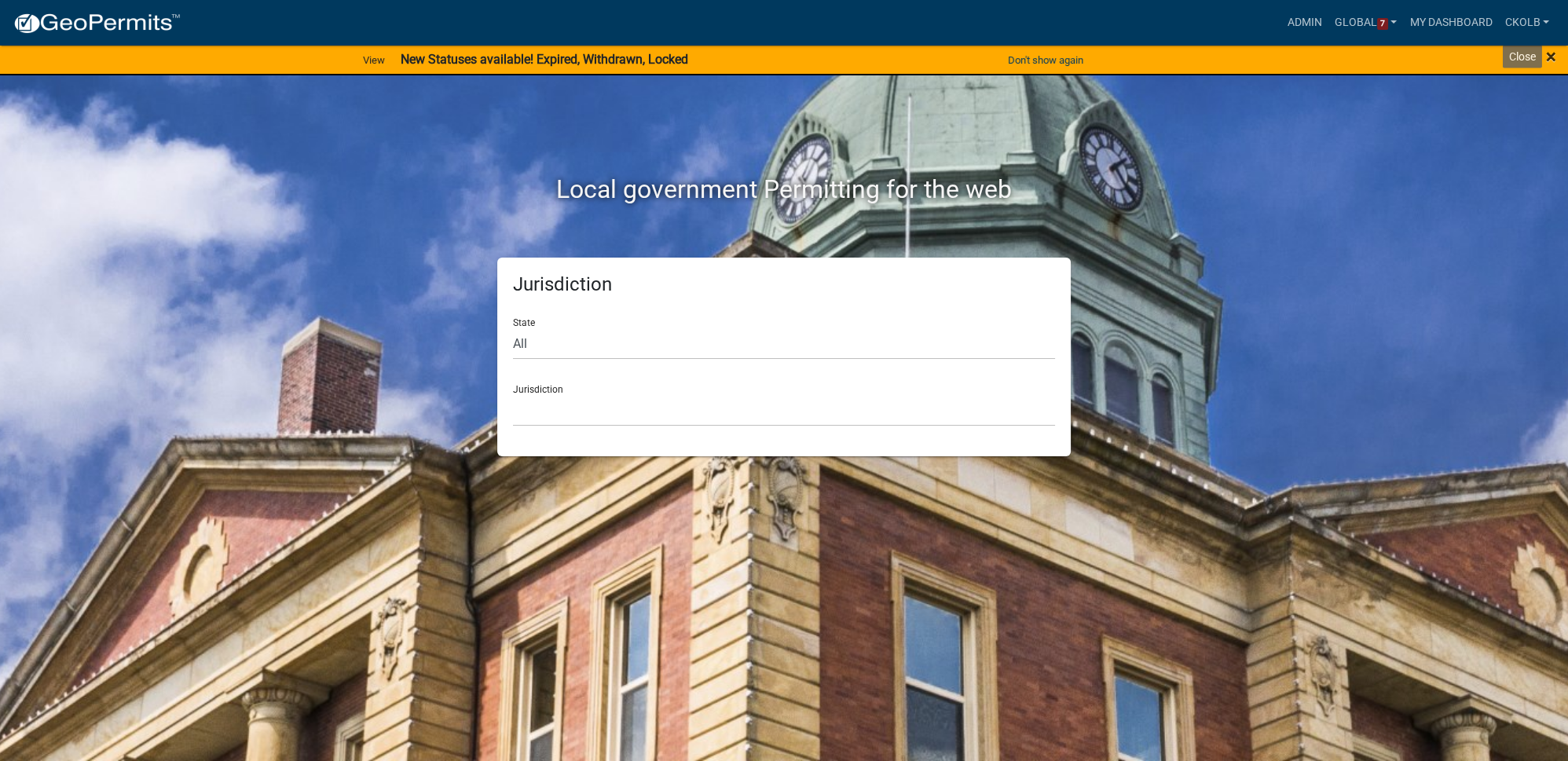
click at [1549, 63] on span "×" at bounding box center [1551, 57] width 10 height 22
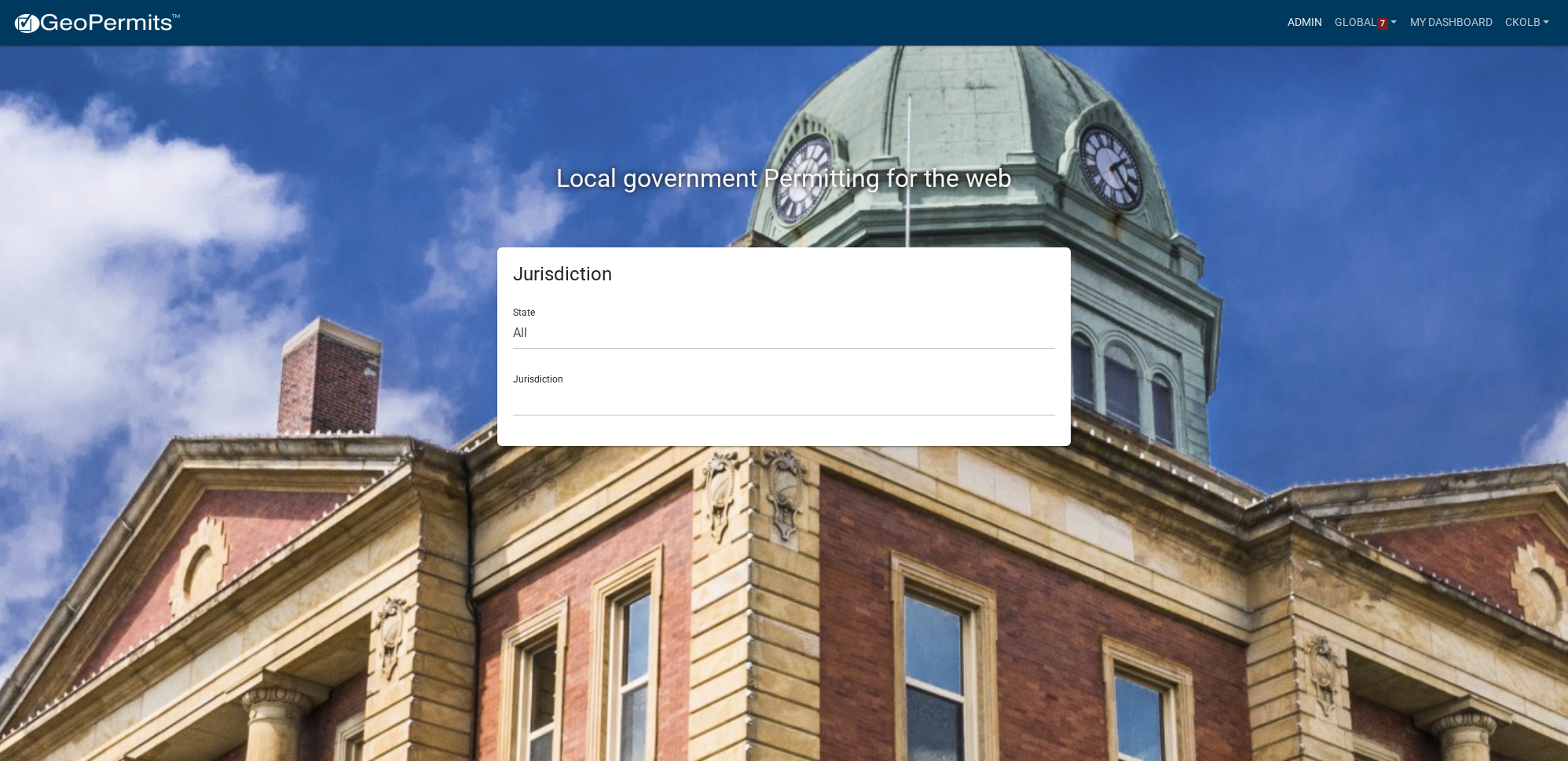
click at [1306, 33] on link "Admin" at bounding box center [1304, 23] width 47 height 30
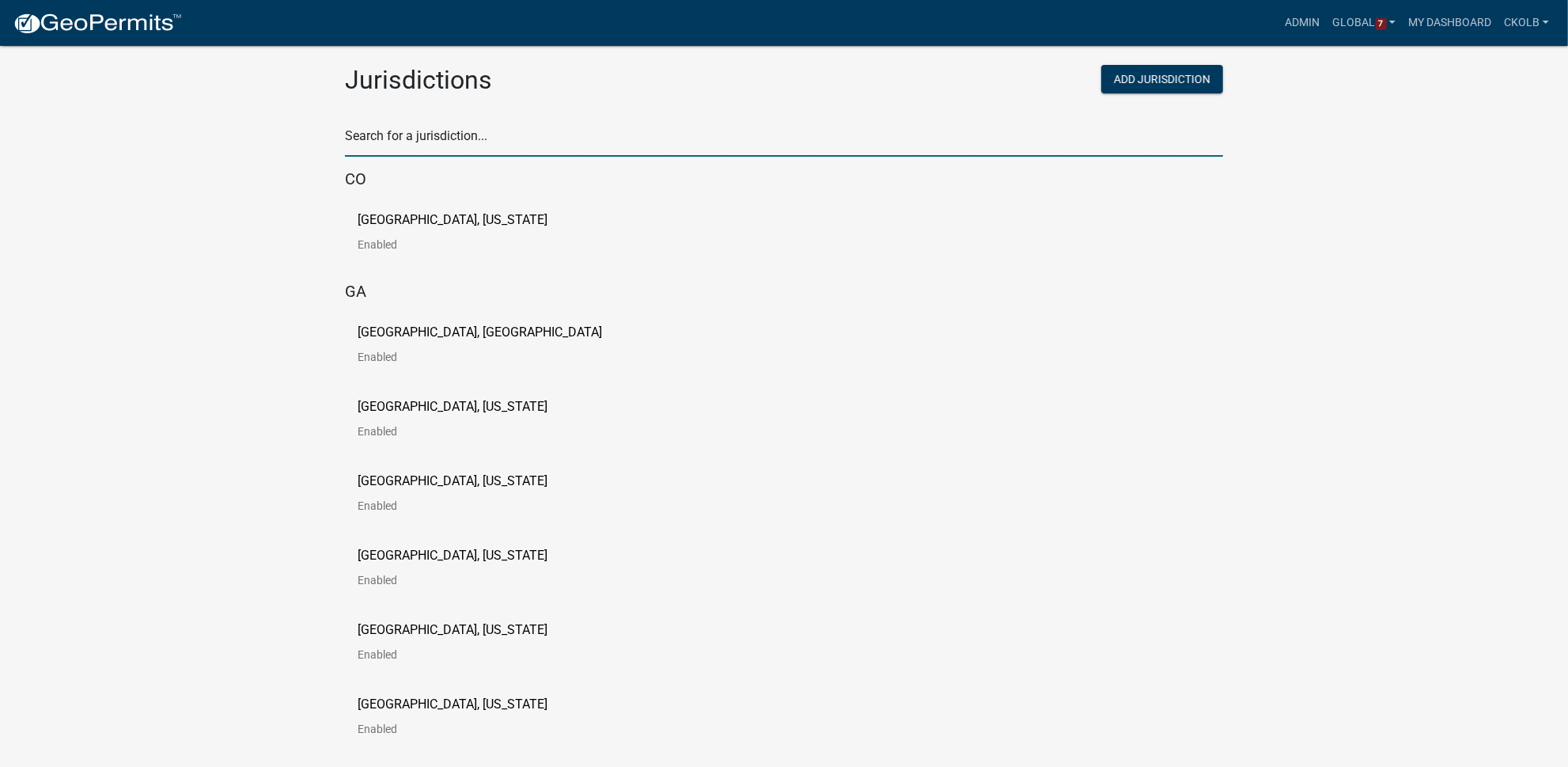
click at [385, 142] on input "text" at bounding box center [784, 140] width 877 height 32
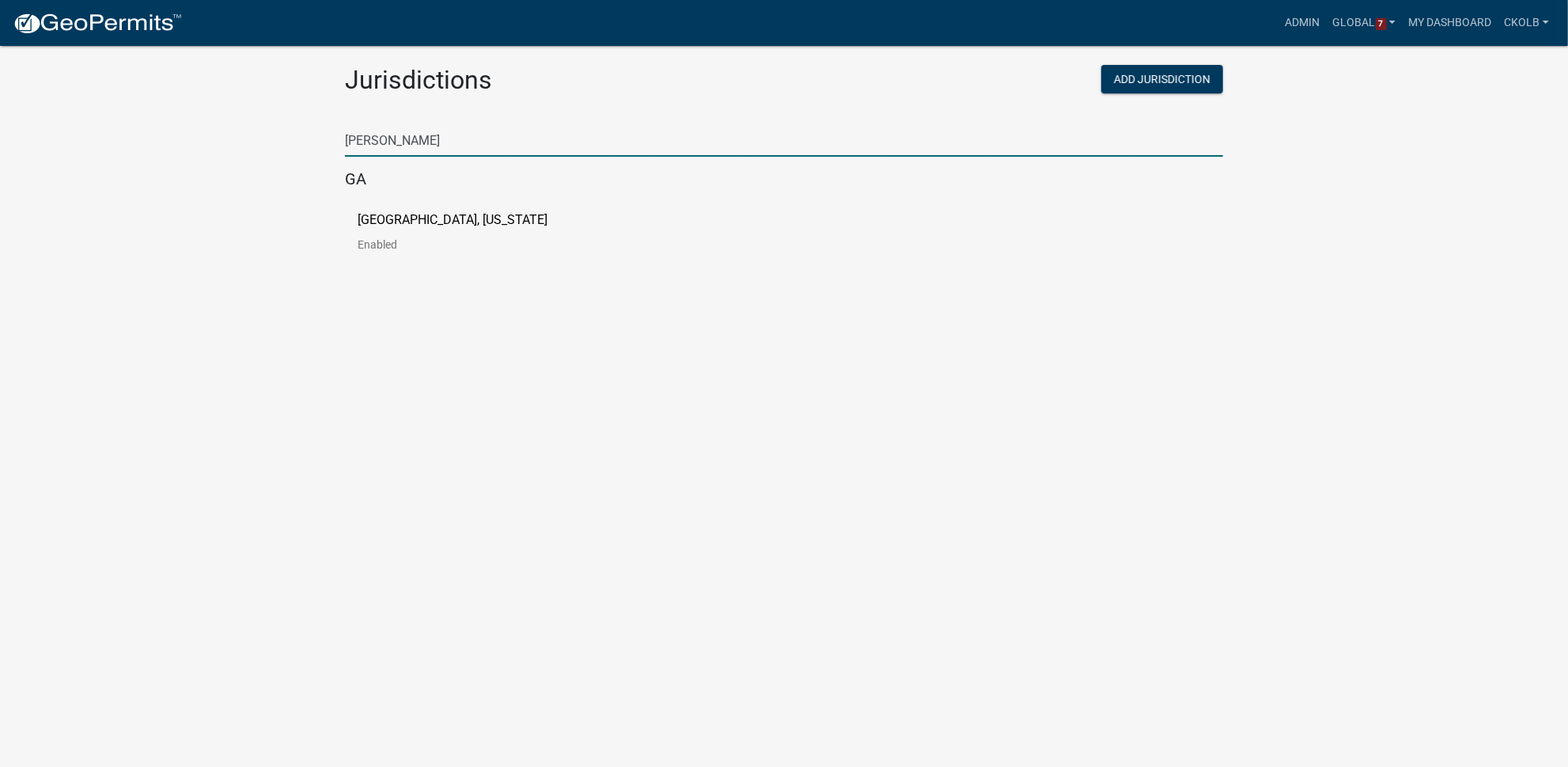
type input "putnam"
click at [434, 222] on p "[GEOGRAPHIC_DATA], [US_STATE]" at bounding box center [453, 220] width 190 height 13
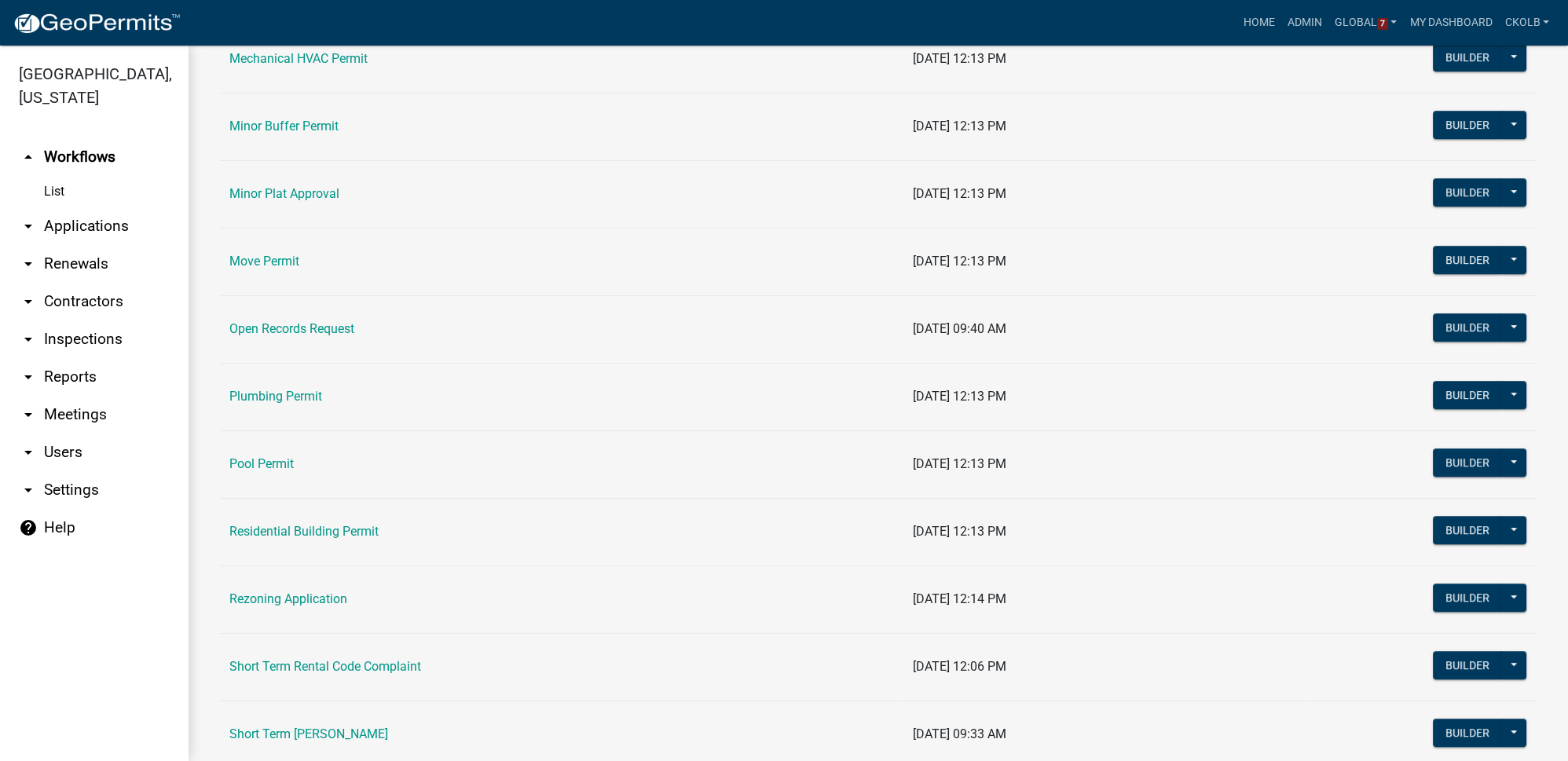
scroll to position [1499, 0]
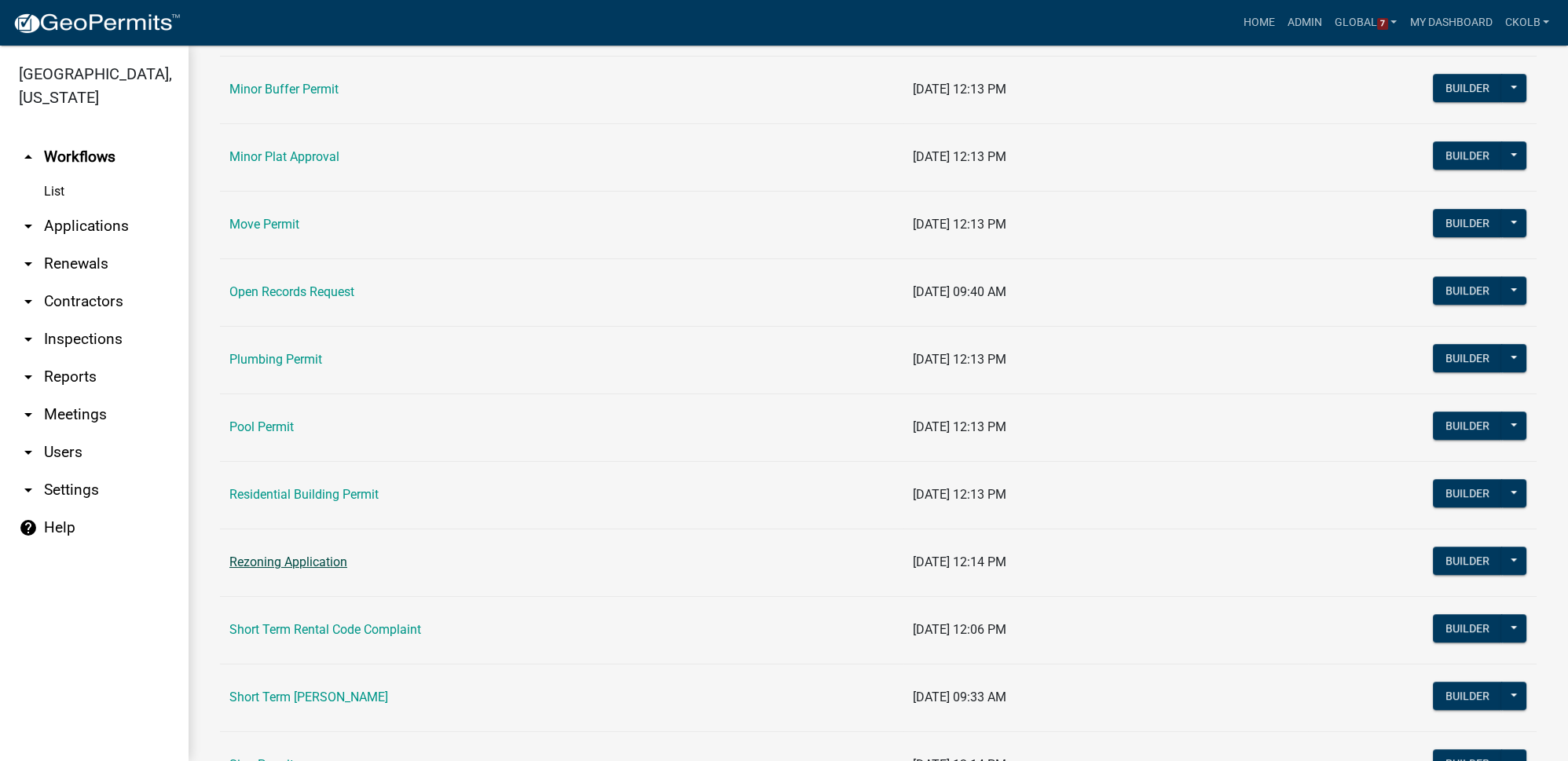
click at [288, 555] on link "Rezoning Application" at bounding box center [288, 562] width 118 height 15
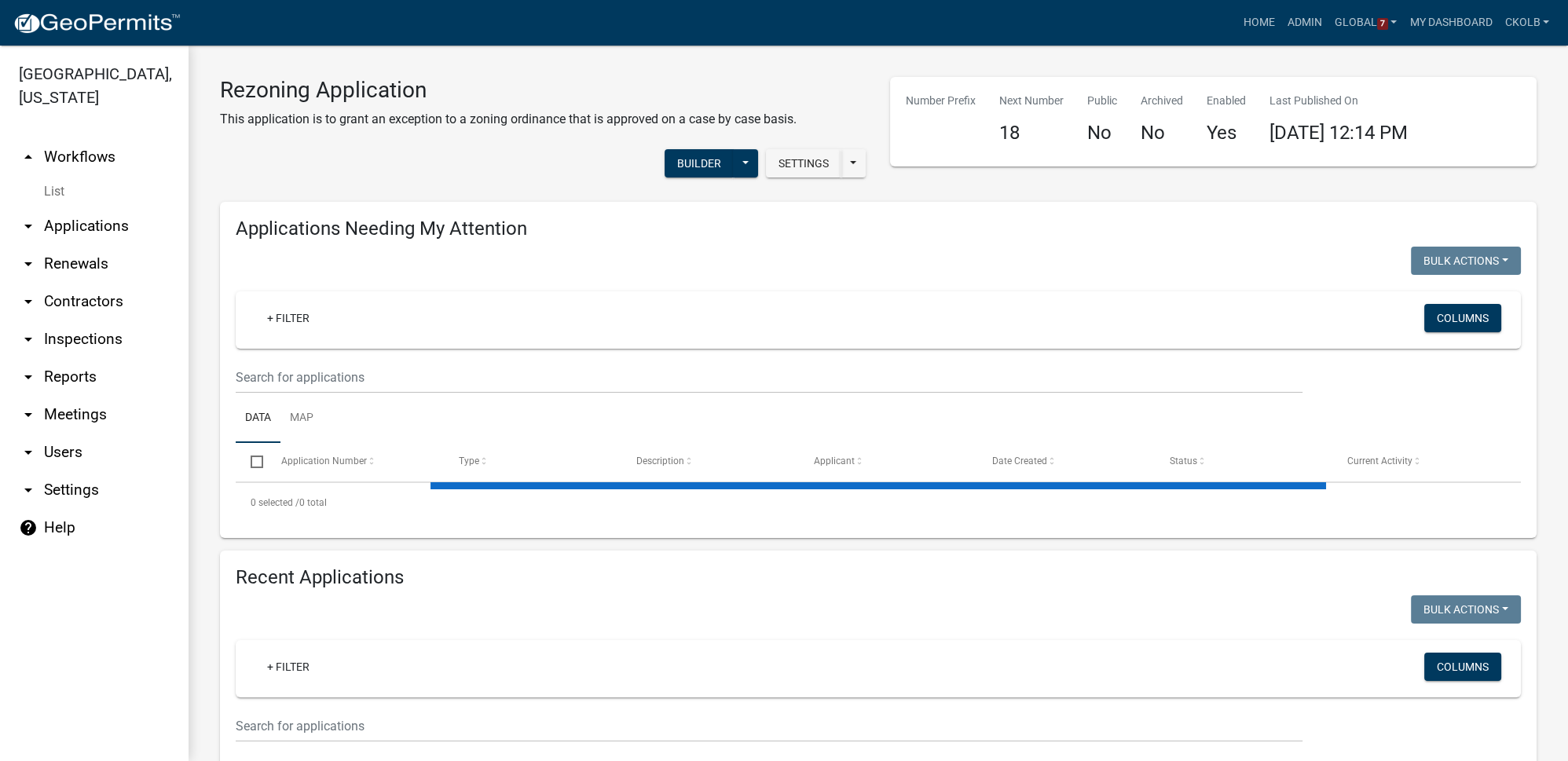
select select "3: 100"
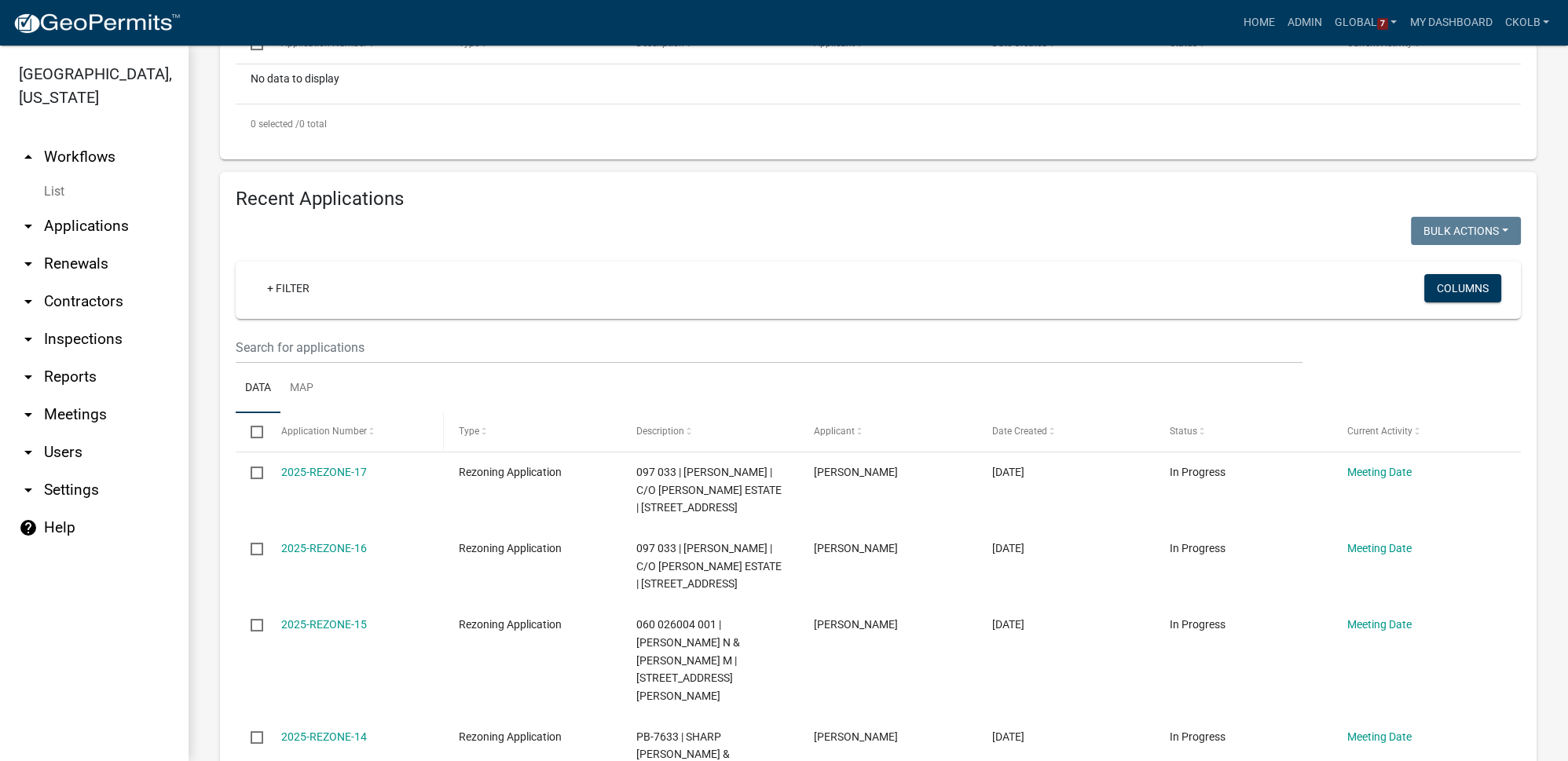
scroll to position [356, 0]
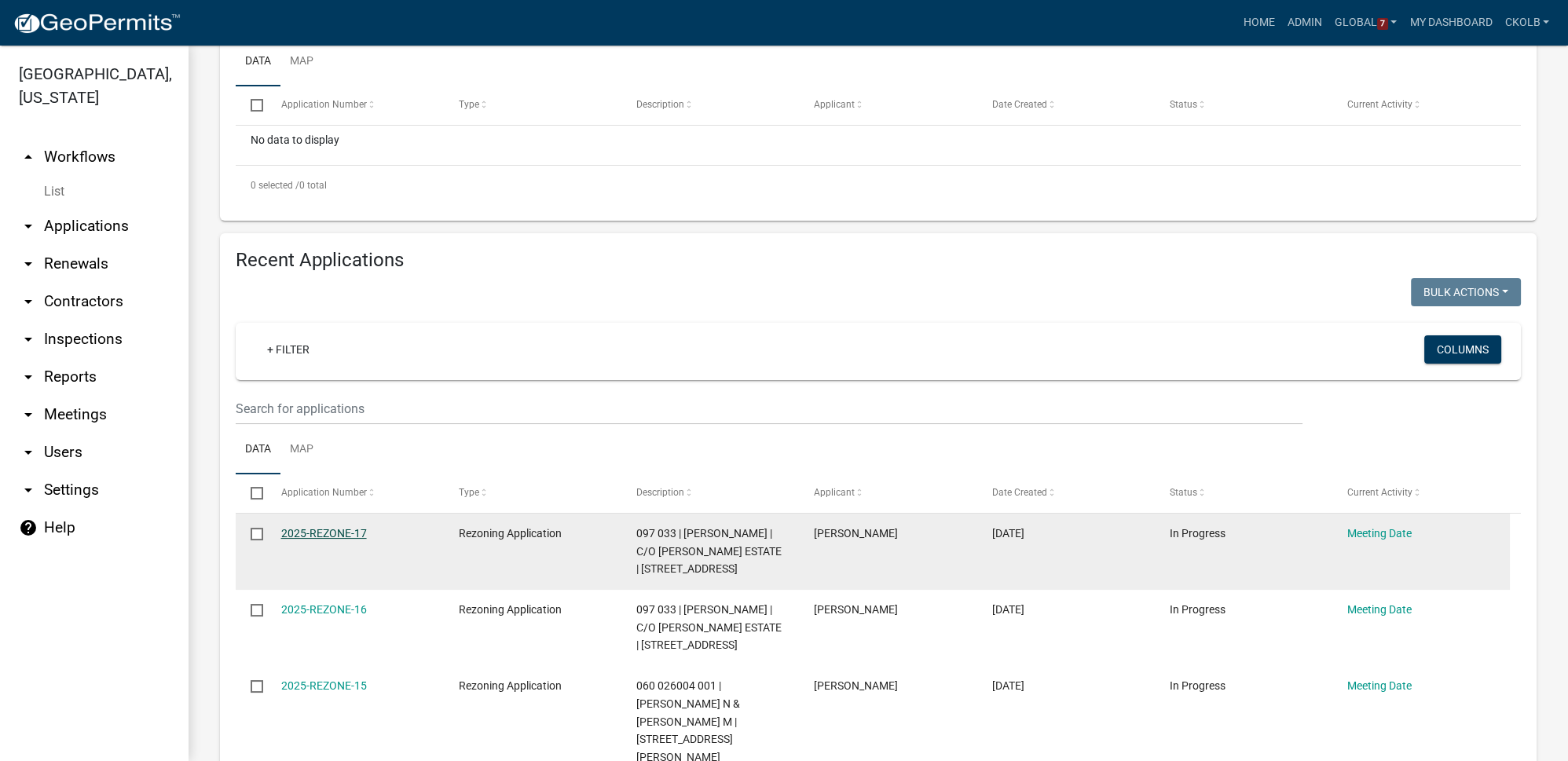
click at [320, 537] on link "2025-REZONE-17" at bounding box center [324, 533] width 85 height 13
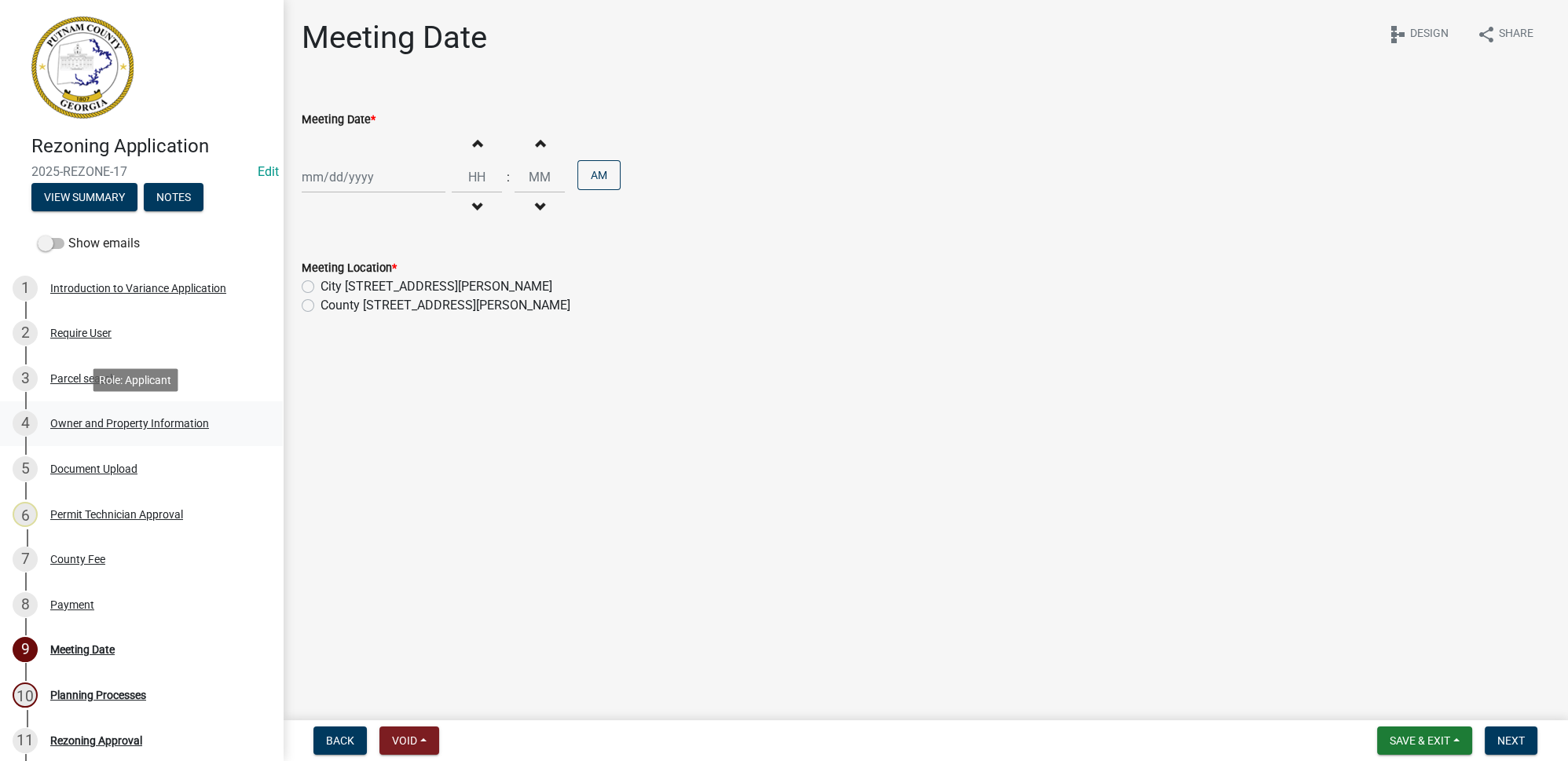
click at [134, 428] on div "Owner and Property Information" at bounding box center [130, 423] width 159 height 11
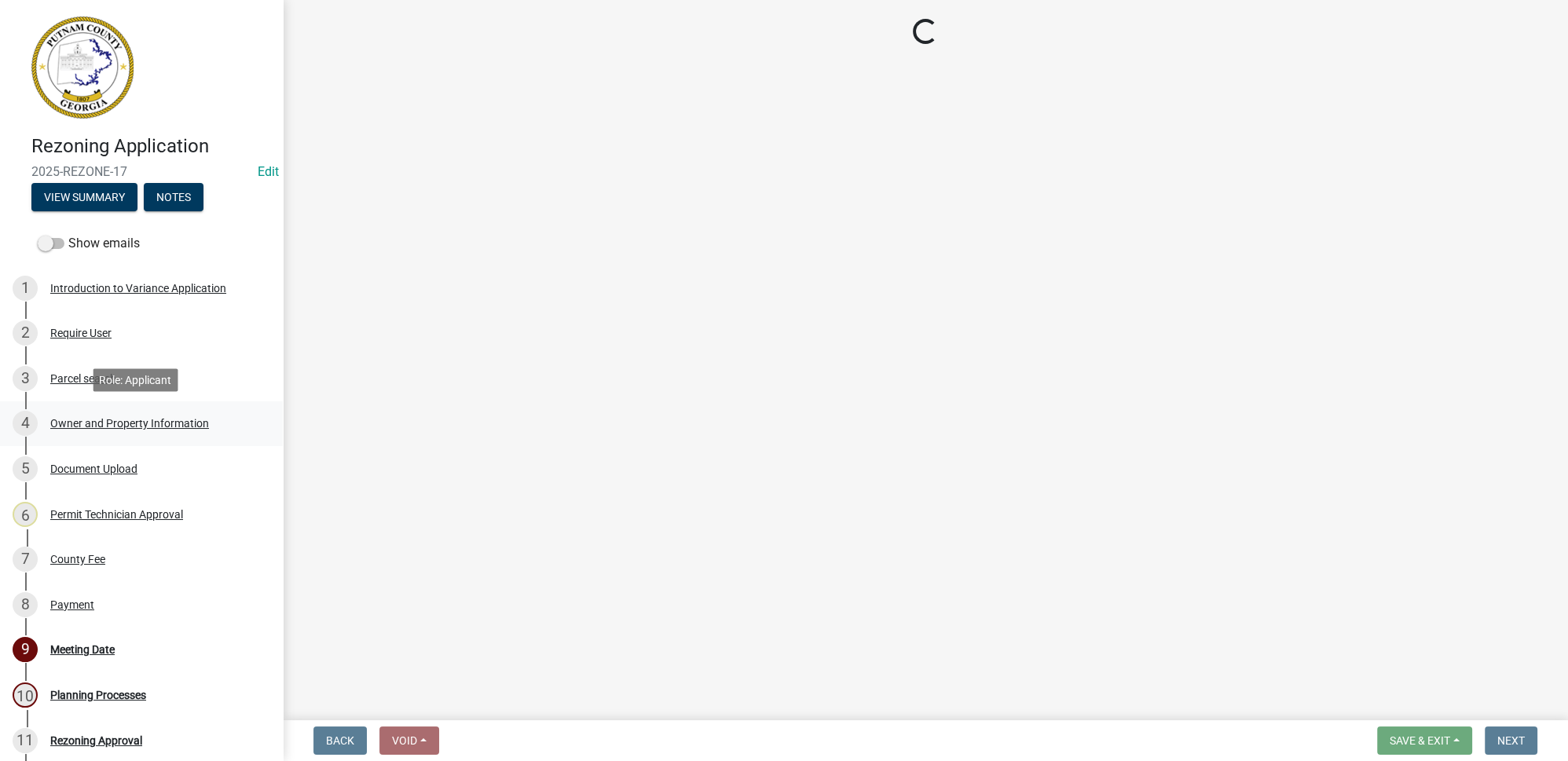
select select "a4366e26-0f82-401b-a682-956e4112ff86"
select select "83394b22-4a11-496c-8e5c-75ade2e72faf"
select select "469c5908-2854-42d5-89ed-bee7fc26529e"
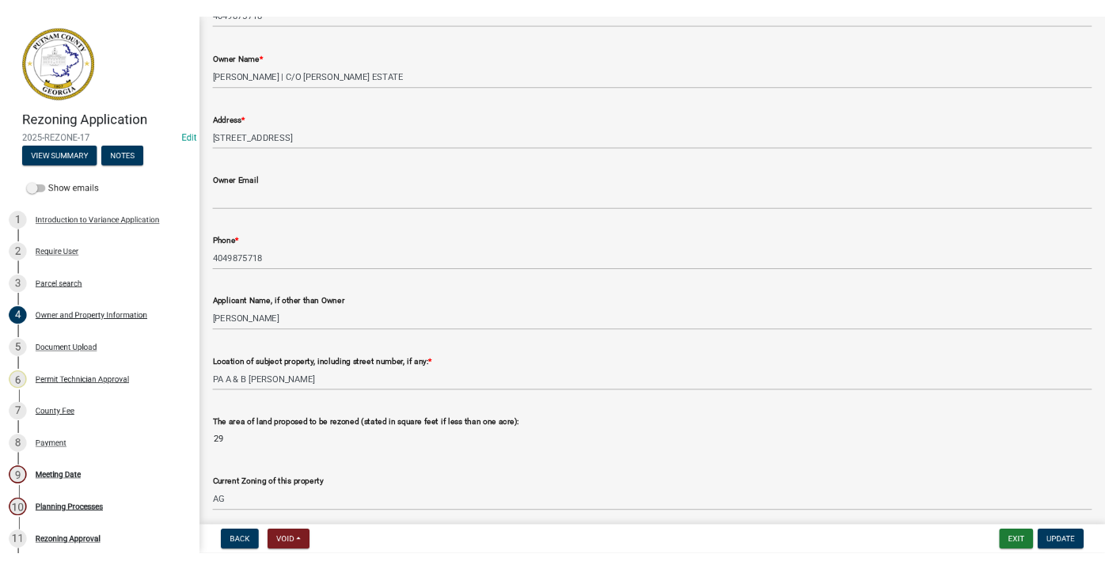
scroll to position [503, 0]
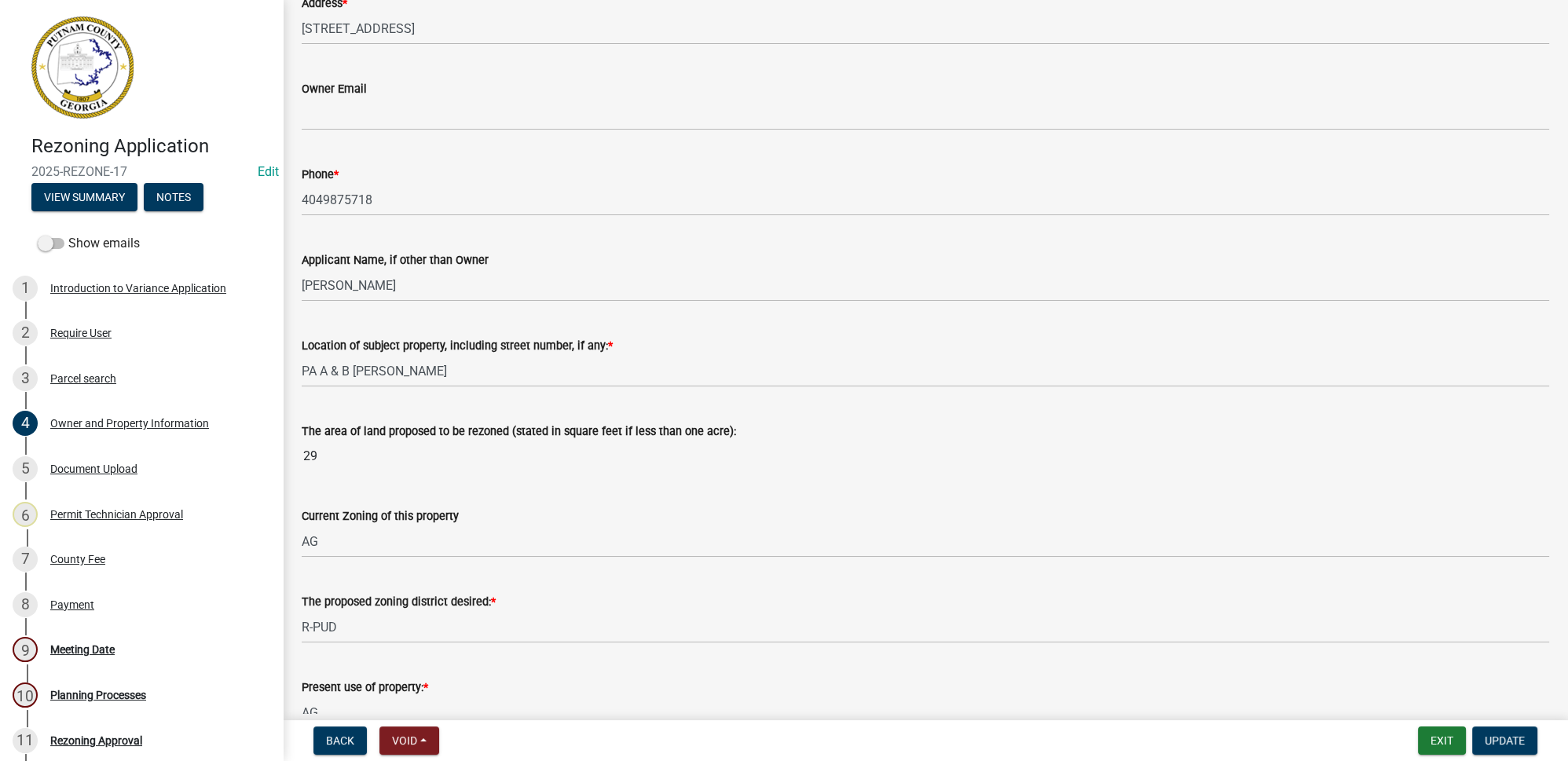
click at [321, 453] on input "29" at bounding box center [925, 456] width 1247 height 32
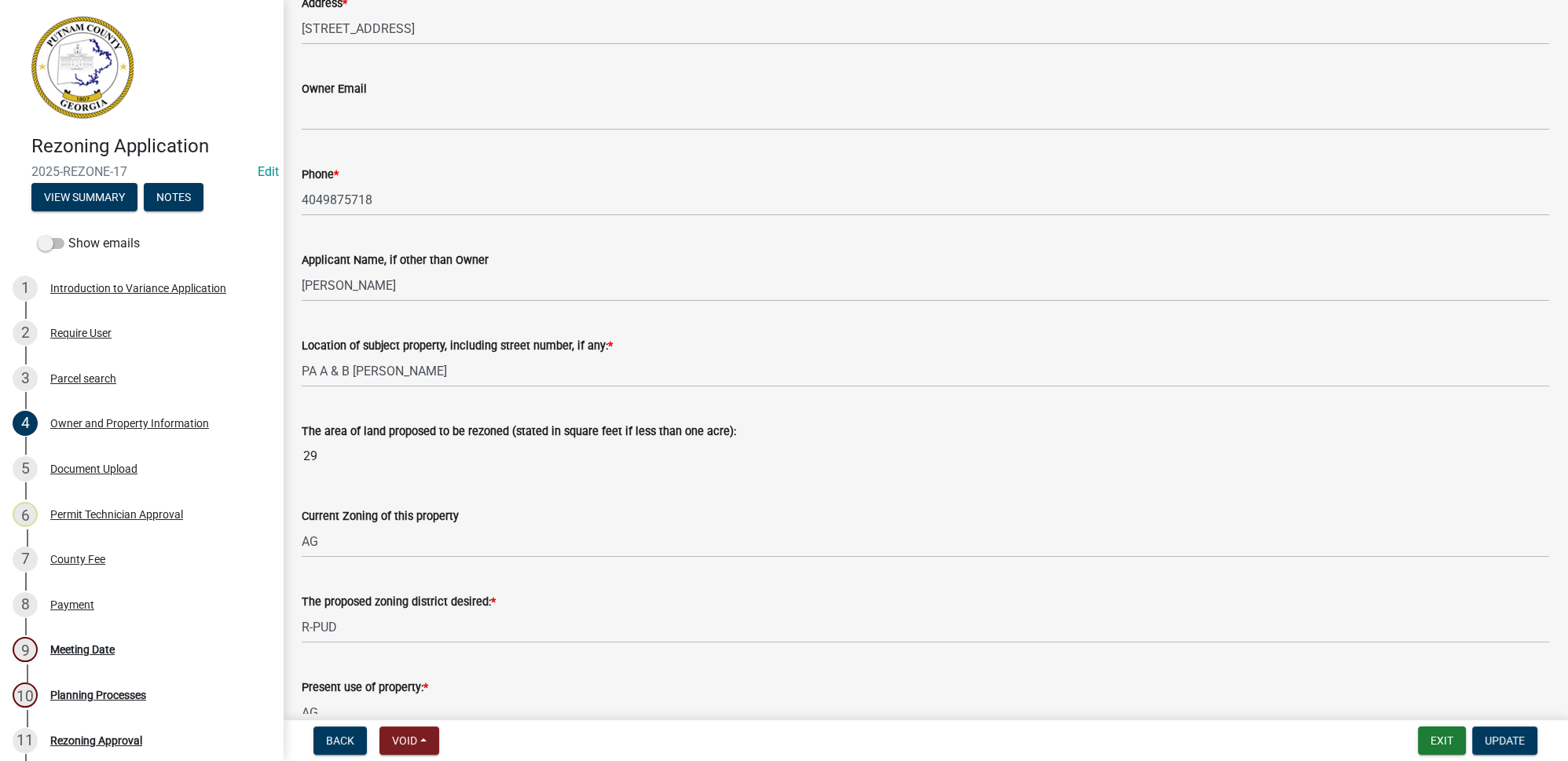
click at [335, 460] on input "29" at bounding box center [925, 456] width 1247 height 32
click at [311, 457] on input "29" at bounding box center [925, 456] width 1247 height 32
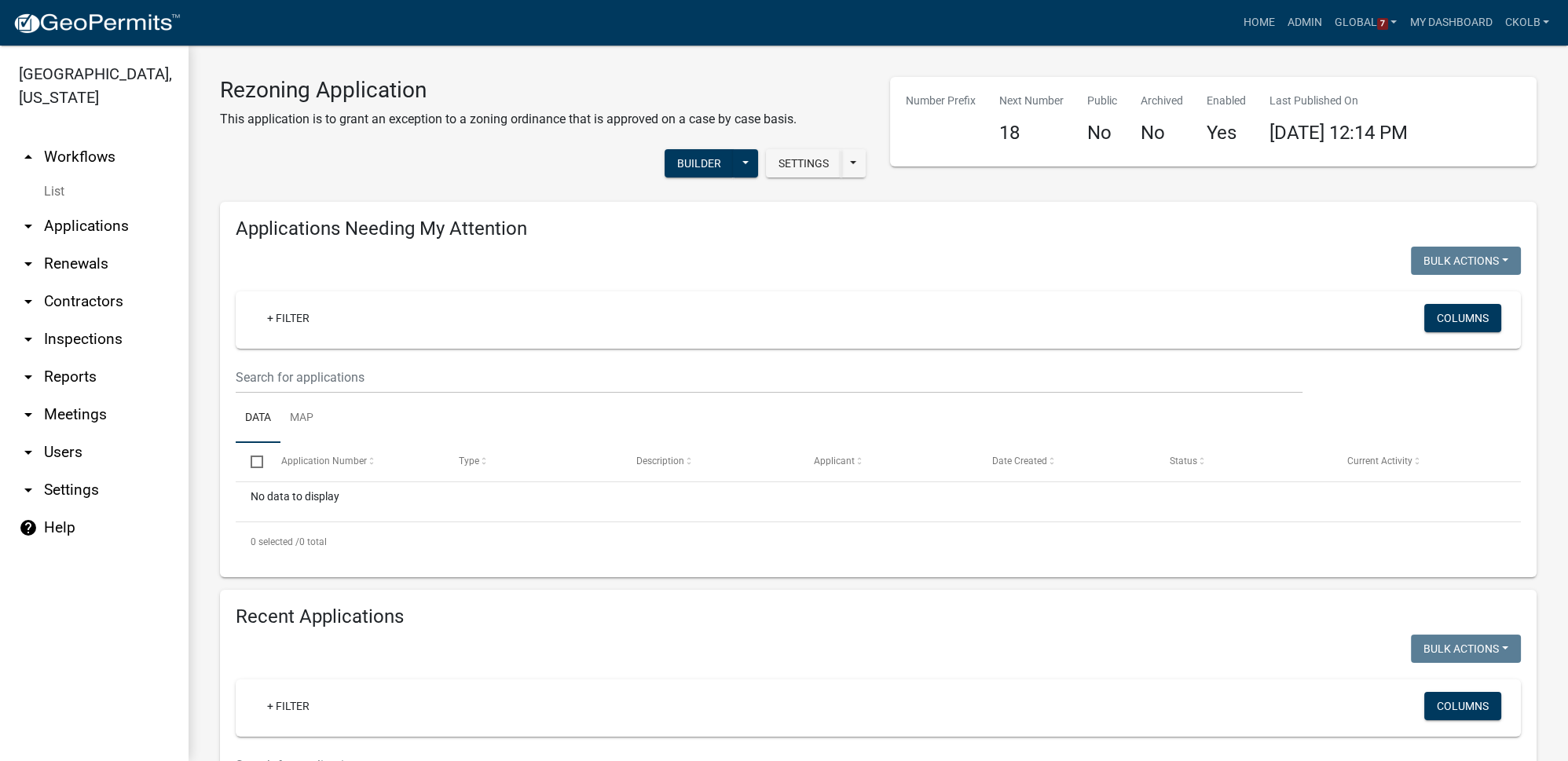
select select "3: 100"
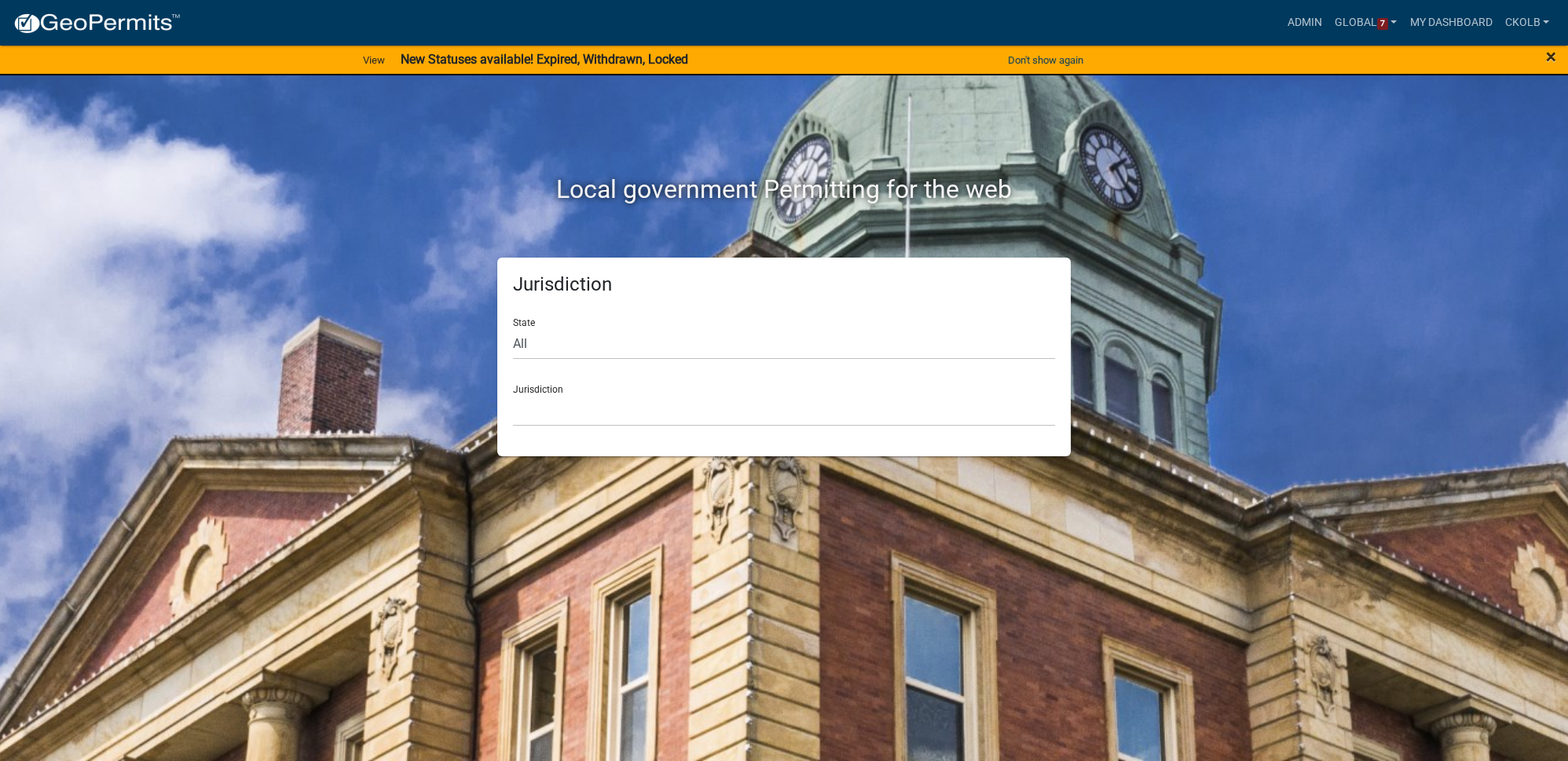
click at [1552, 60] on span "×" at bounding box center [1551, 57] width 10 height 22
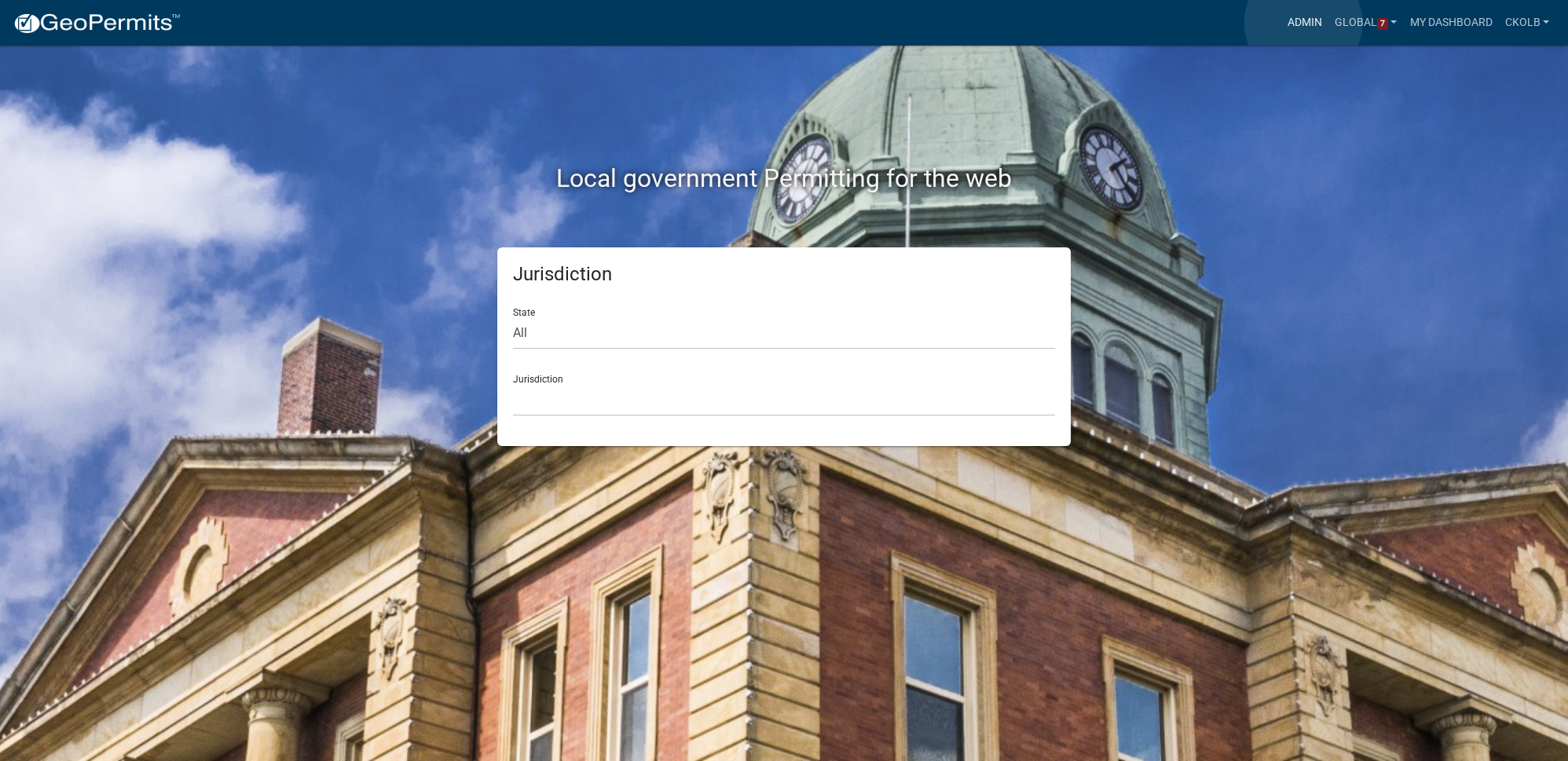
click at [1303, 23] on link "Admin" at bounding box center [1304, 23] width 47 height 30
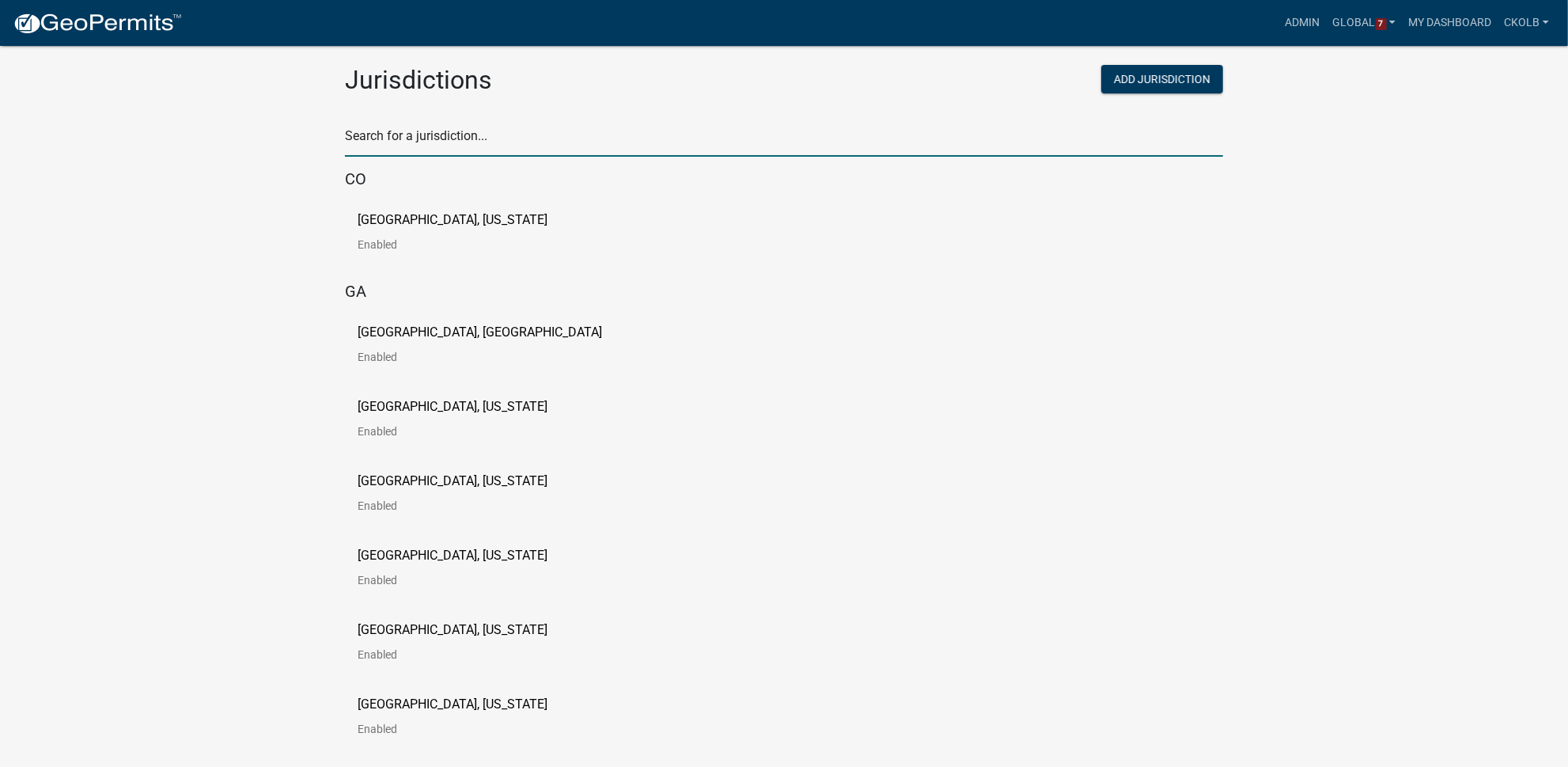
click at [529, 140] on input "text" at bounding box center [784, 140] width 877 height 32
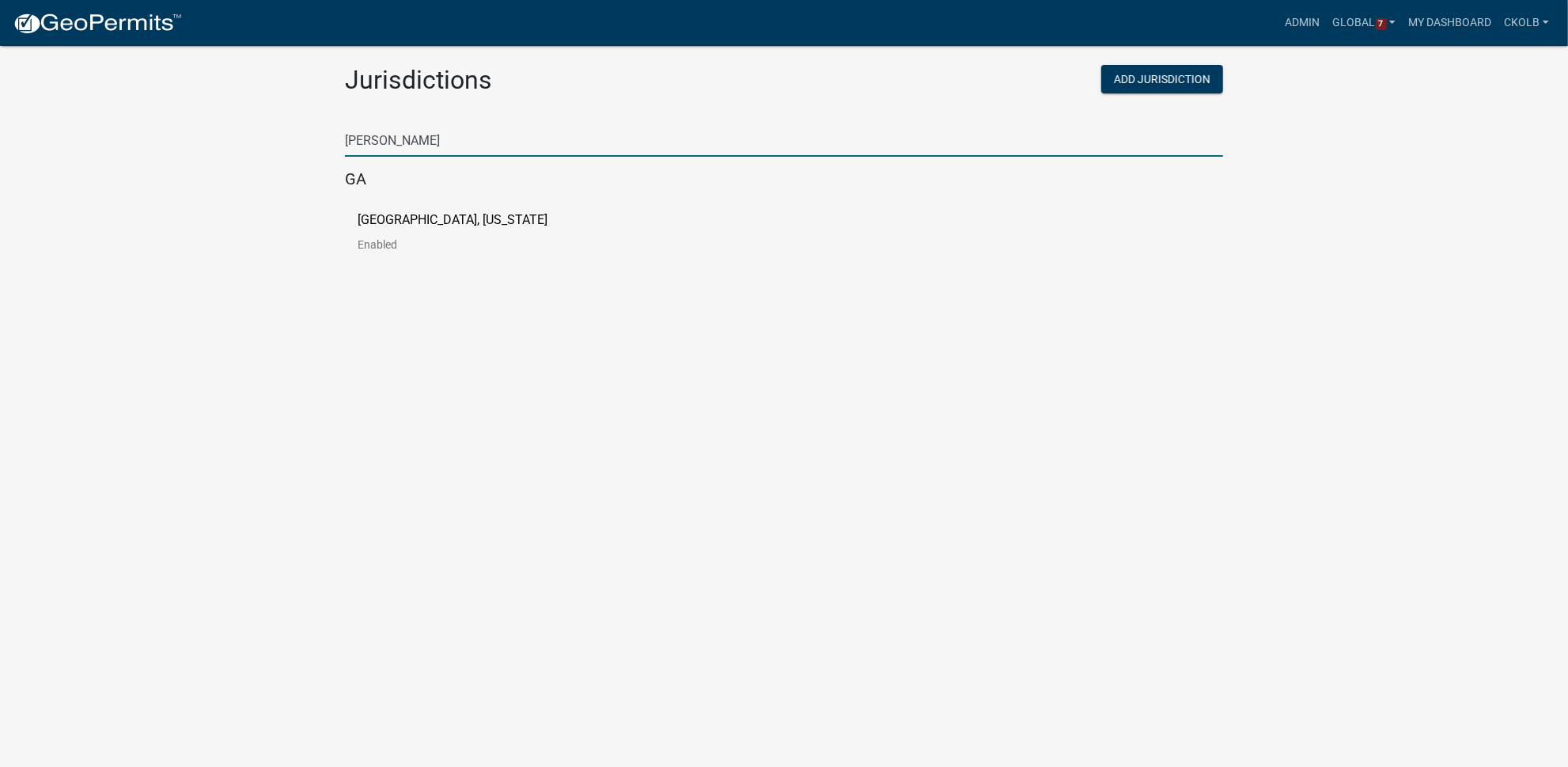
type input "putnam"
click at [440, 230] on link "Putnam County, Georgia Enabled" at bounding box center [465, 238] width 215 height 49
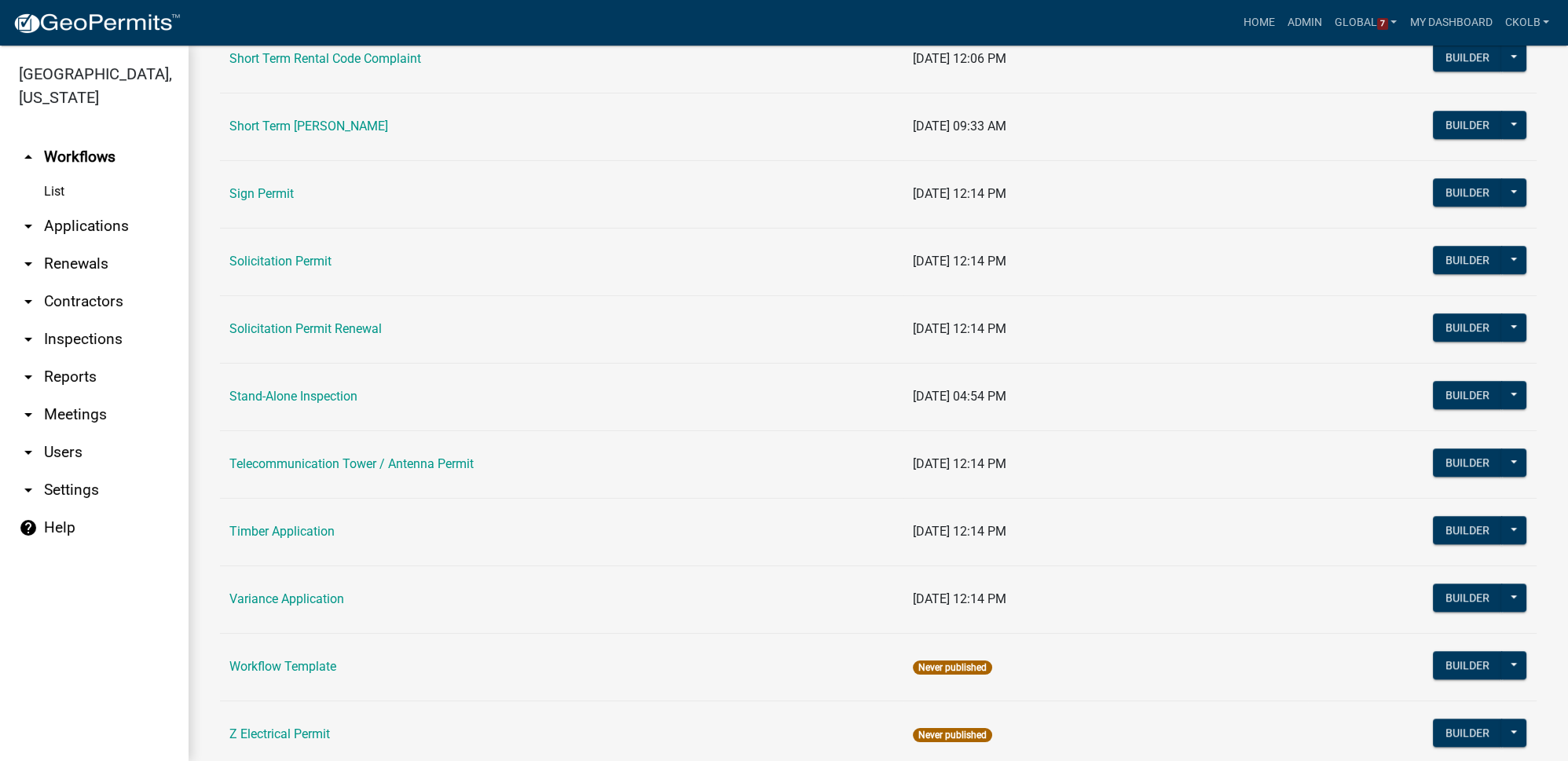
scroll to position [1927, 0]
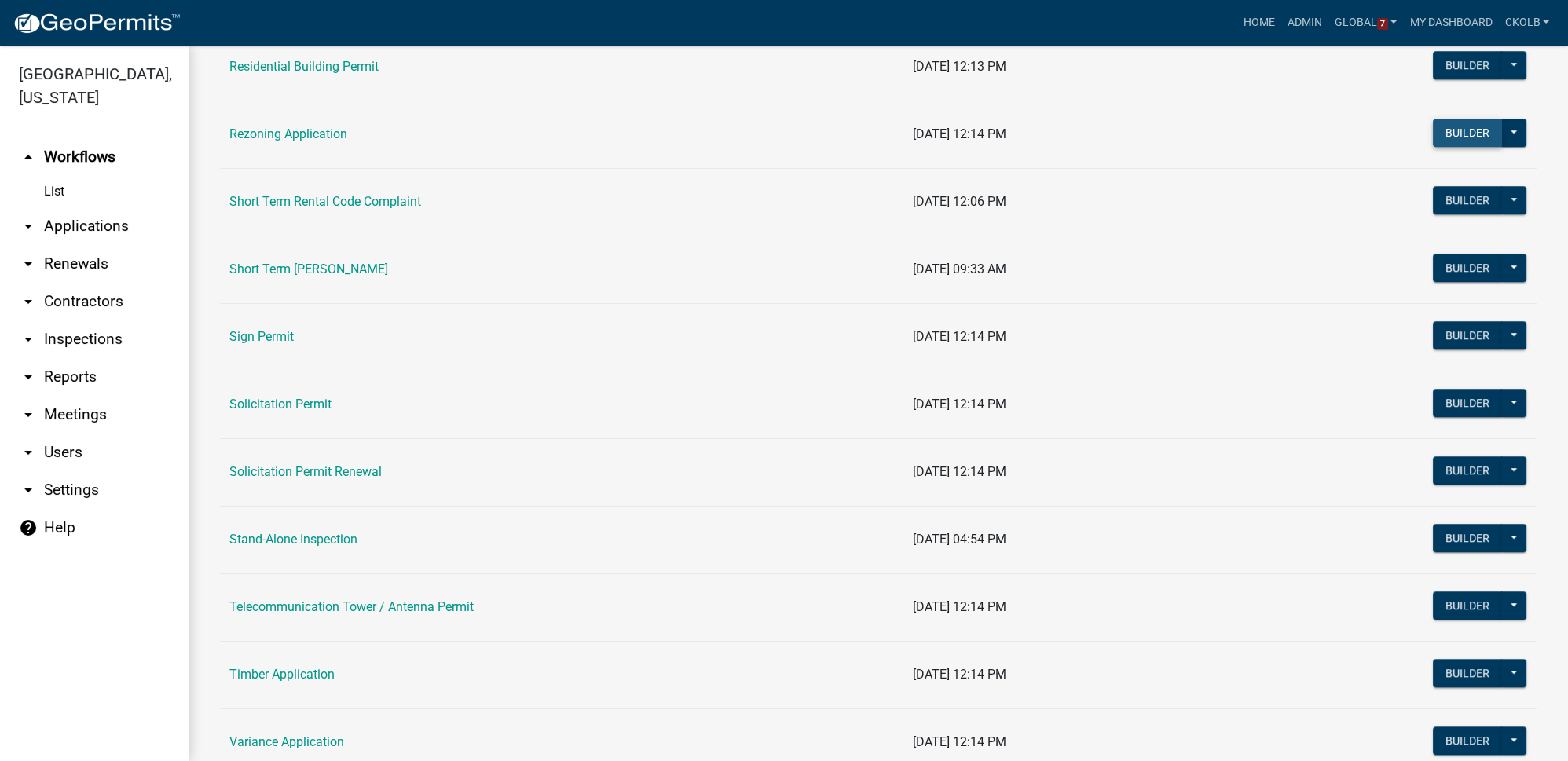
click at [1474, 124] on button "Builder" at bounding box center [1468, 133] width 69 height 28
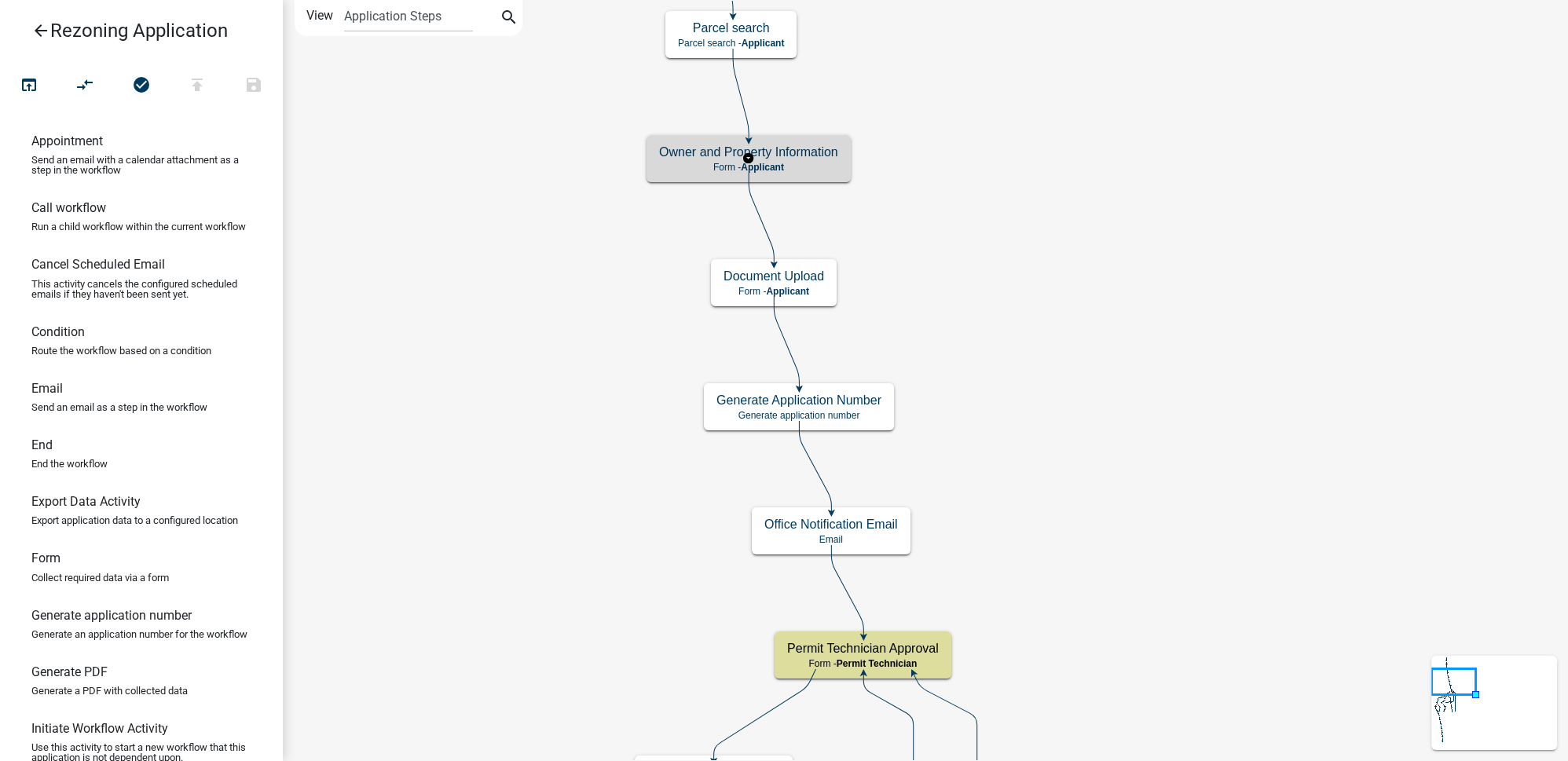
click at [823, 163] on p "Form - Applicant" at bounding box center [748, 167] width 179 height 11
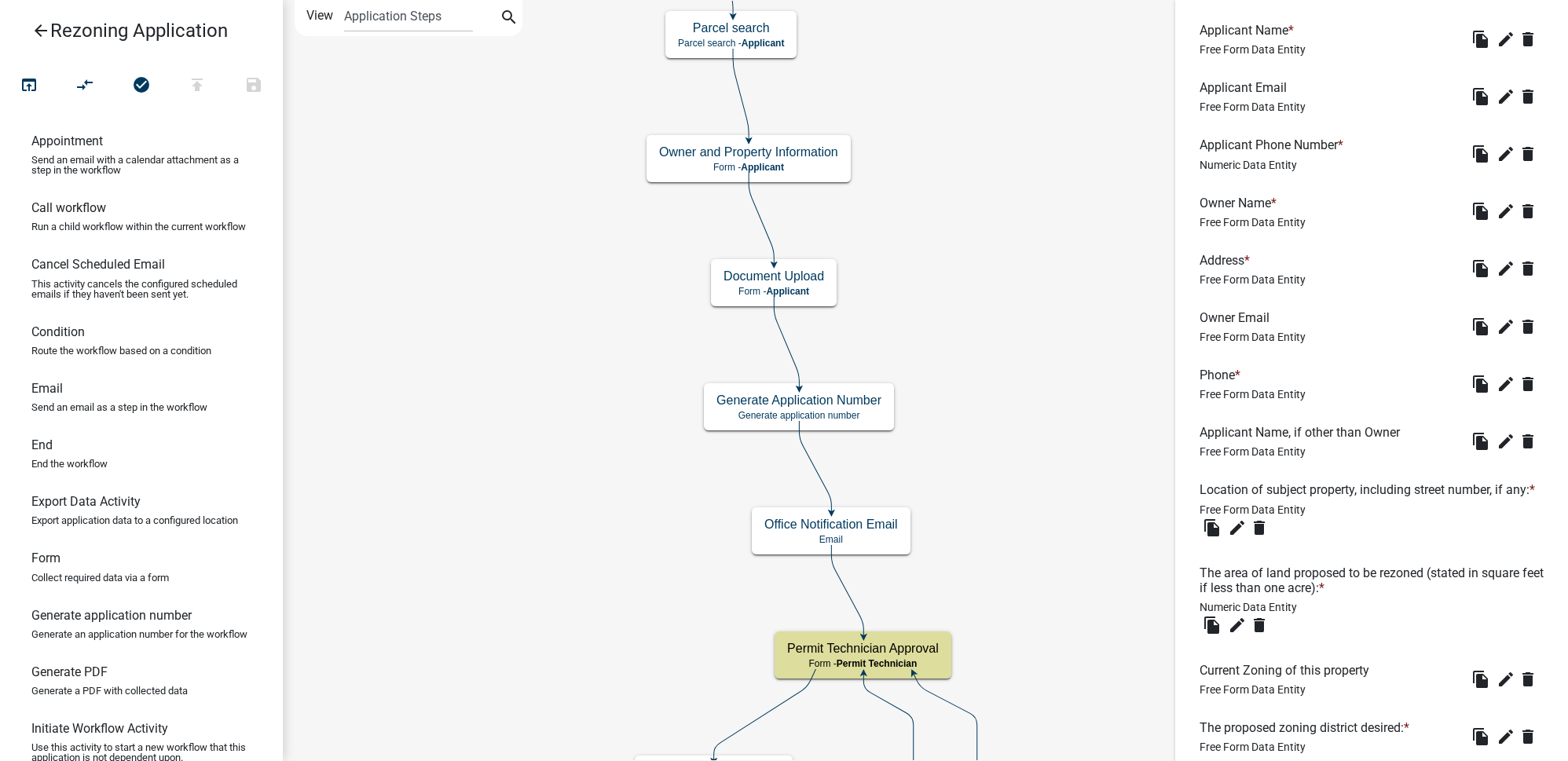
scroll to position [713, 0]
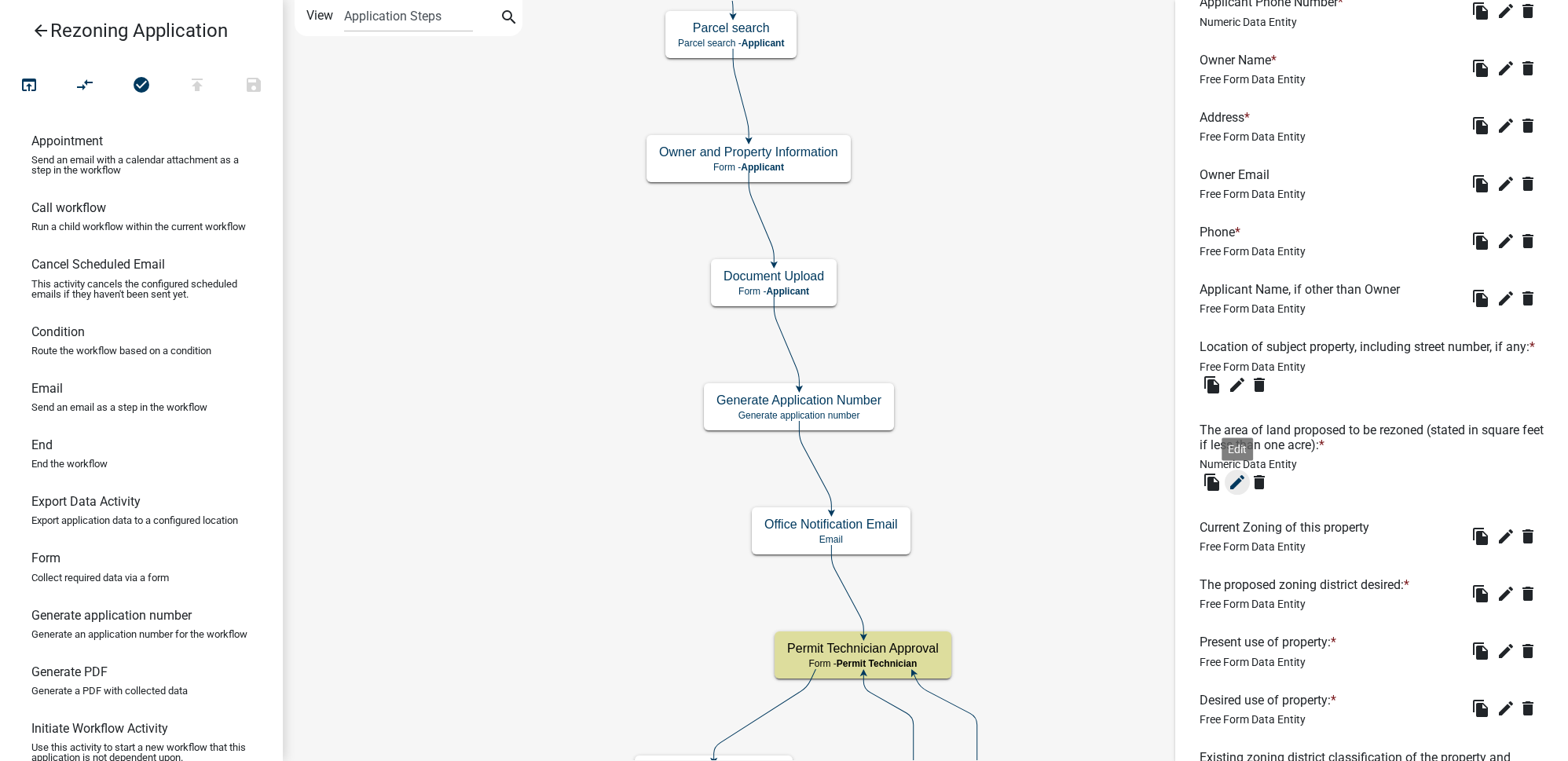
click at [1239, 491] on icon "edit" at bounding box center [1237, 481] width 19 height 19
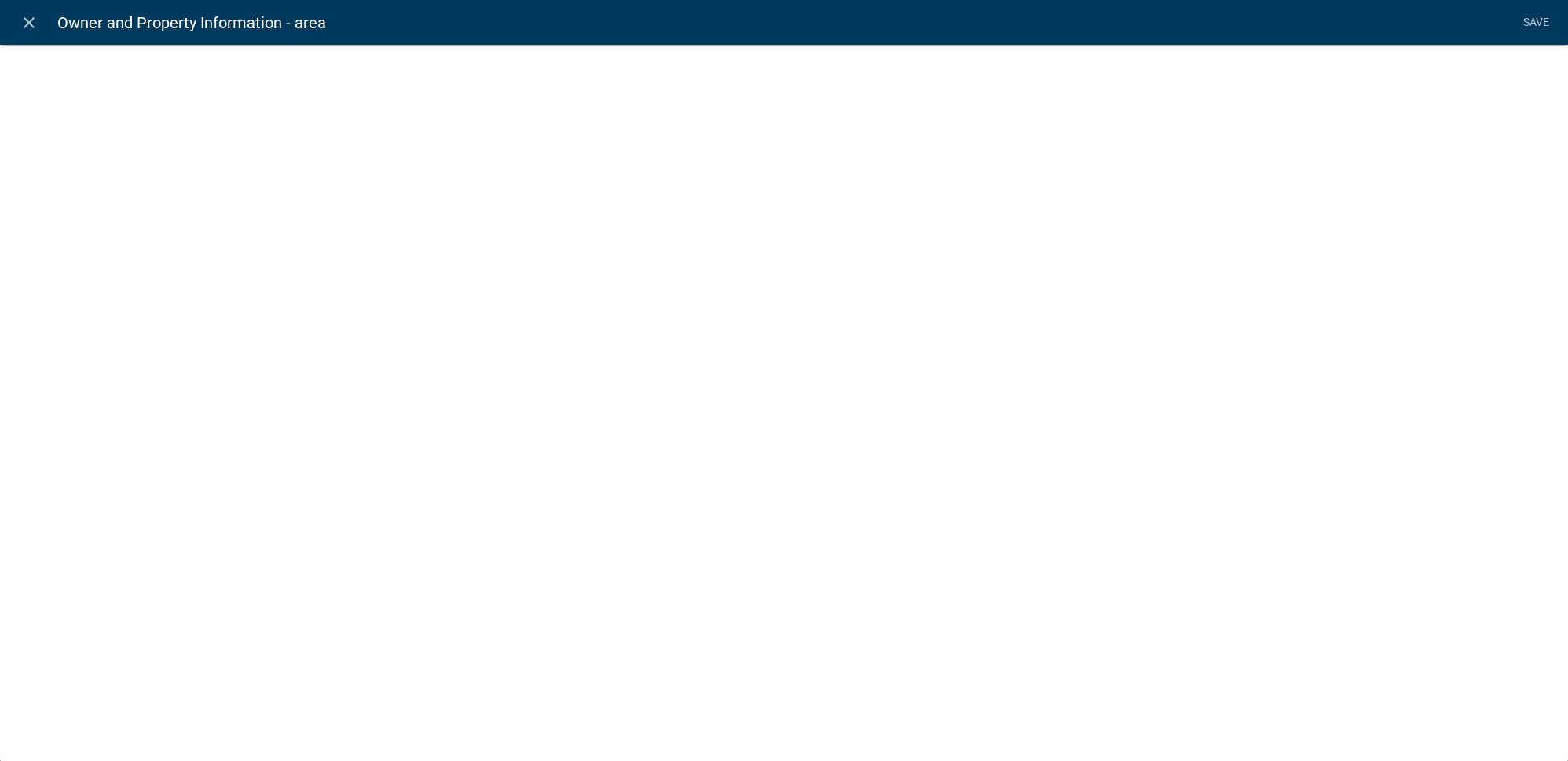
select select "numeric-data"
select select "1: Object"
select select "9: Object"
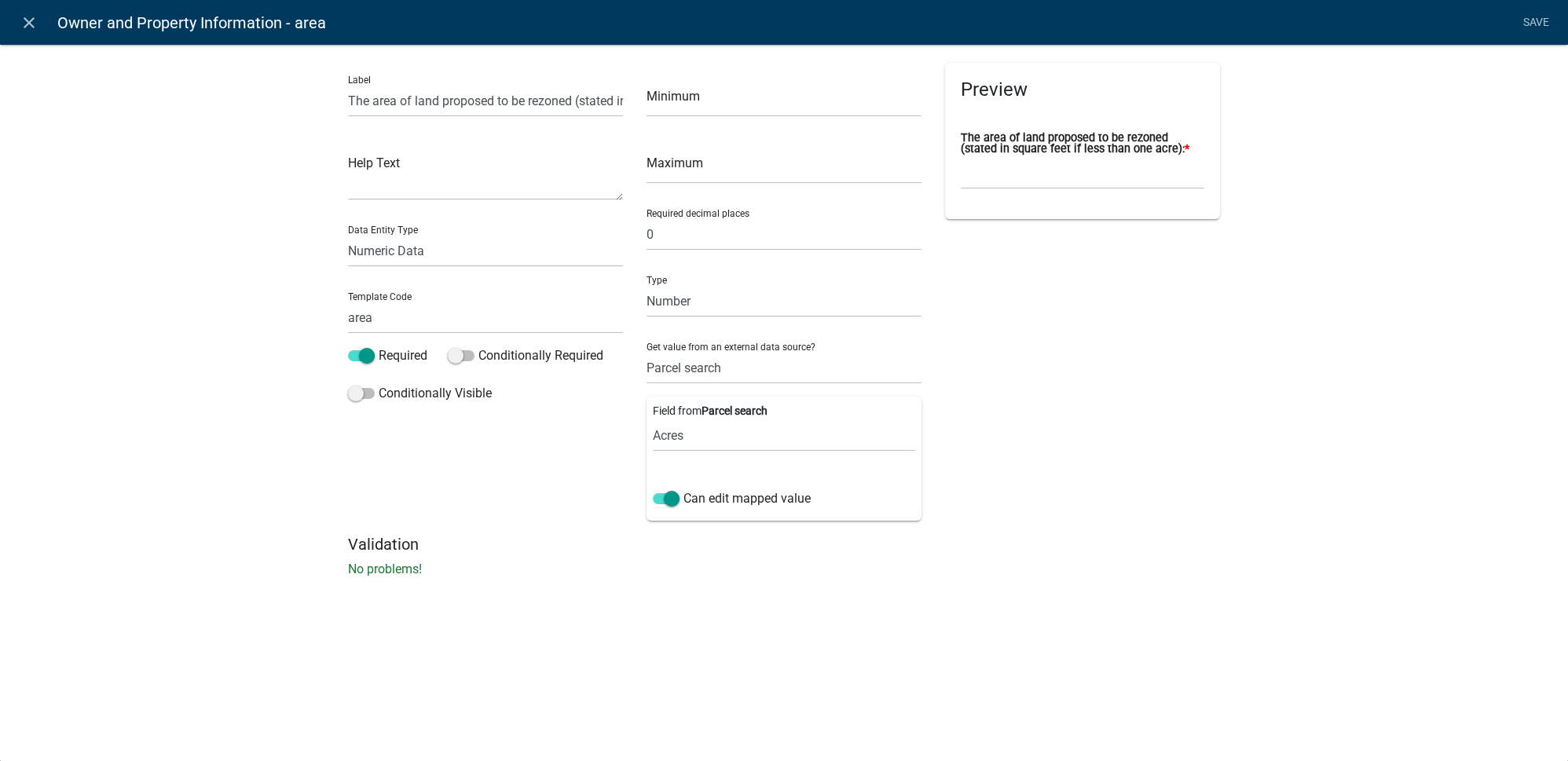
click at [1029, 392] on div "Preview The area of land proposed to be rezoned (stated in square feet if less …" at bounding box center [1082, 299] width 299 height 472
click at [827, 611] on div "Label The area of land proposed to be rezoned (stated in square feet if less th…" at bounding box center [784, 316] width 1568 height 593
click at [751, 624] on div "close Owner and Property Information - area Save Label The area of land propose…" at bounding box center [784, 380] width 1568 height 761
click at [794, 641] on div "close Owner and Property Information - area Save Label The area of land propose…" at bounding box center [784, 380] width 1568 height 761
click at [34, 25] on icon "close" at bounding box center [29, 22] width 19 height 19
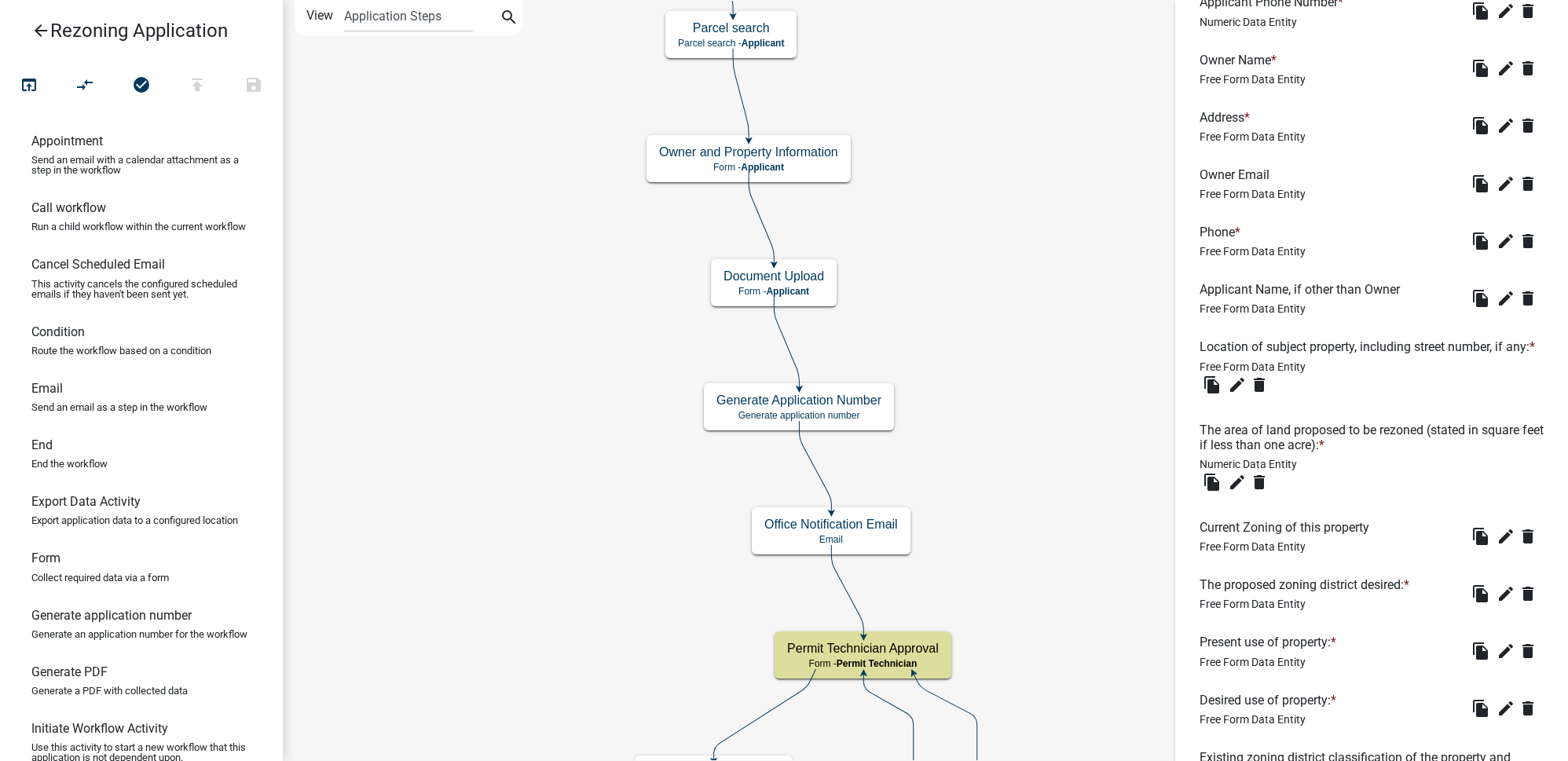
click at [46, 30] on icon "arrow_back" at bounding box center [41, 32] width 19 height 22
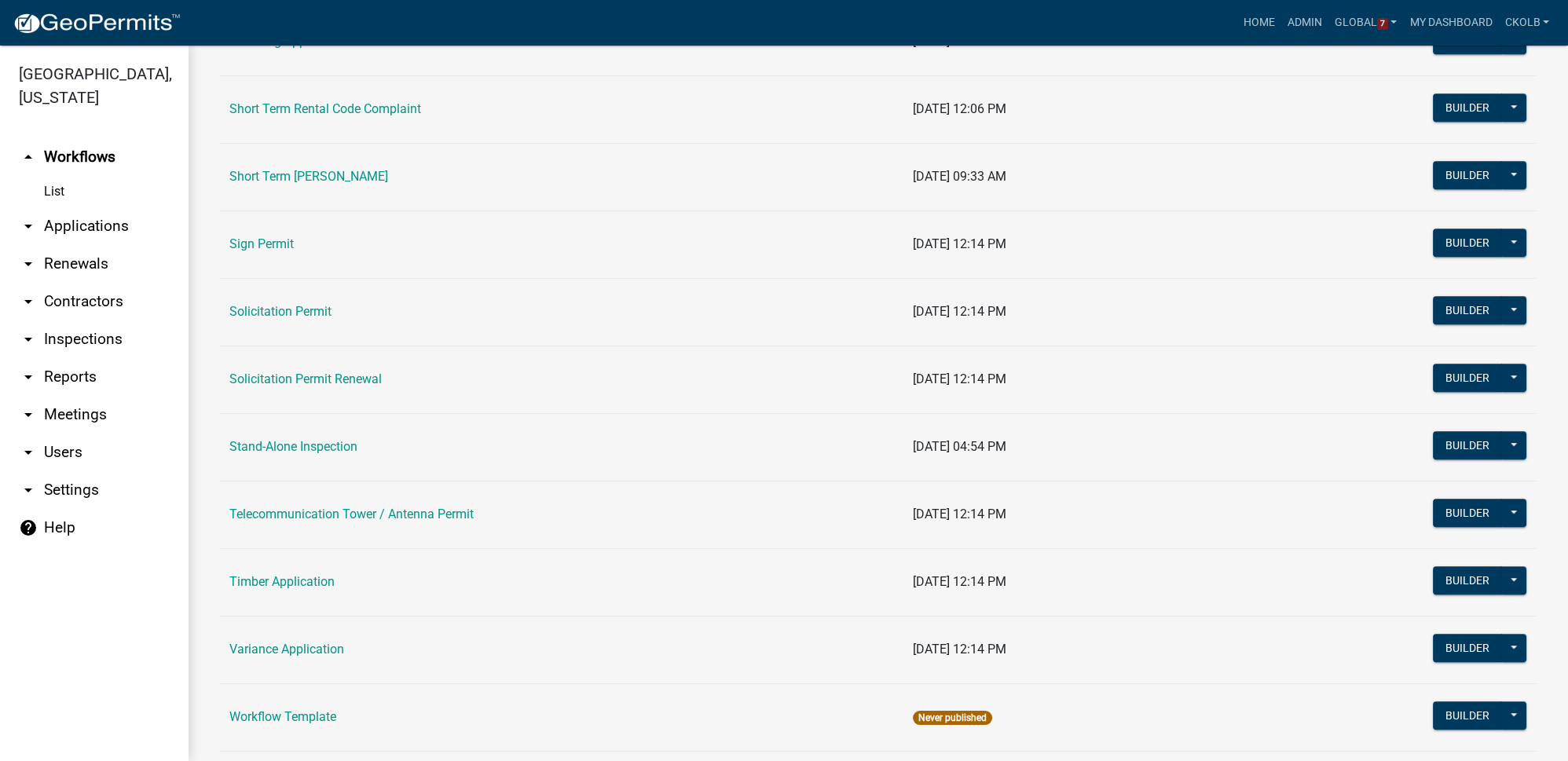
scroll to position [1950, 0]
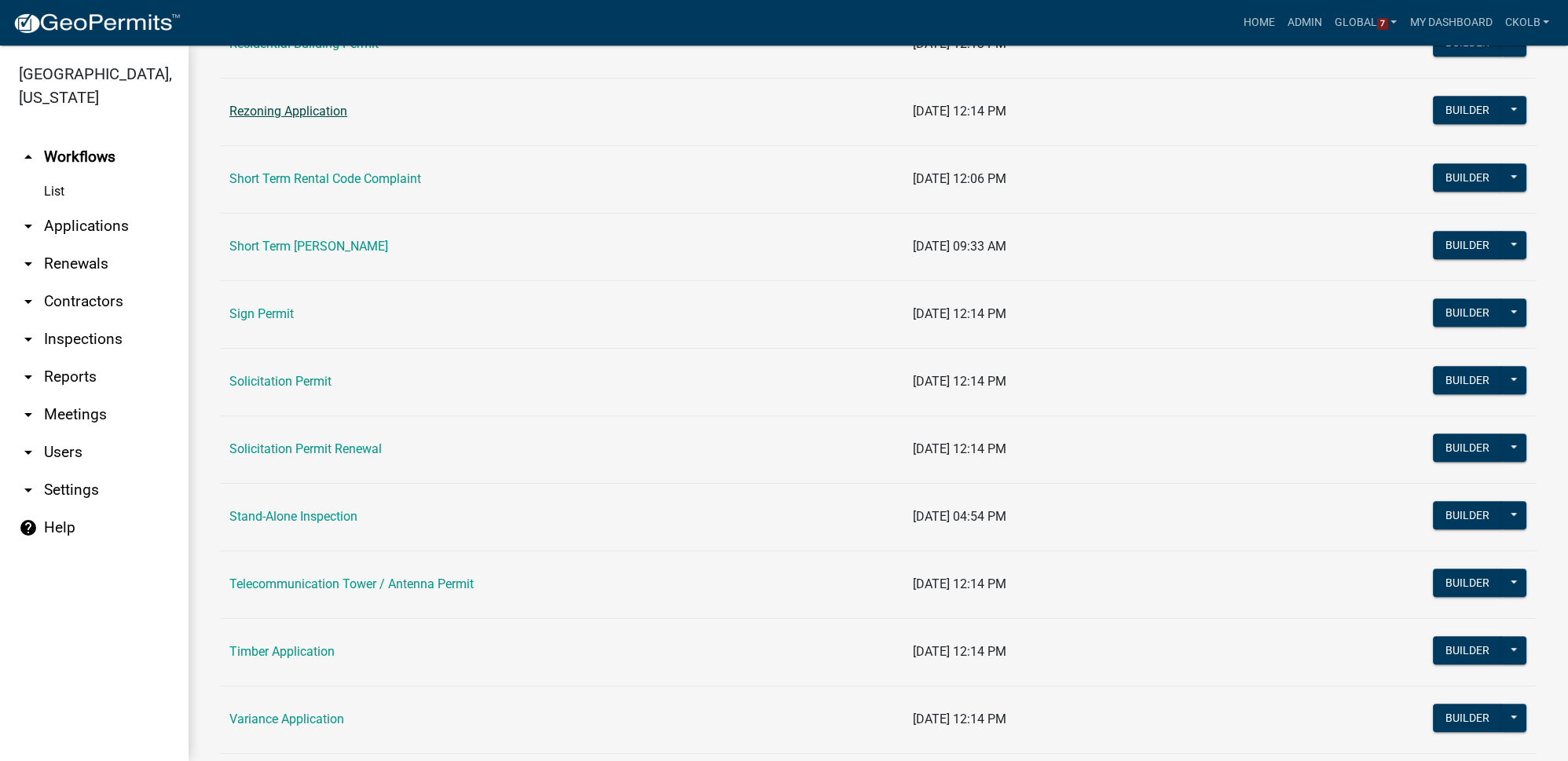
click at [306, 103] on link "Rezoning Application" at bounding box center [288, 110] width 118 height 15
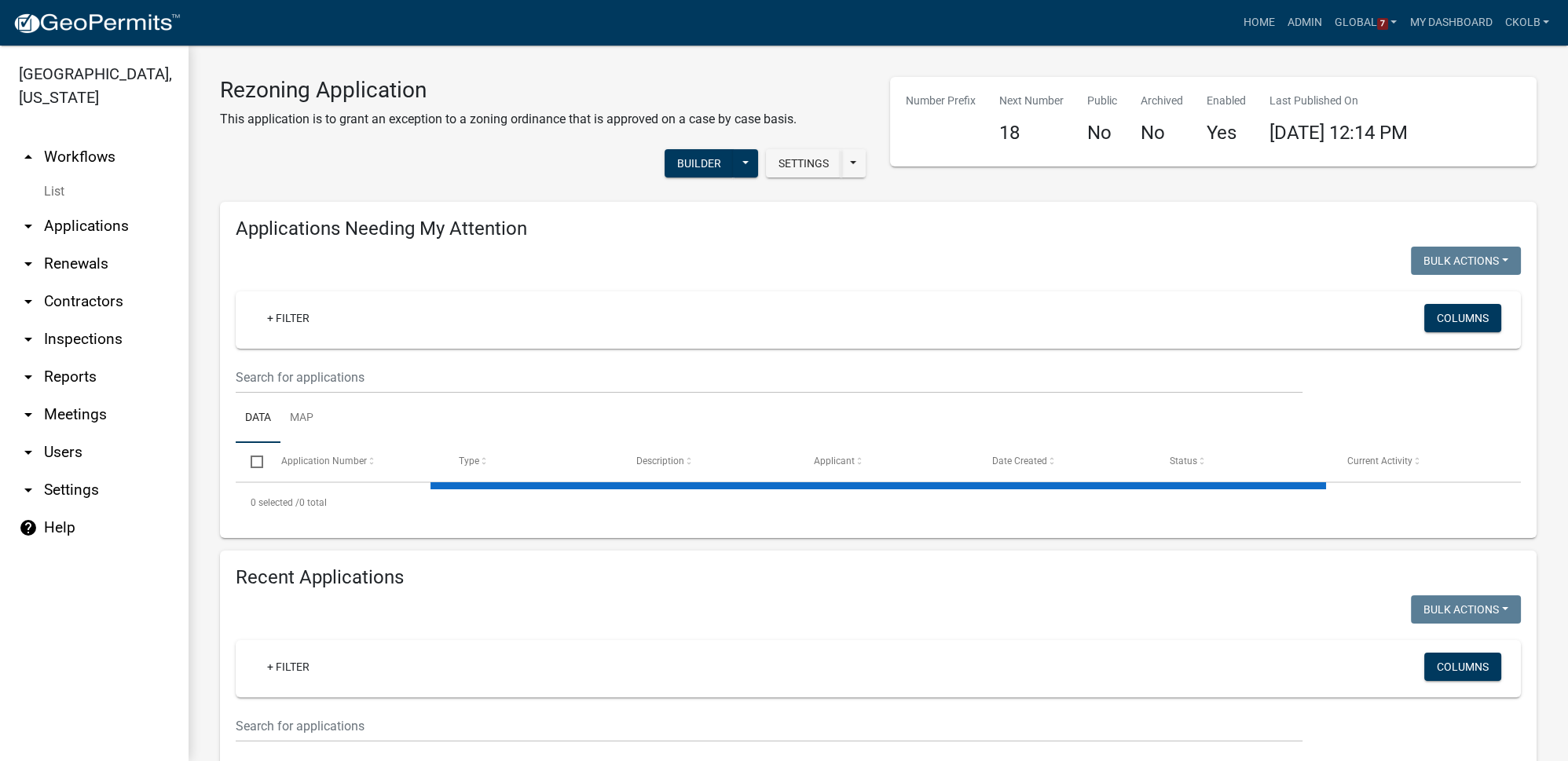
select select "3: 100"
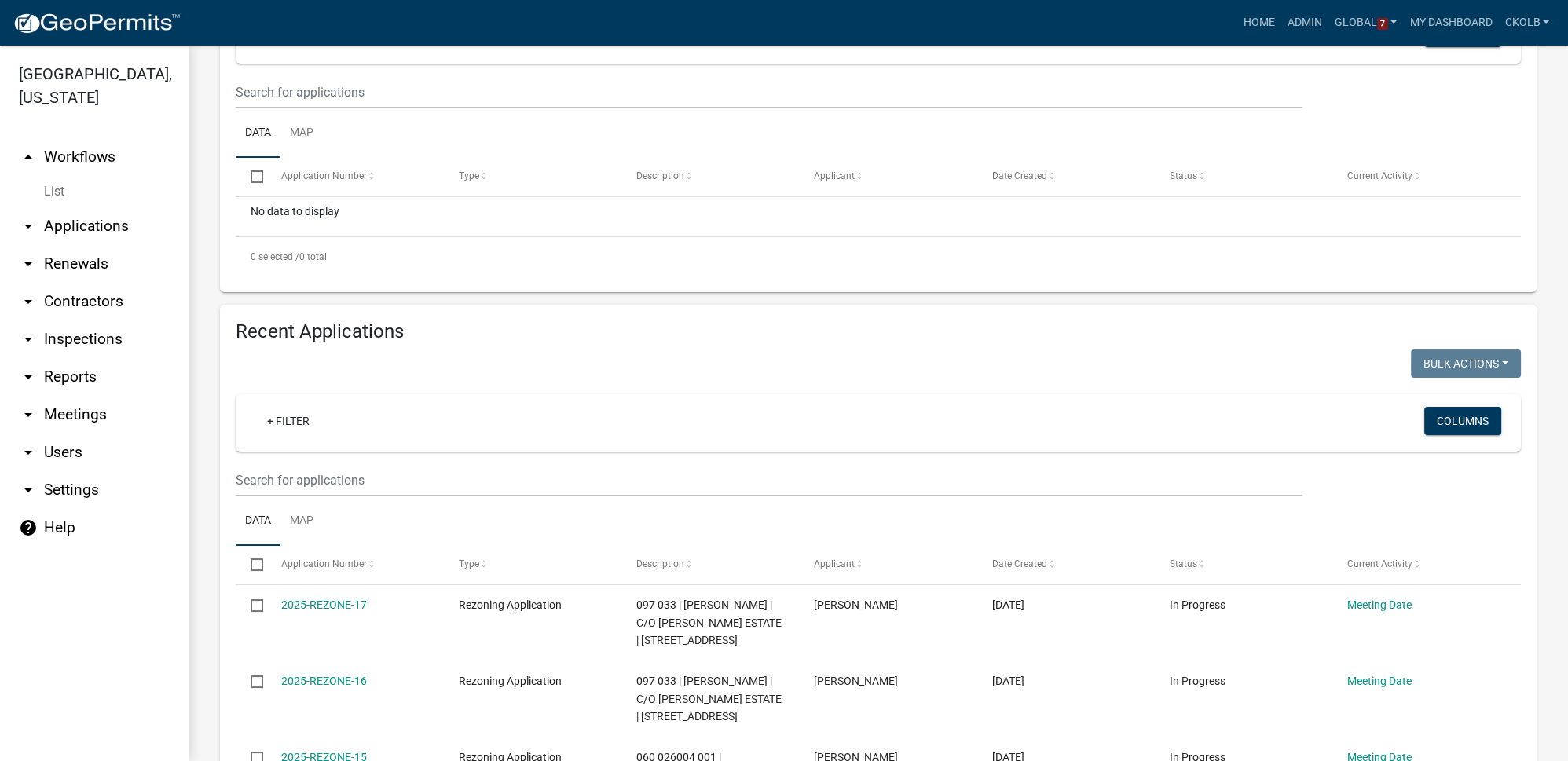
scroll to position [499, 0]
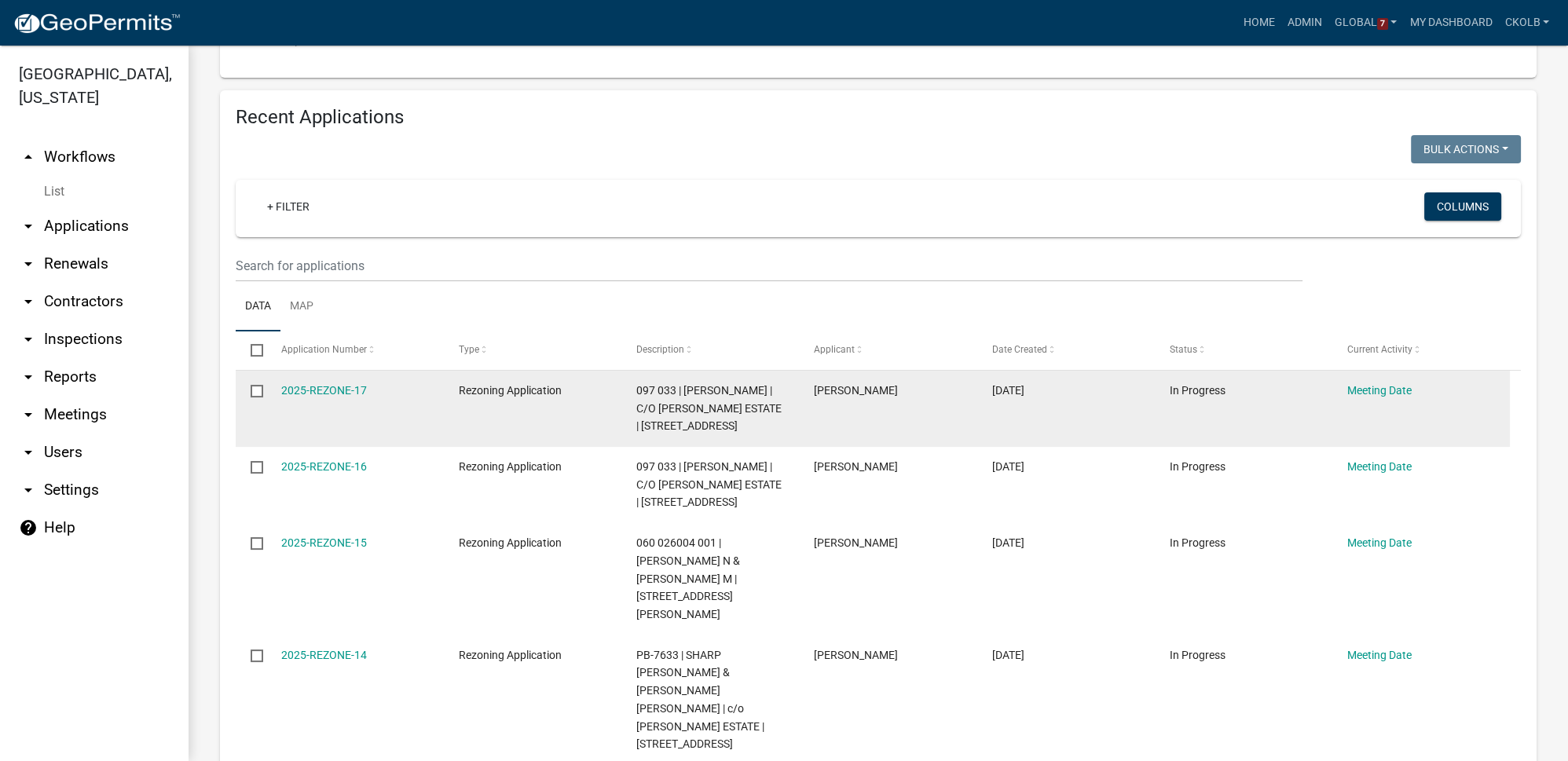
click at [321, 397] on div "2025-REZONE-17" at bounding box center [354, 391] width 148 height 18
click at [344, 387] on link "2025-REZONE-17" at bounding box center [324, 390] width 85 height 13
